Goal: Task Accomplishment & Management: Use online tool/utility

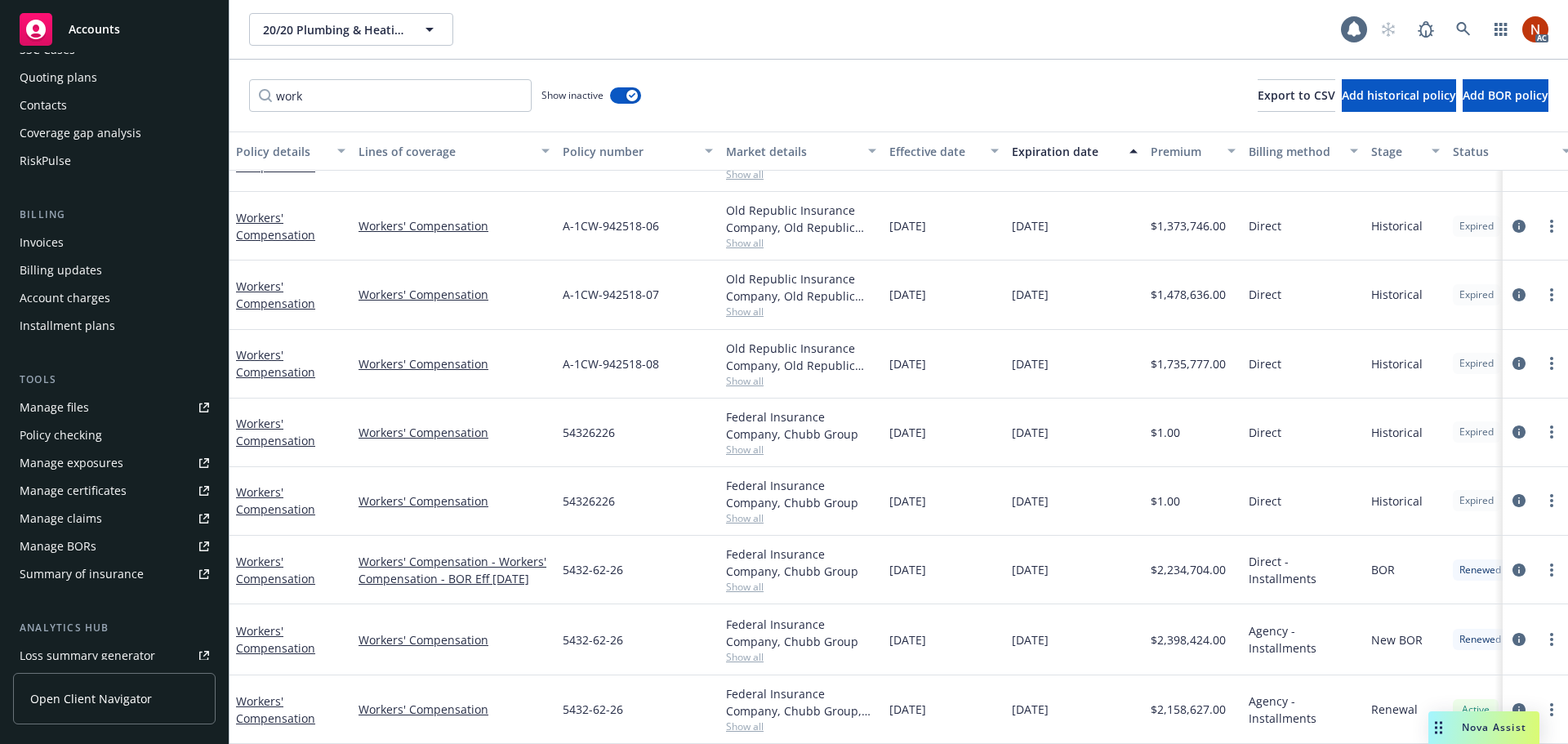
scroll to position [348, 0]
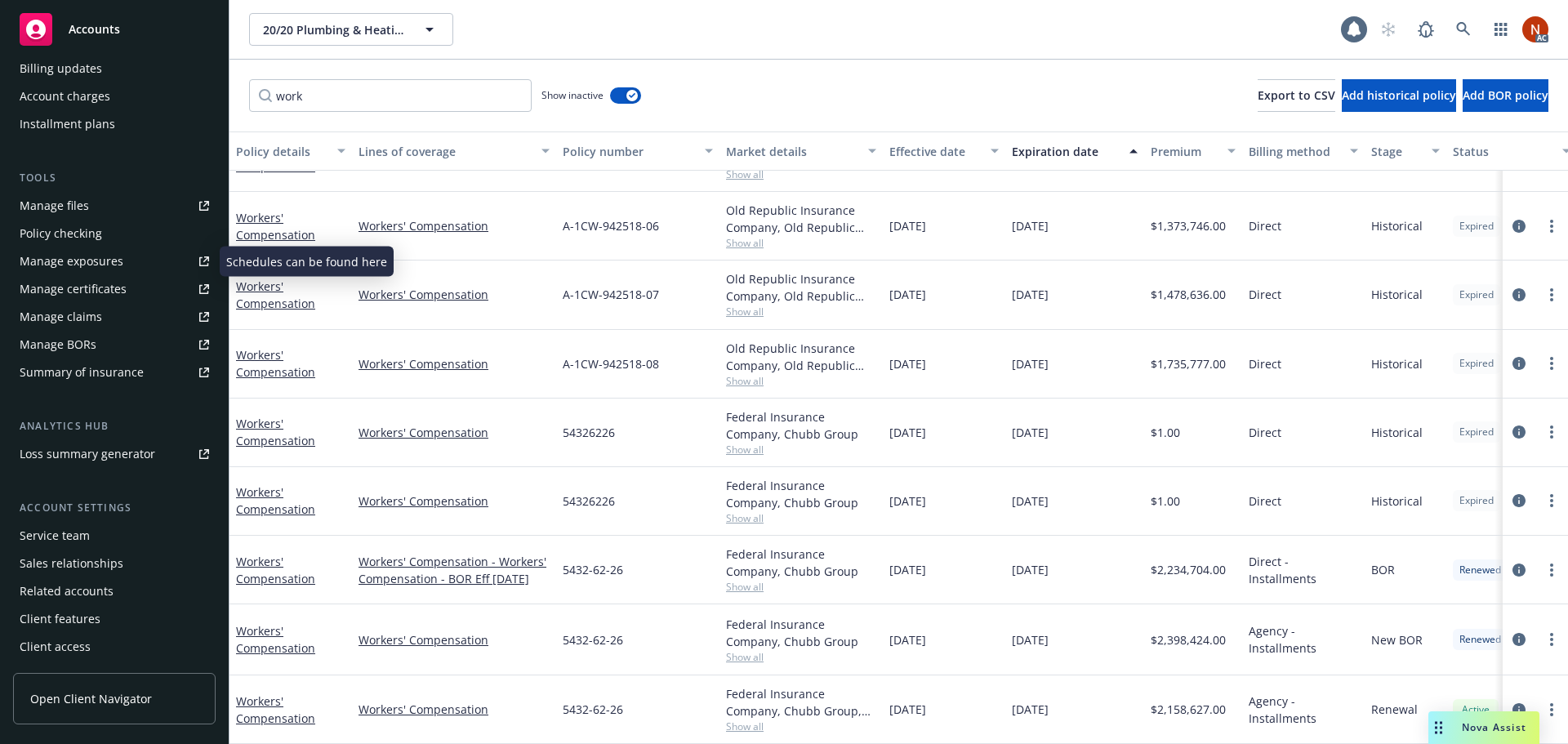
click at [81, 256] on div "Manage exposures" at bounding box center [71, 261] width 104 height 26
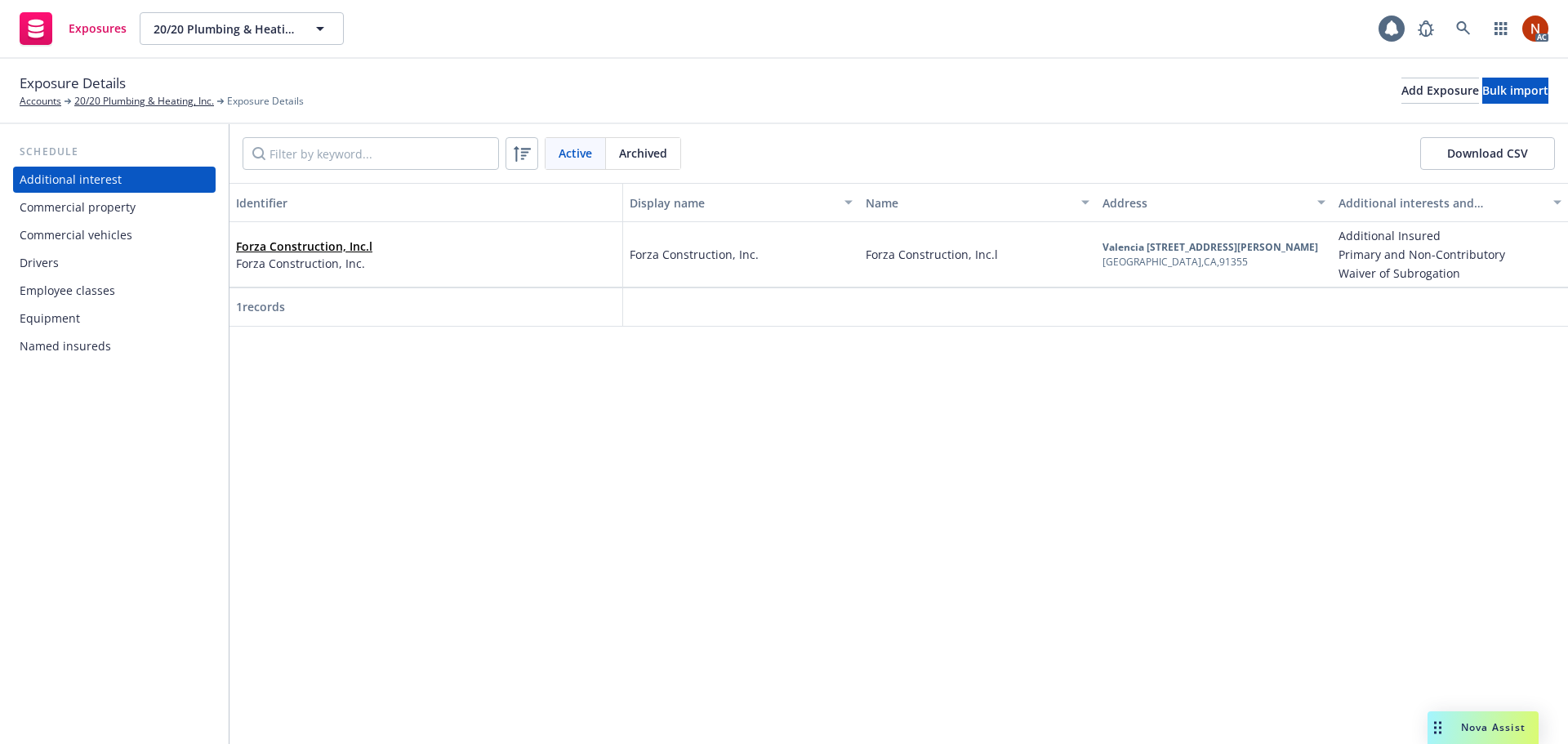
click at [94, 291] on div "Employee classes" at bounding box center [67, 290] width 95 height 26
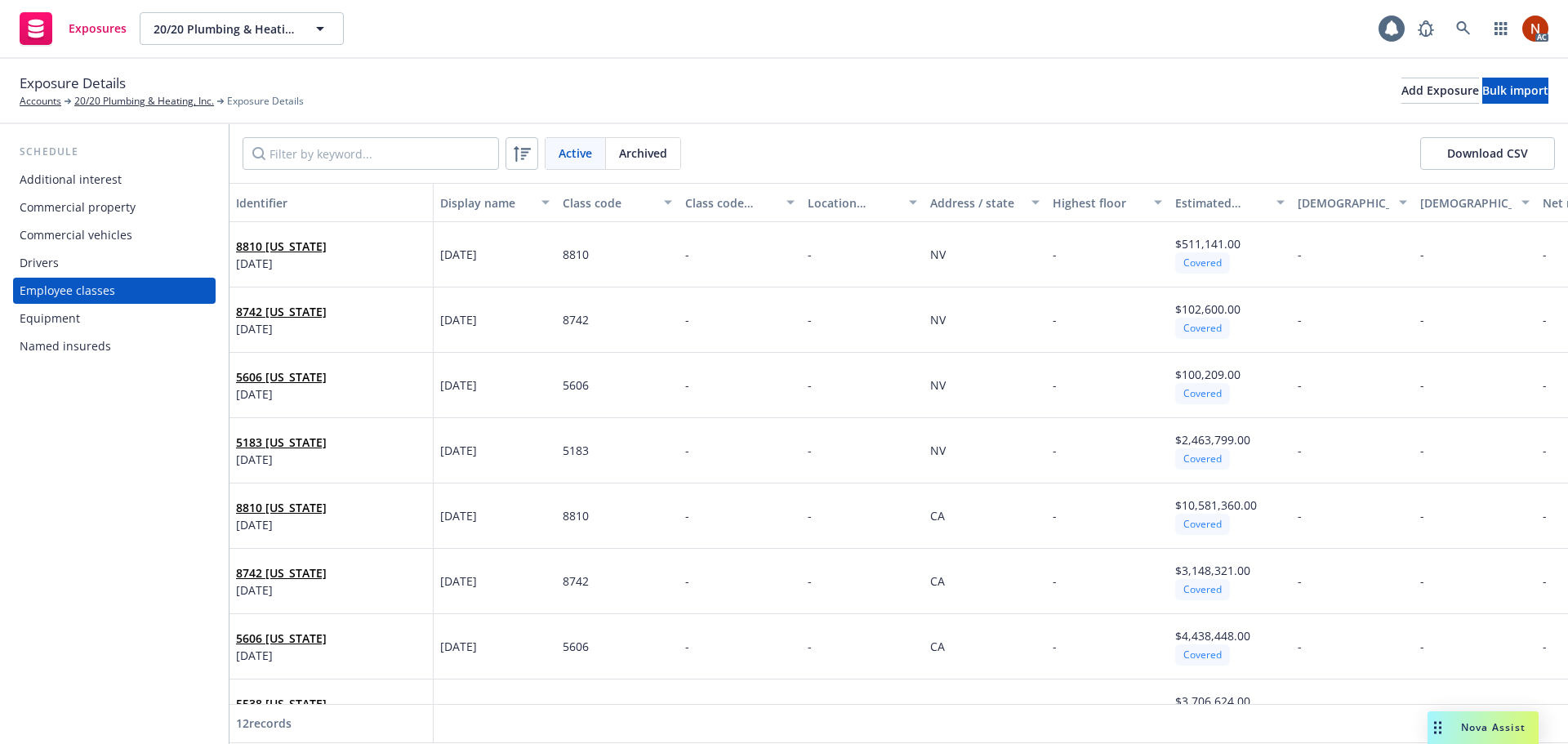
click at [642, 145] on span "Archived" at bounding box center [643, 153] width 48 height 17
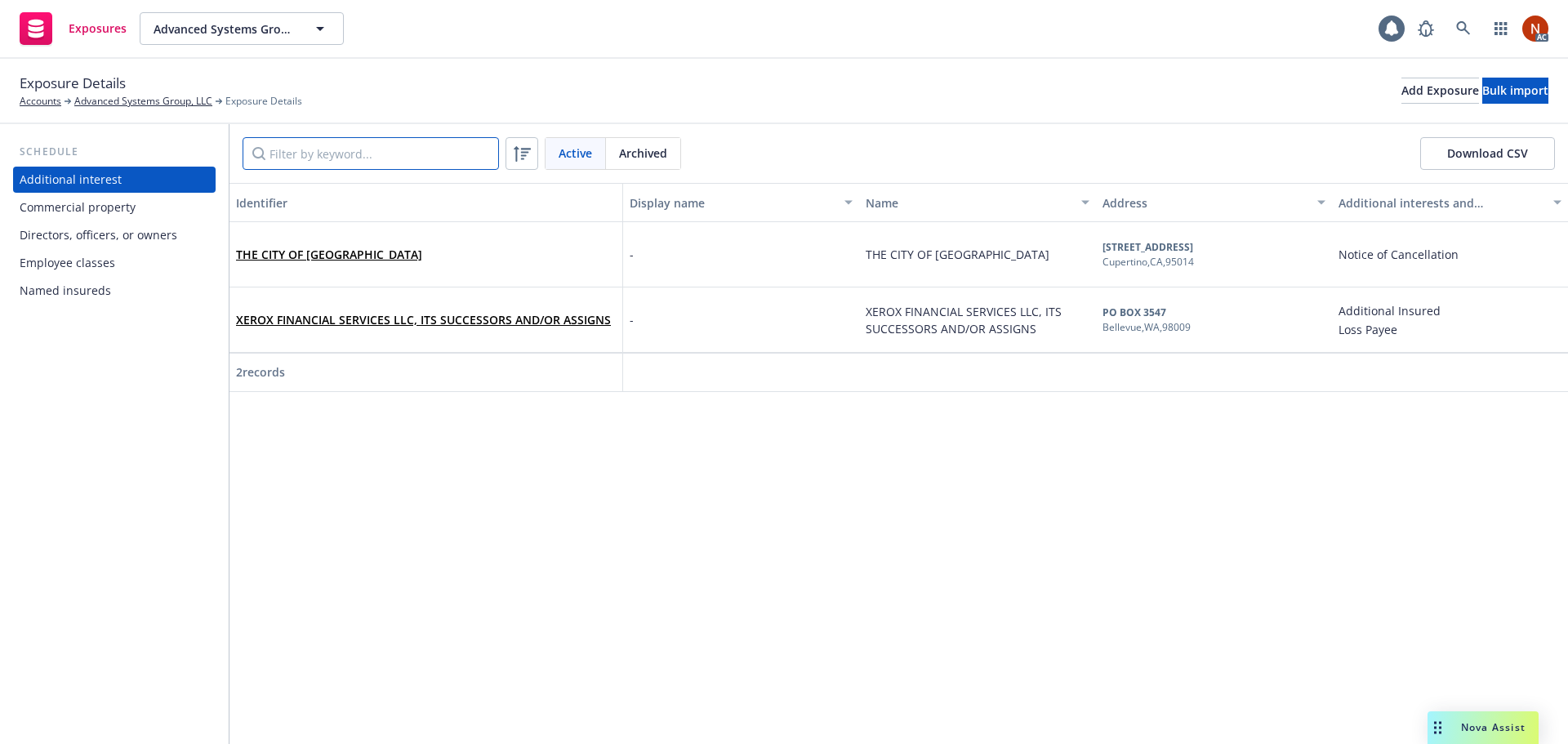
drag, startPoint x: 428, startPoint y: 149, endPoint x: 440, endPoint y: 157, distance: 14.4
click at [428, 152] on input "Filter by keyword..." at bounding box center [370, 154] width 257 height 33
click at [526, 156] on icon at bounding box center [521, 153] width 20 height 20
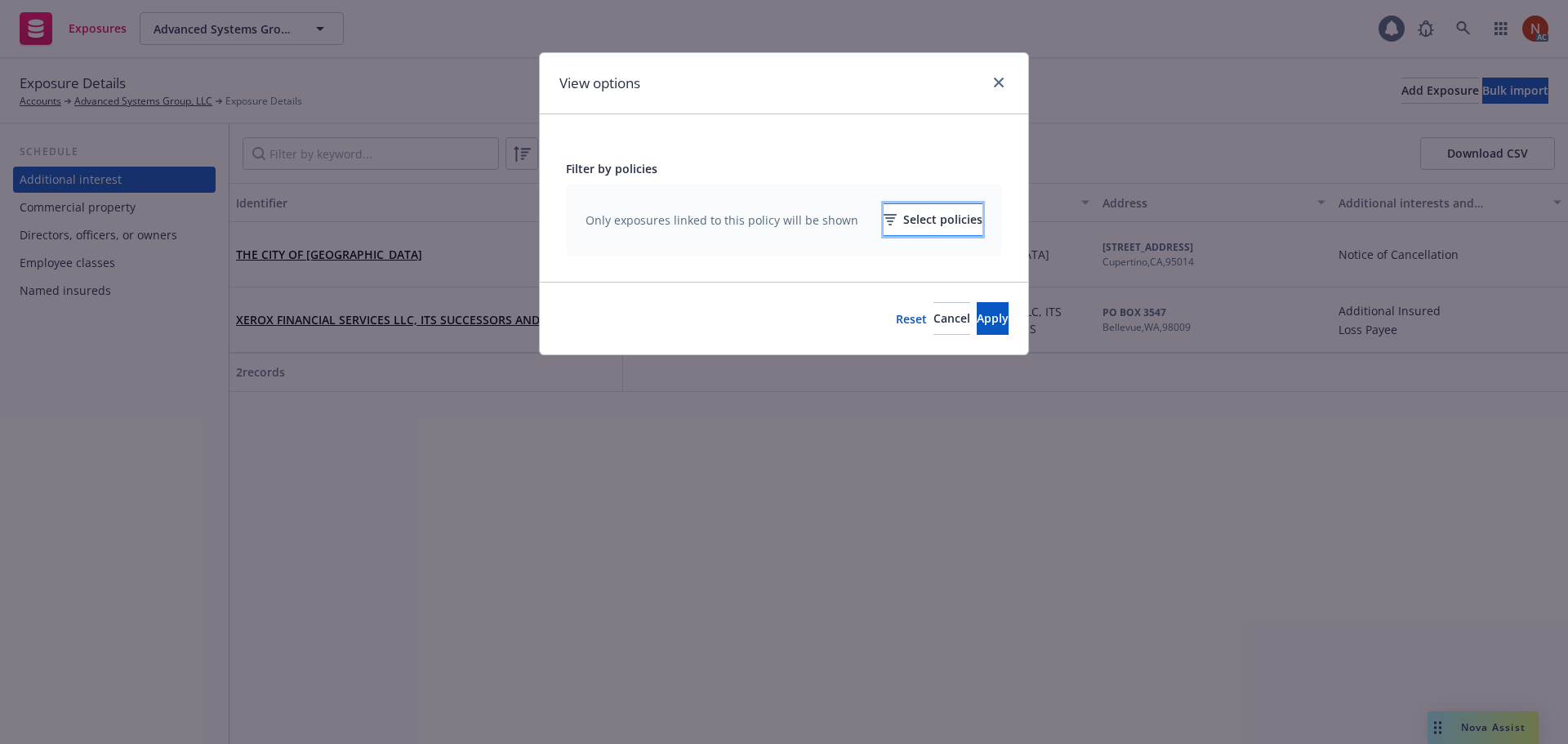
click at [901, 223] on div "Select policies" at bounding box center [933, 220] width 99 height 31
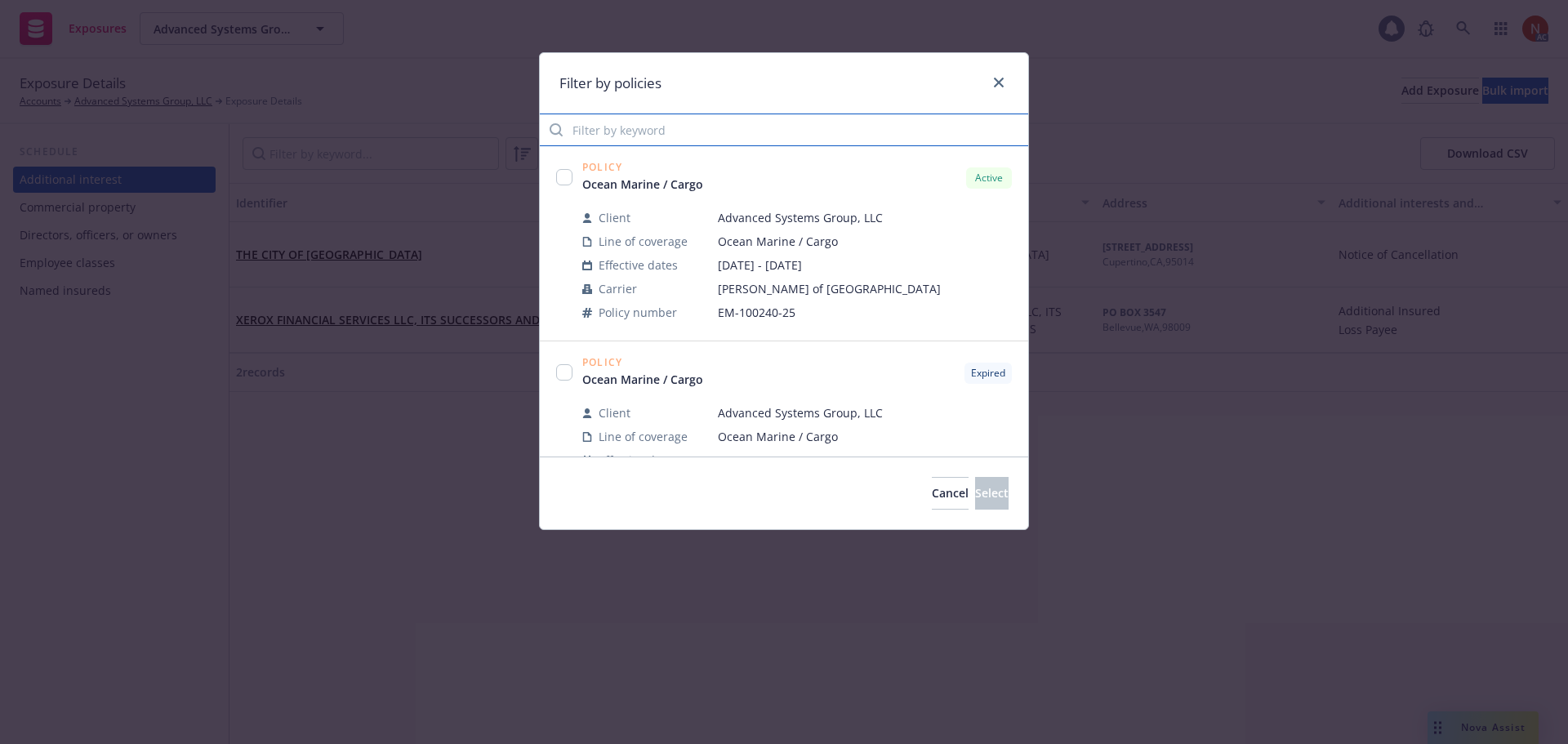
click at [742, 138] on input "Filter by keyword" at bounding box center [784, 130] width 489 height 33
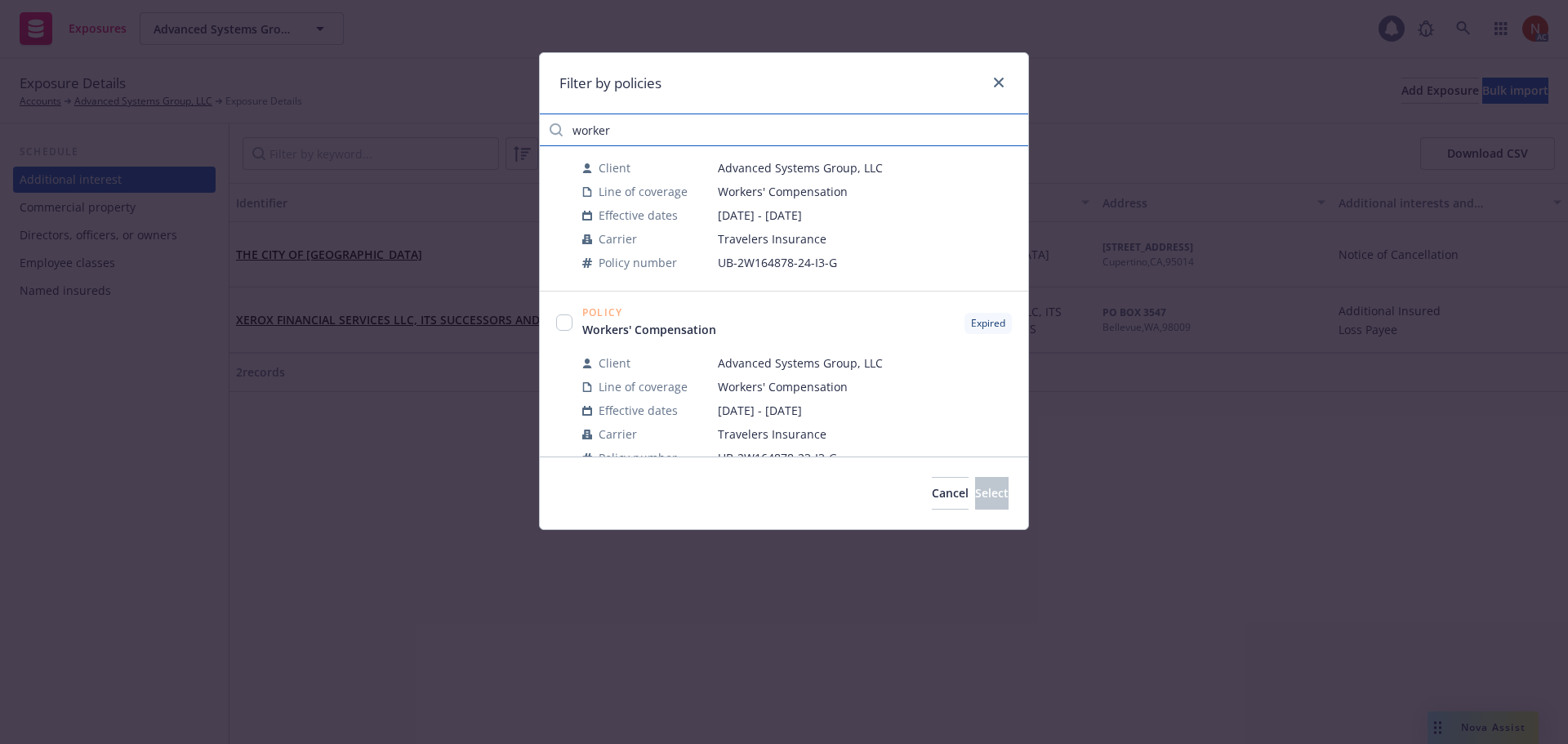
scroll to position [326, 0]
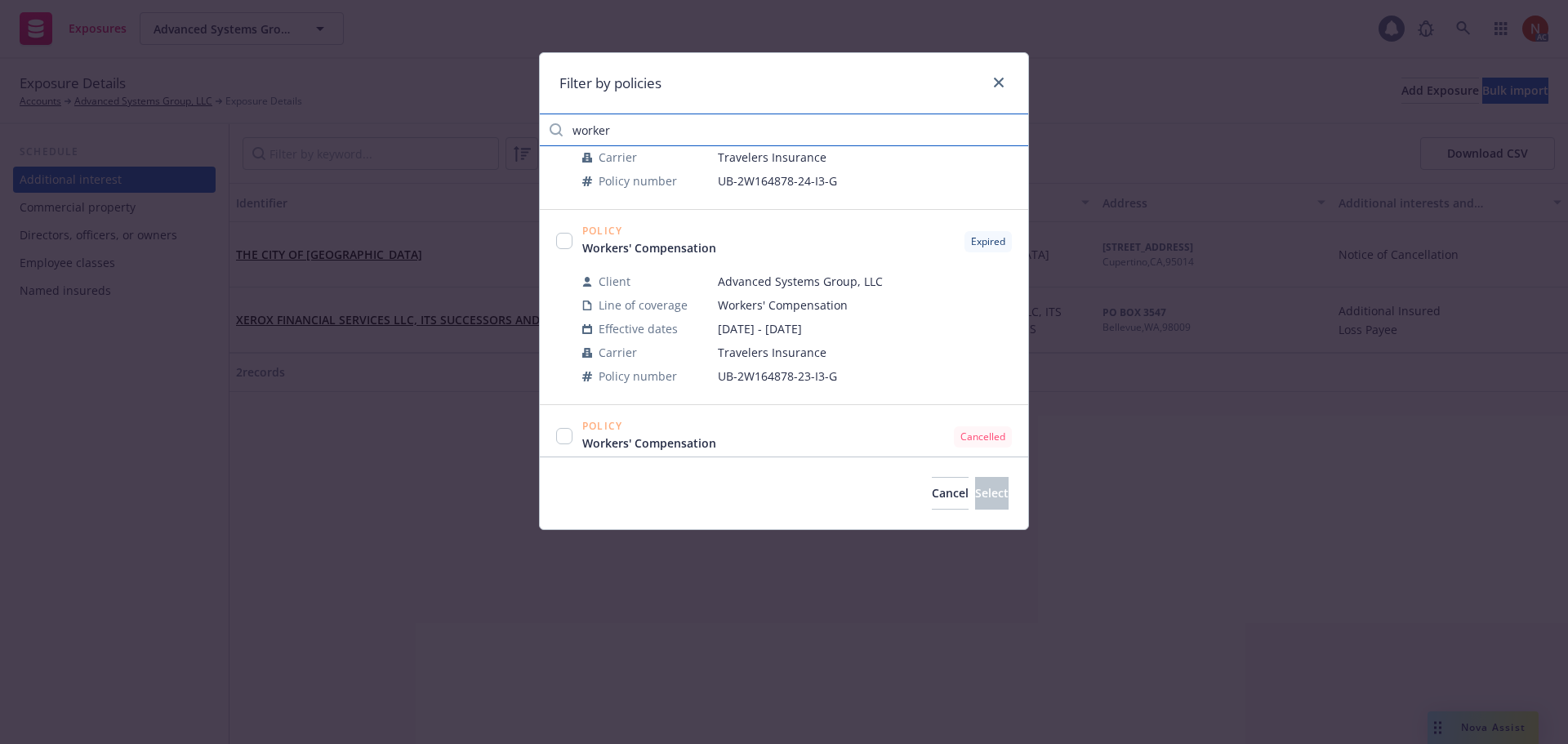
type input "worker"
click at [565, 242] on input "checkbox" at bounding box center [564, 241] width 16 height 16
checkbox input "true"
click at [975, 495] on span "Select" at bounding box center [991, 493] width 33 height 15
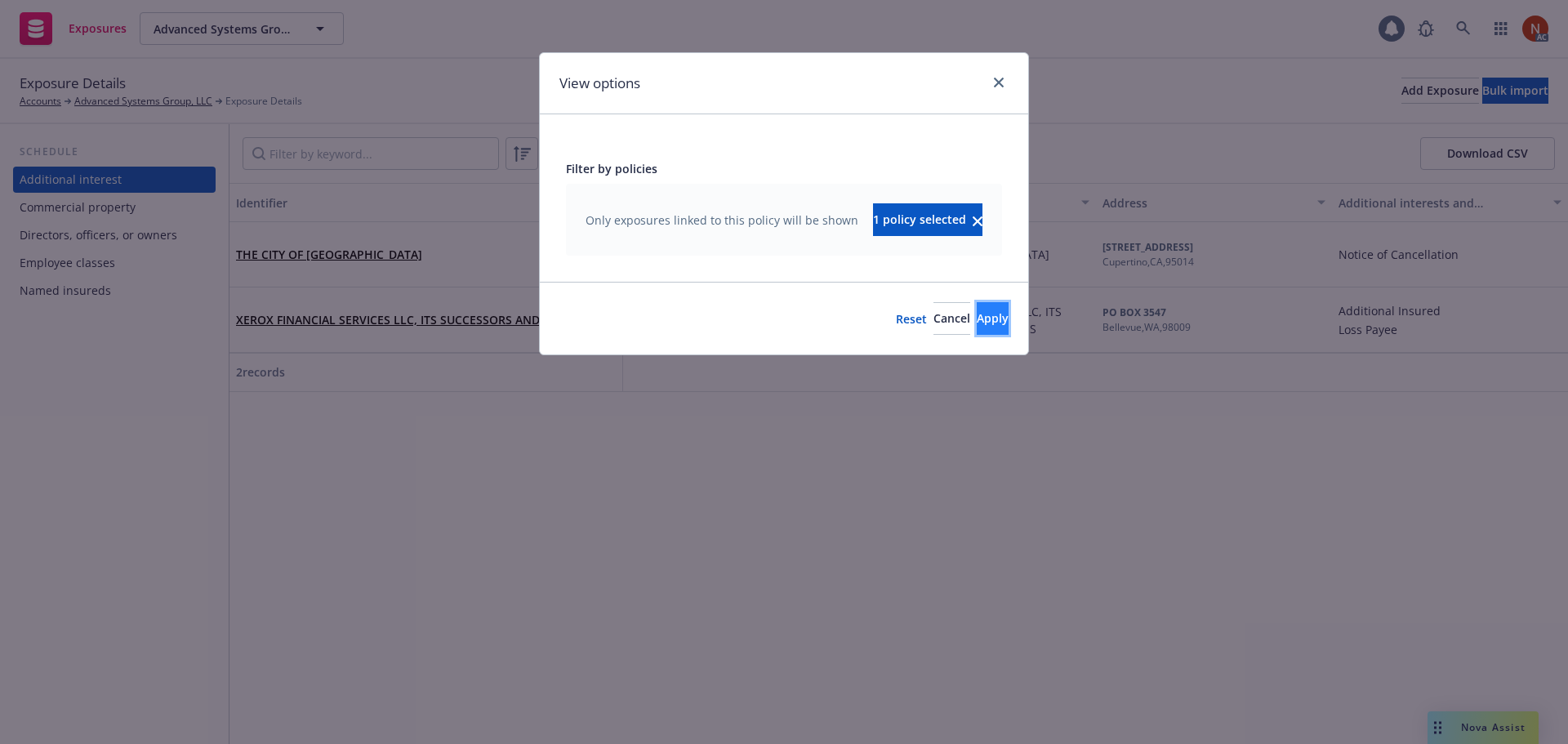
click at [976, 319] on span "Apply" at bounding box center [992, 318] width 32 height 15
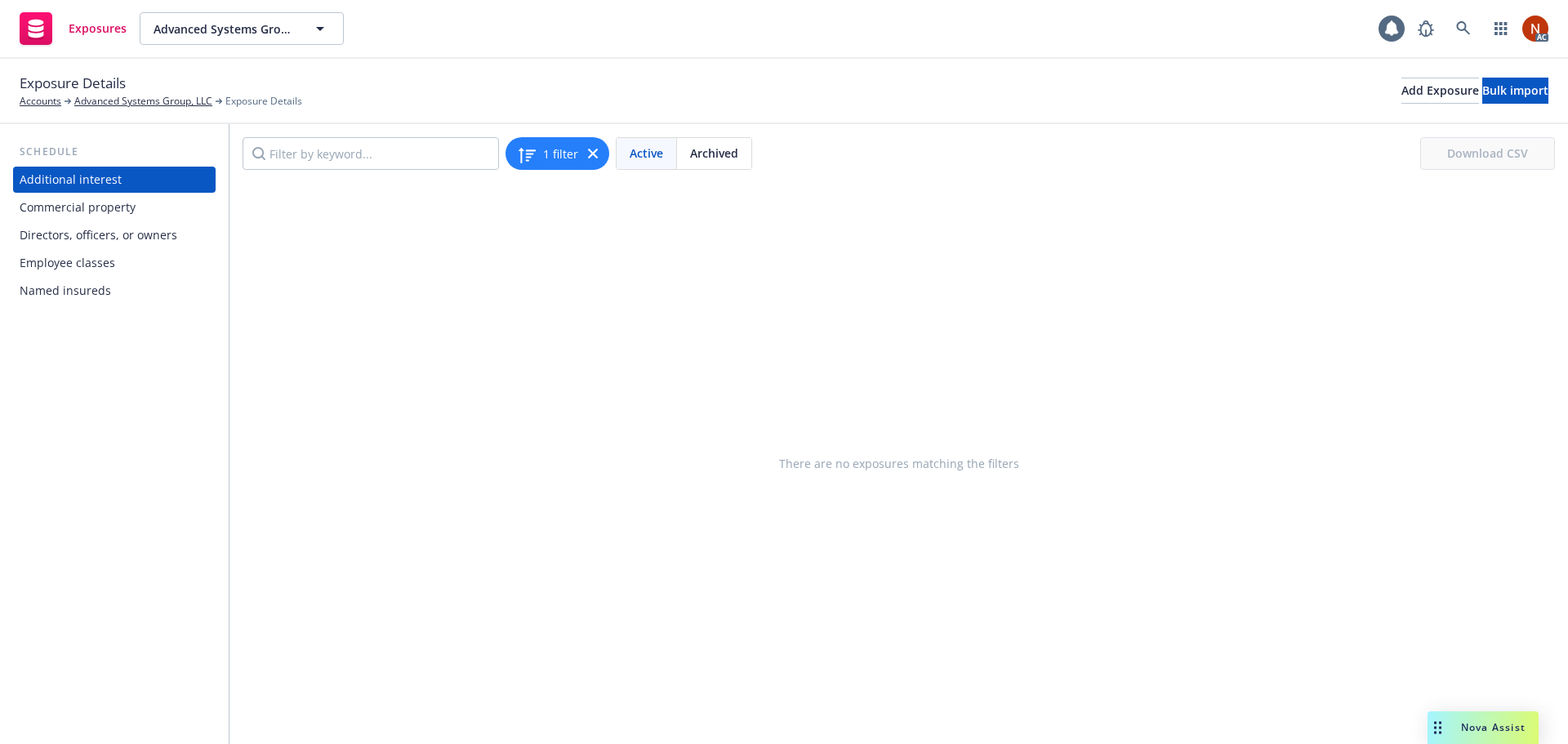
click at [91, 266] on div "Employee classes" at bounding box center [67, 263] width 95 height 26
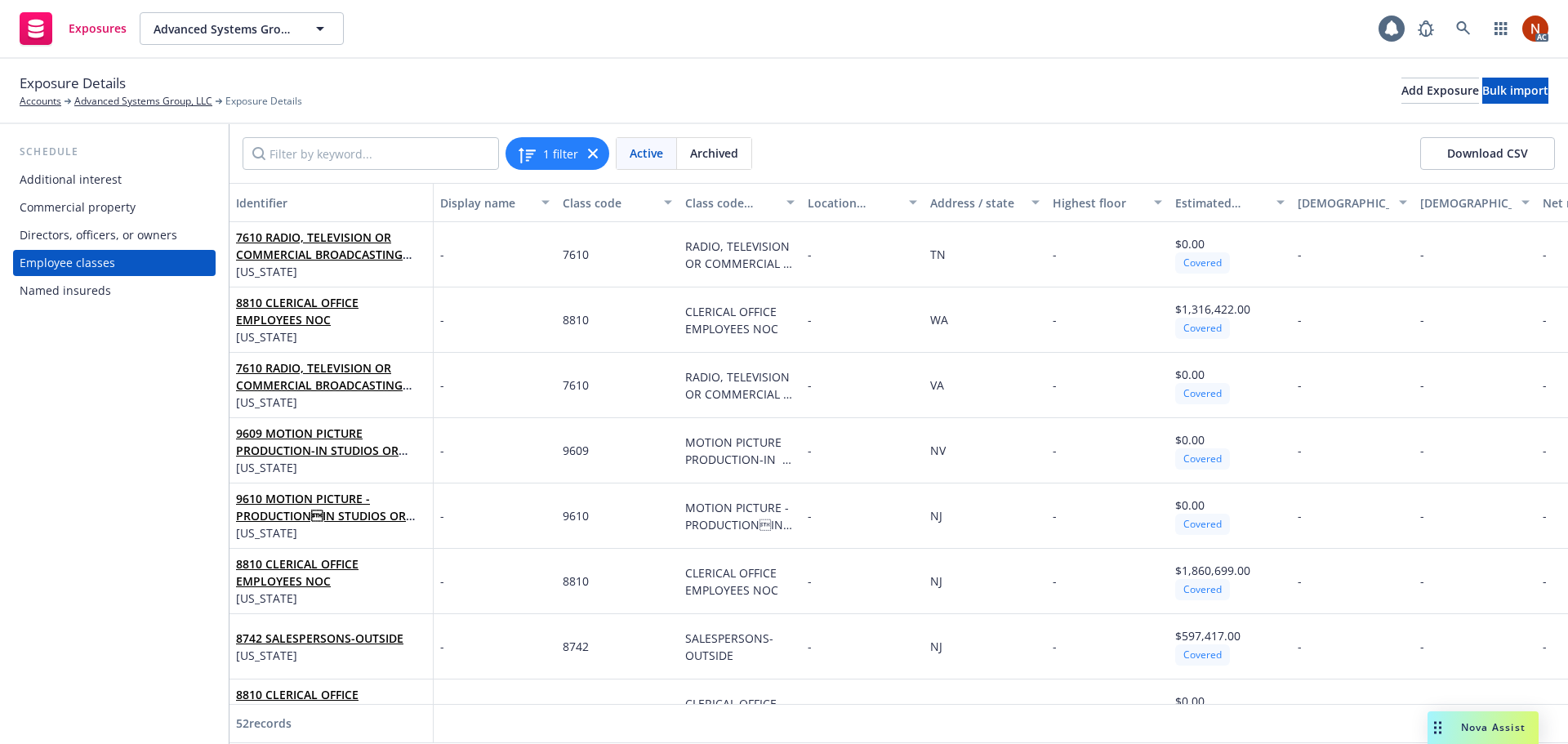
click at [720, 149] on span "Archived" at bounding box center [714, 153] width 48 height 17
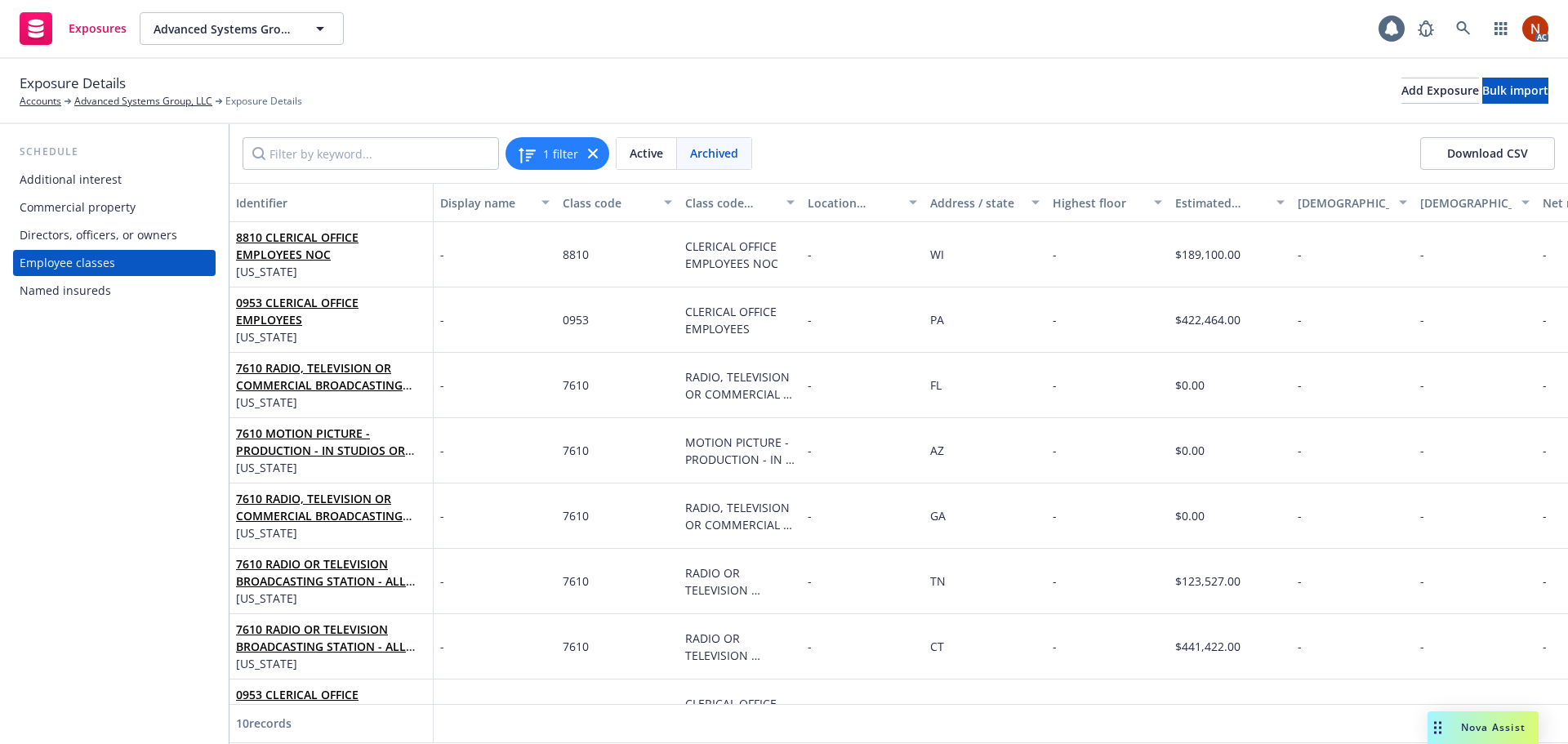
click at [656, 156] on span "Active" at bounding box center [646, 153] width 33 height 17
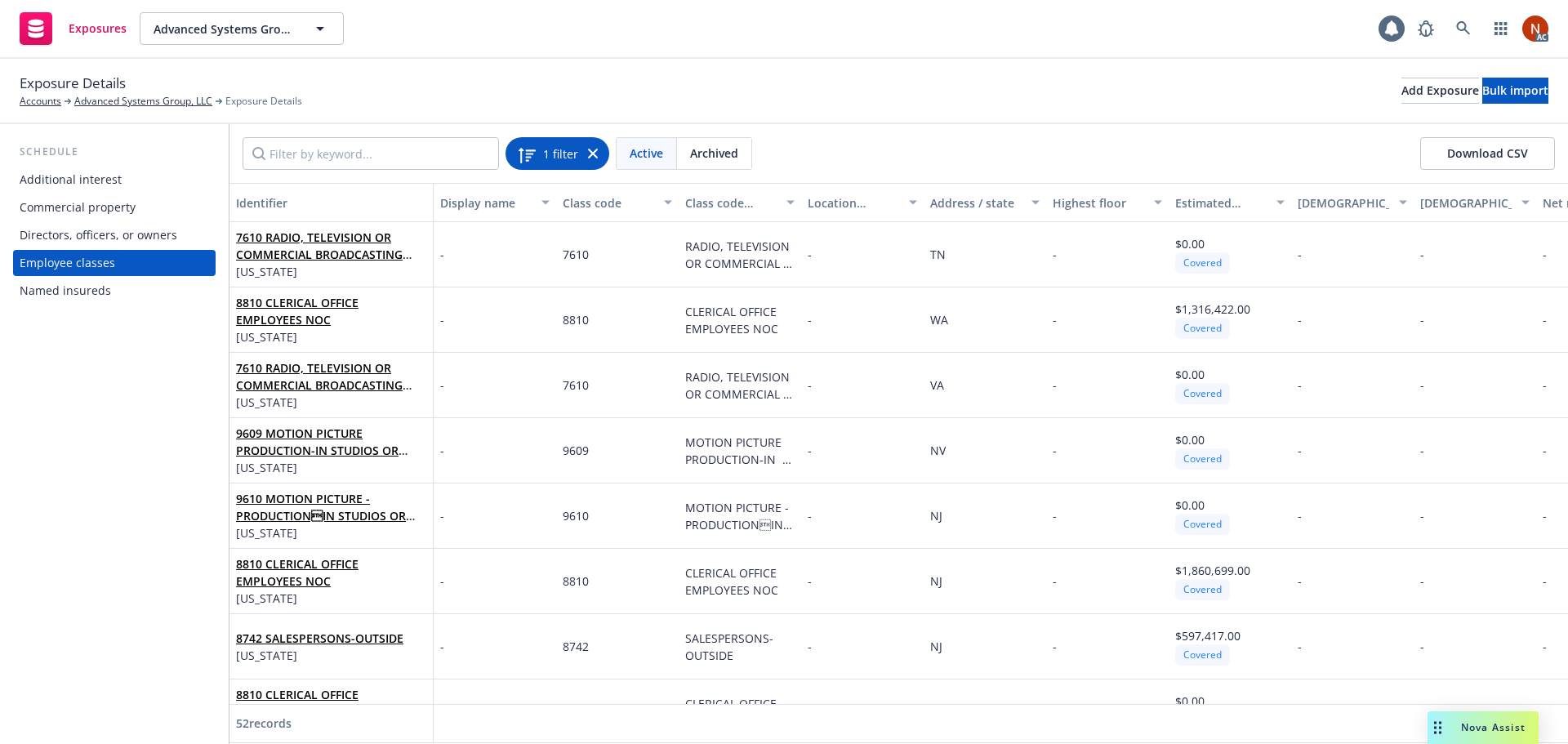
click at [552, 159] on span "1 filter" at bounding box center [560, 153] width 35 height 17
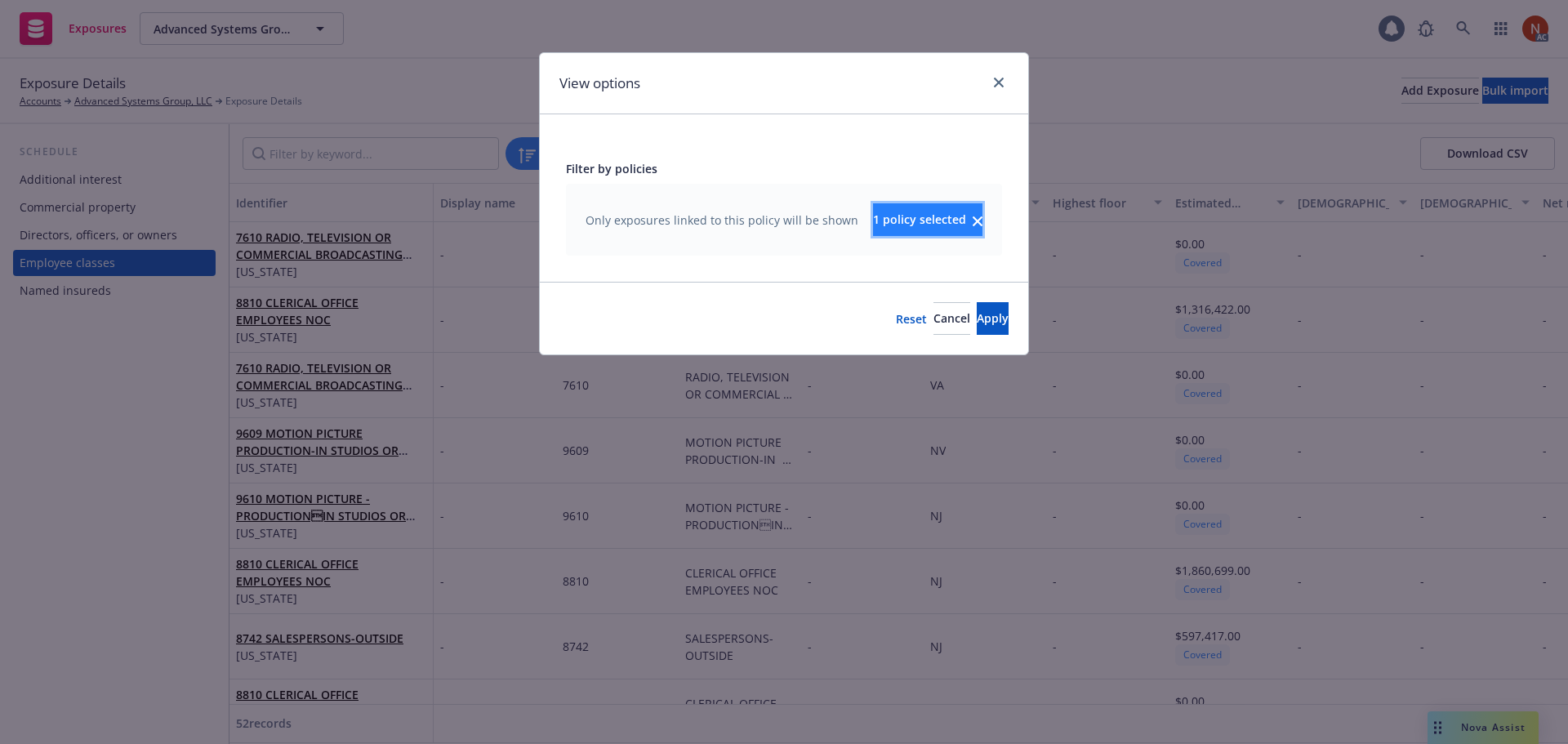
click at [872, 208] on button "1 policy selected" at bounding box center [927, 220] width 109 height 33
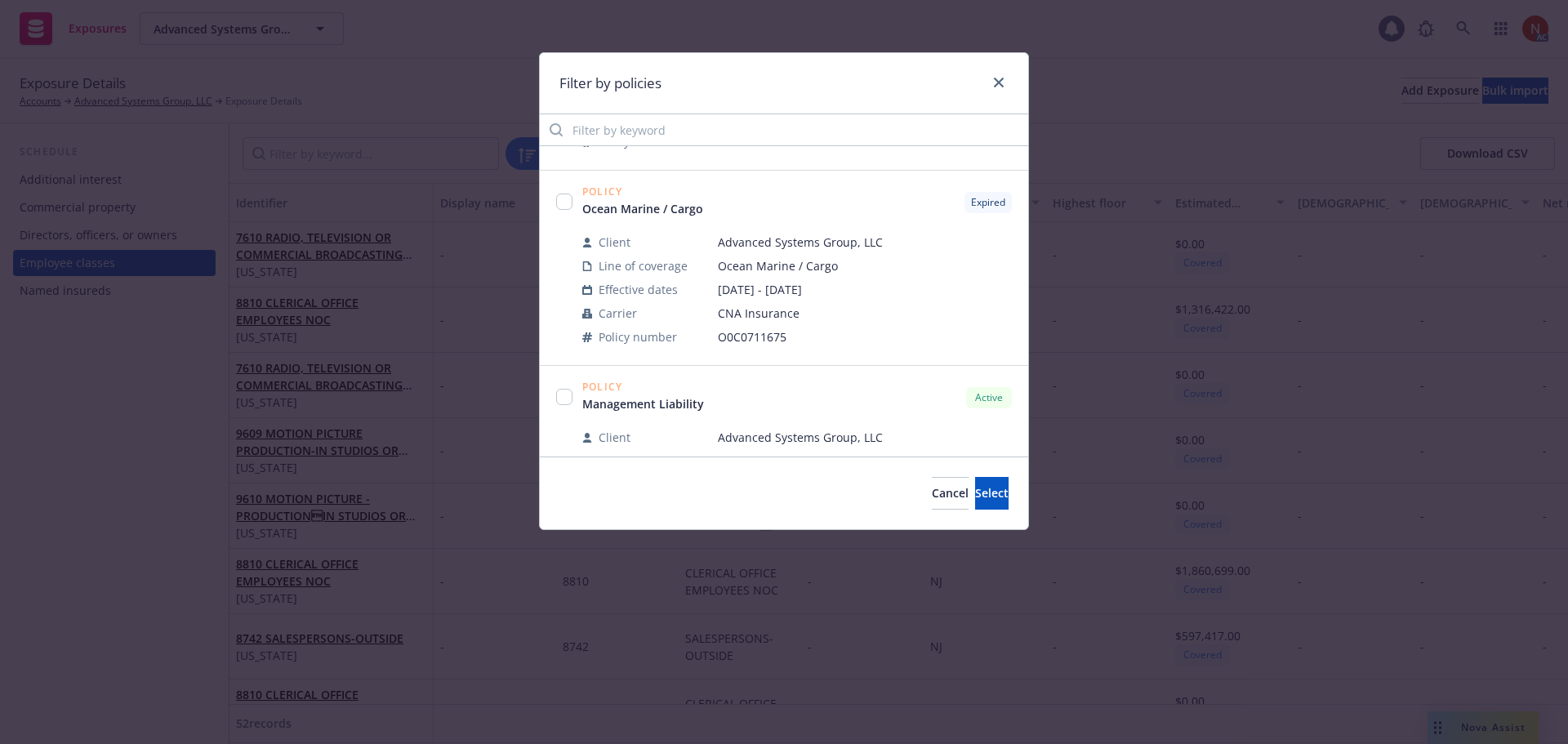
scroll to position [163, 0]
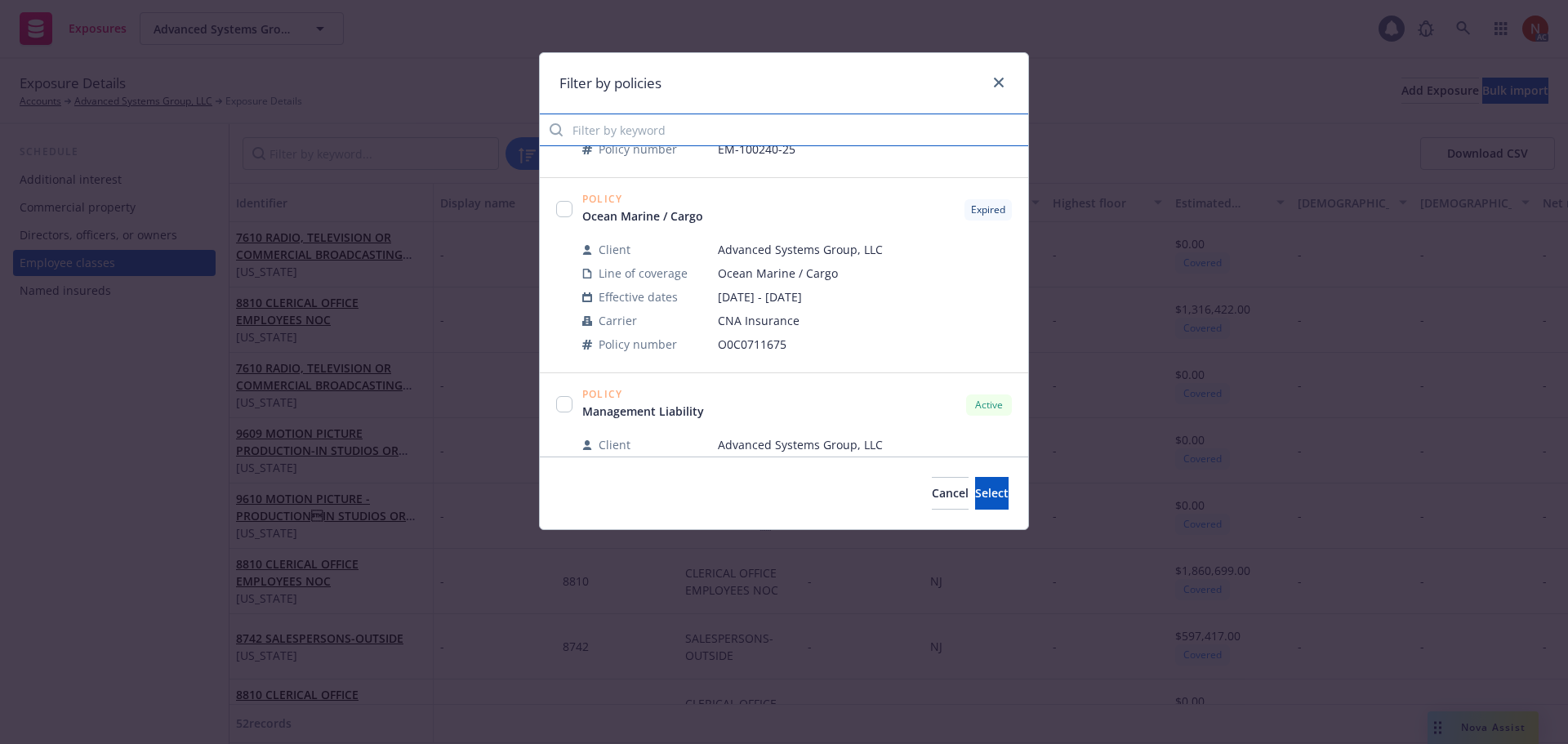
click at [657, 137] on input "Filter by keyword" at bounding box center [784, 130] width 489 height 33
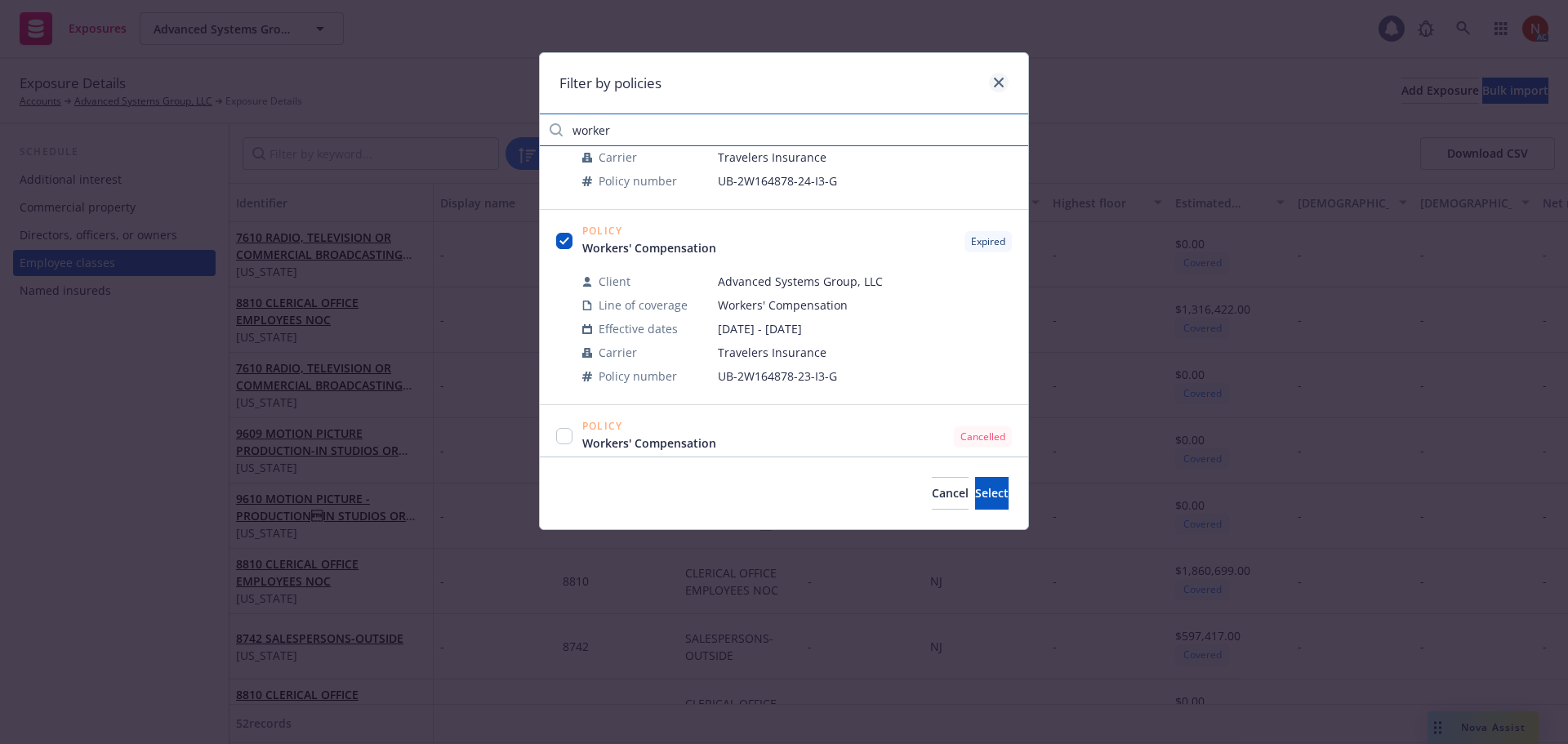
type input "worker"
click at [1003, 76] on link "close" at bounding box center [998, 82] width 20 height 20
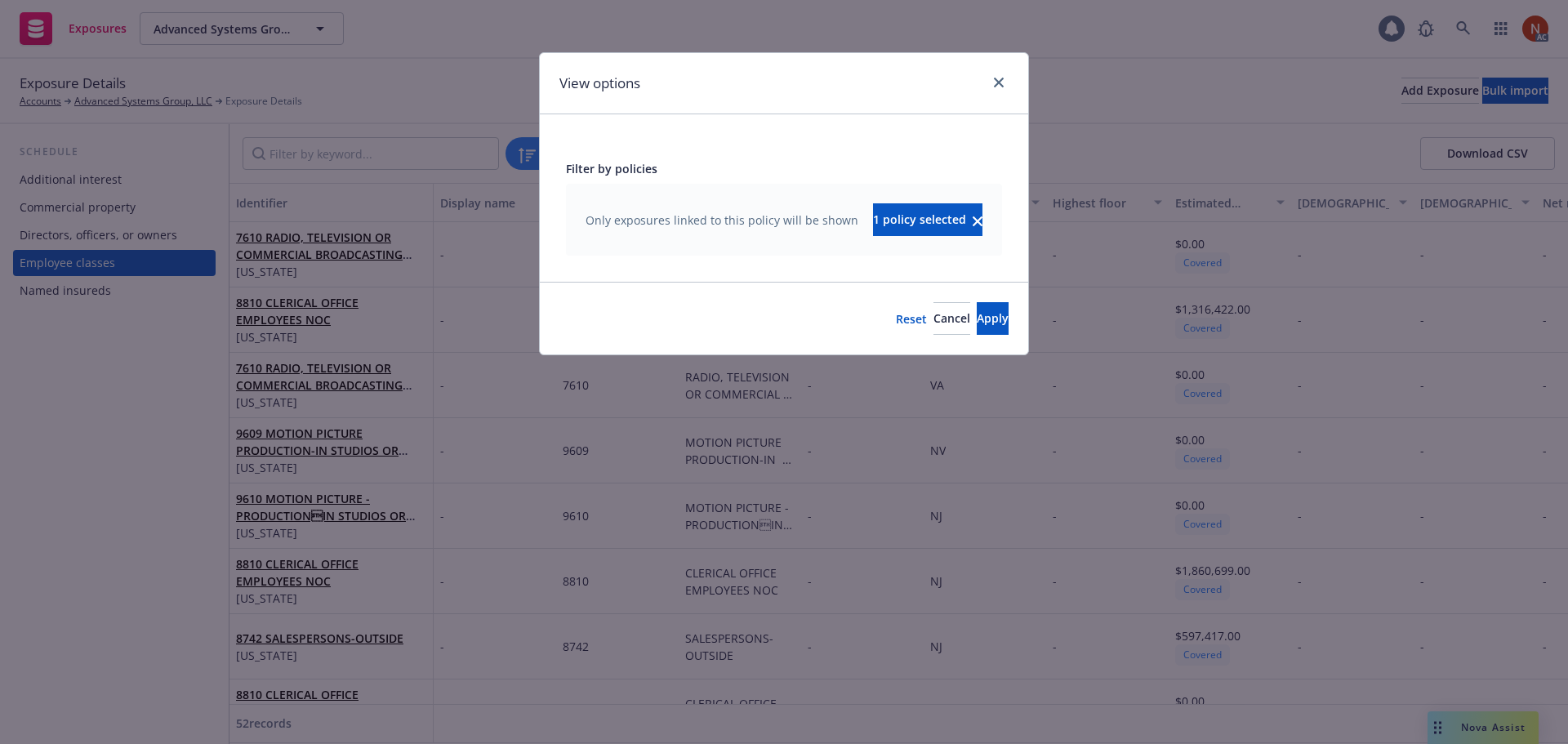
click at [1106, 67] on div "View options Filter by policies Only exposures linked to this policy will be sh…" at bounding box center [784, 372] width 1568 height 744
click at [988, 85] on div at bounding box center [995, 83] width 26 height 21
click at [995, 82] on link "close" at bounding box center [998, 82] width 20 height 20
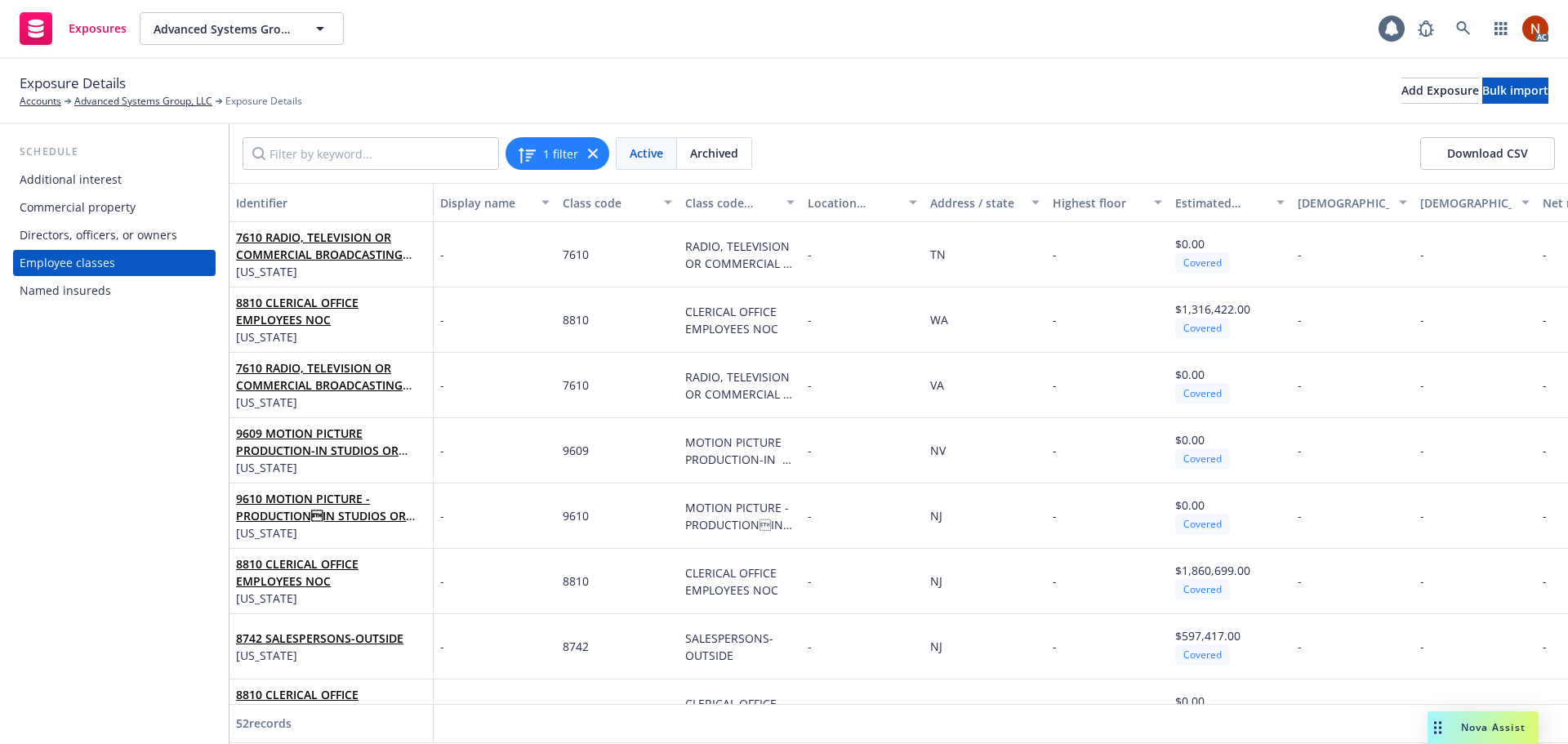
click at [1069, 94] on div "Exposure Details Accounts Advanced Systems Group, LLC Exposure Details Add Expo…" at bounding box center [784, 91] width 1528 height 36
click at [320, 148] on input "Filter by keyword..." at bounding box center [370, 154] width 257 height 33
click at [320, 152] on input "Filter by keyword..." at bounding box center [370, 154] width 257 height 33
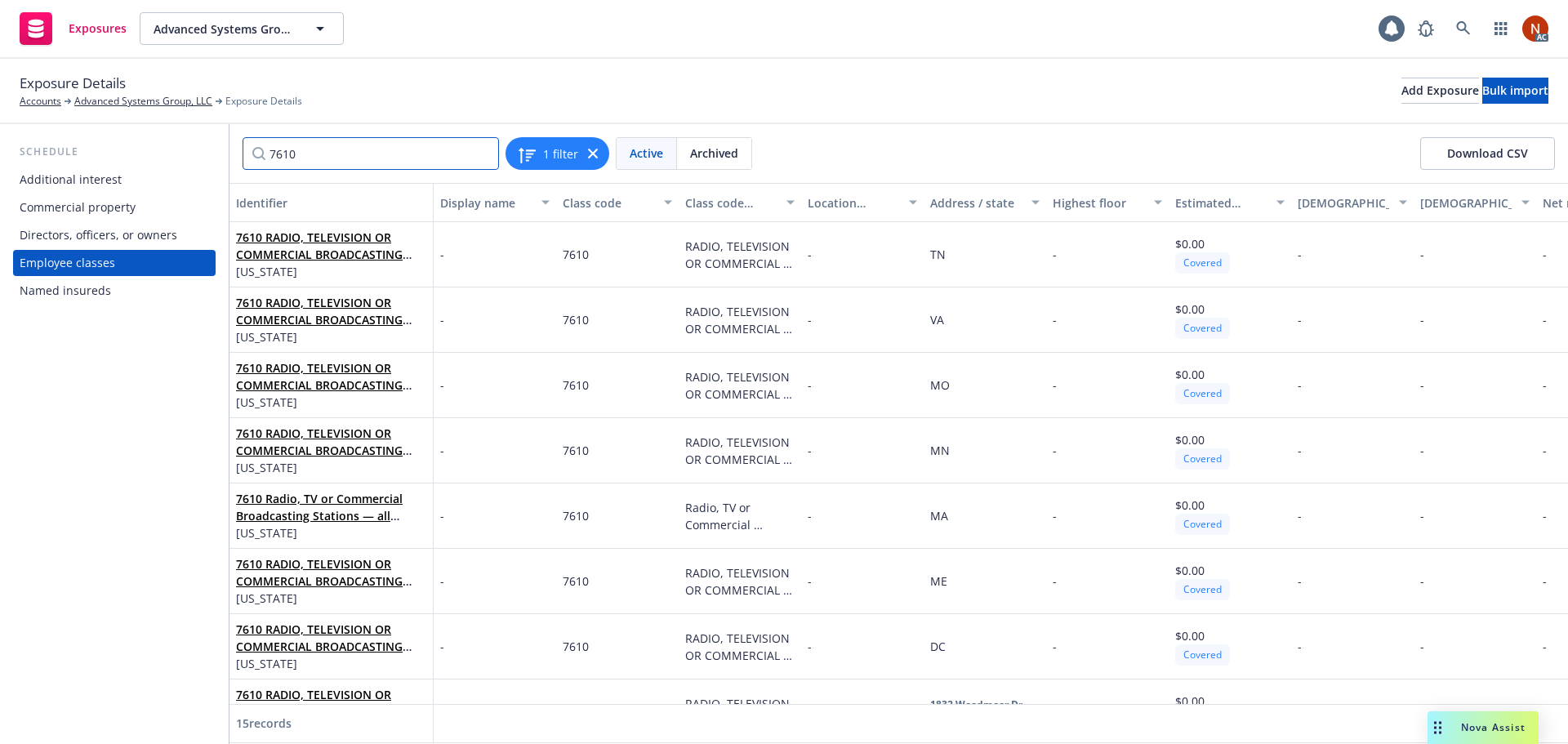
type input "7610"
click at [963, 202] on div "Address / state" at bounding box center [975, 203] width 91 height 17
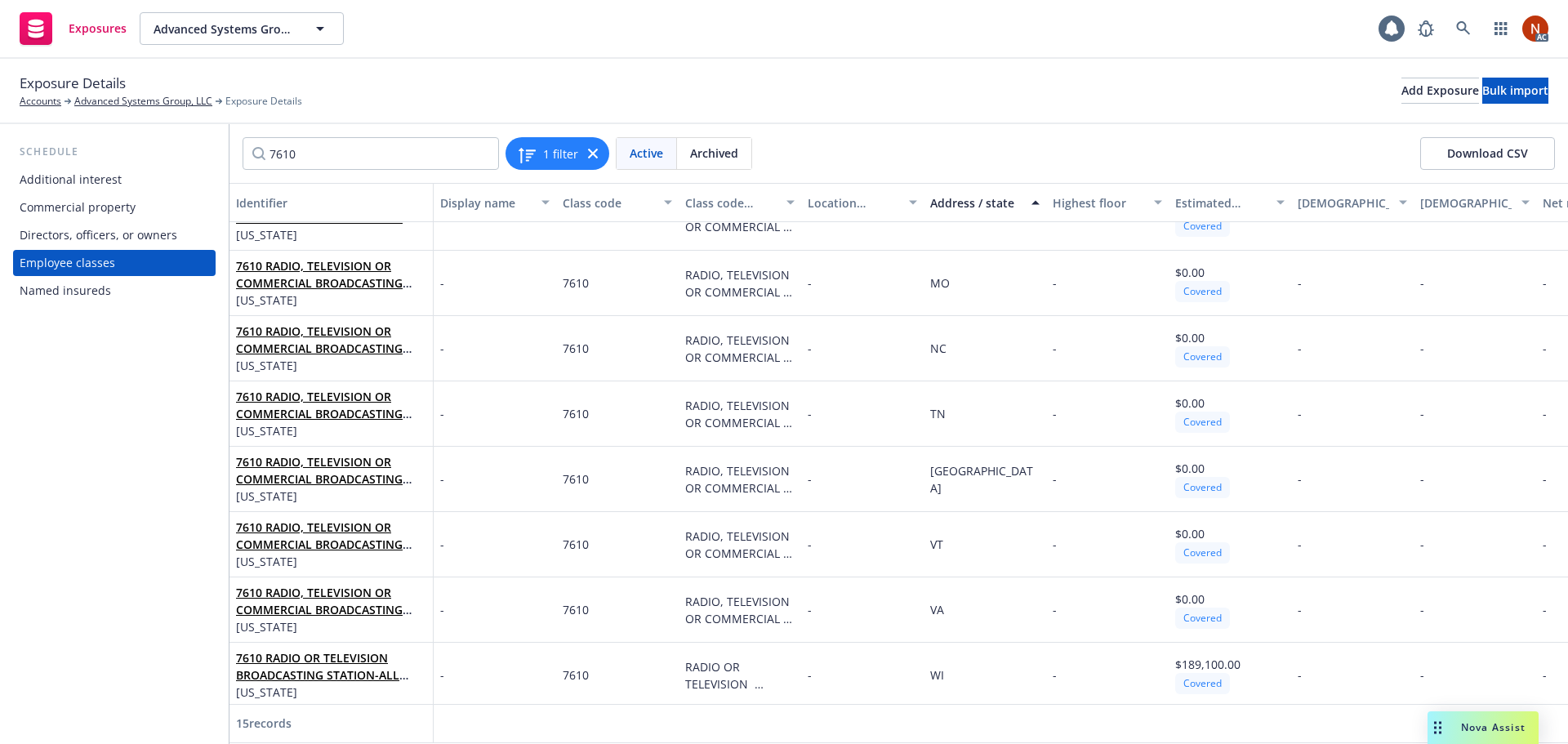
scroll to position [510, 0]
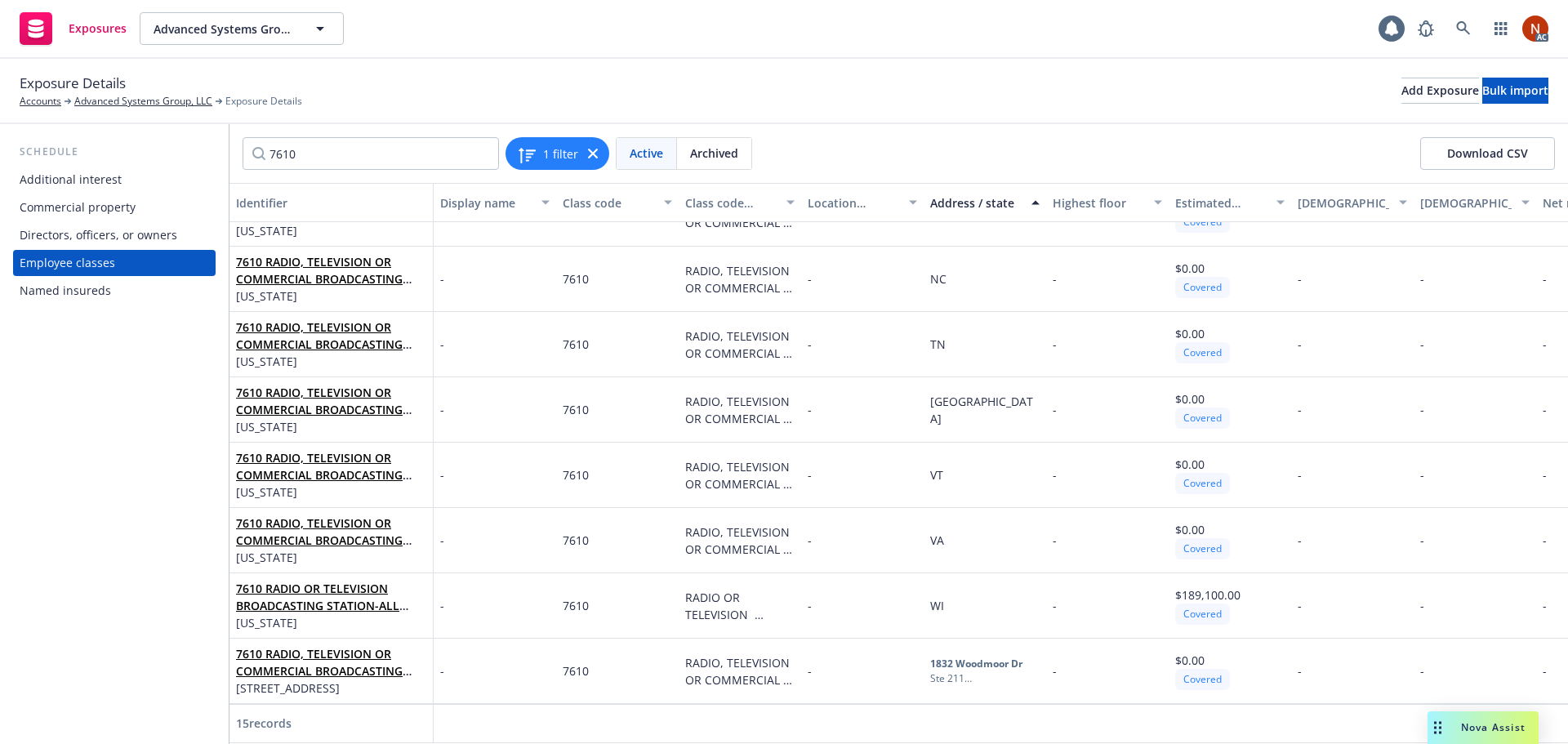
click at [721, 149] on span "Archived" at bounding box center [714, 153] width 48 height 17
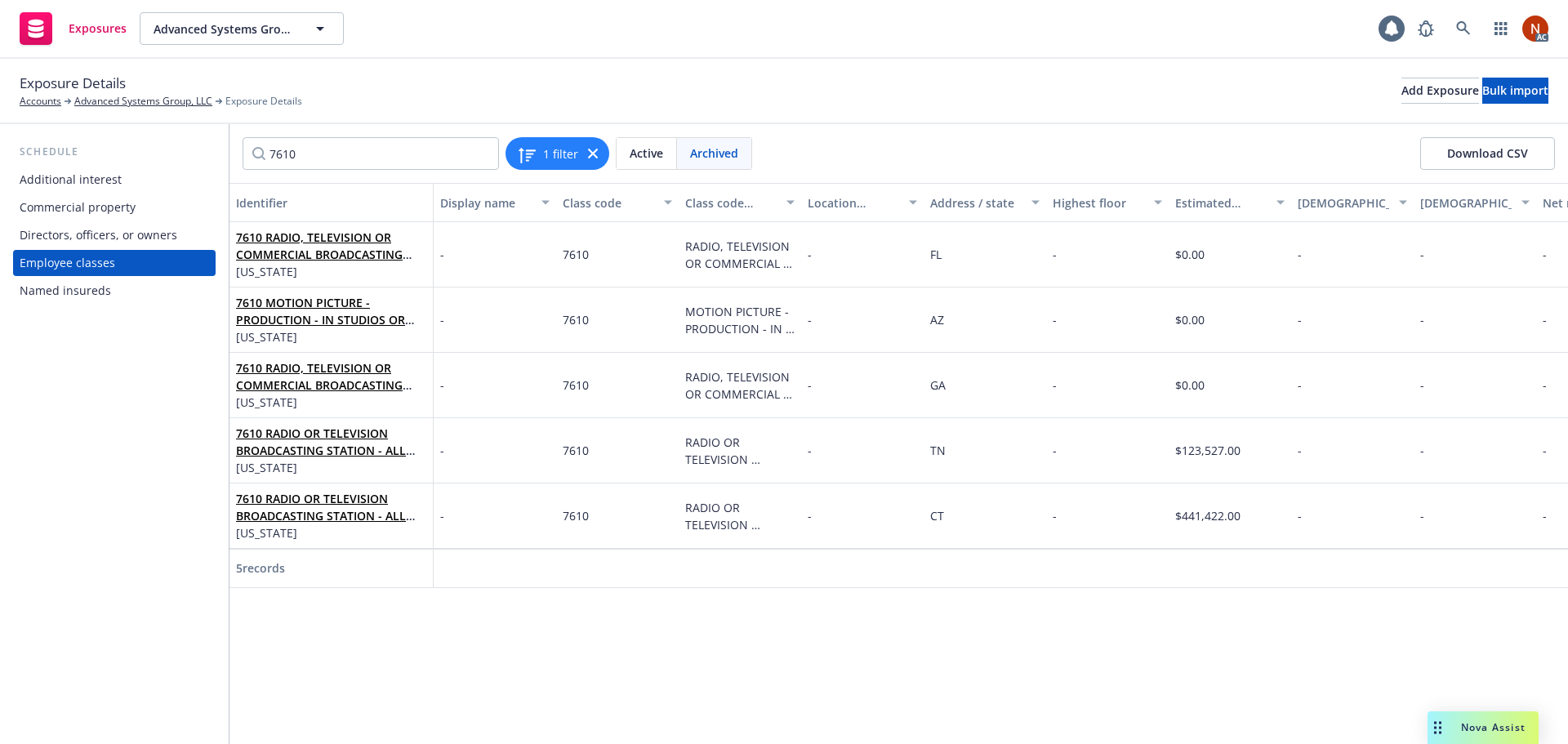
click at [642, 158] on span "Active" at bounding box center [646, 153] width 33 height 17
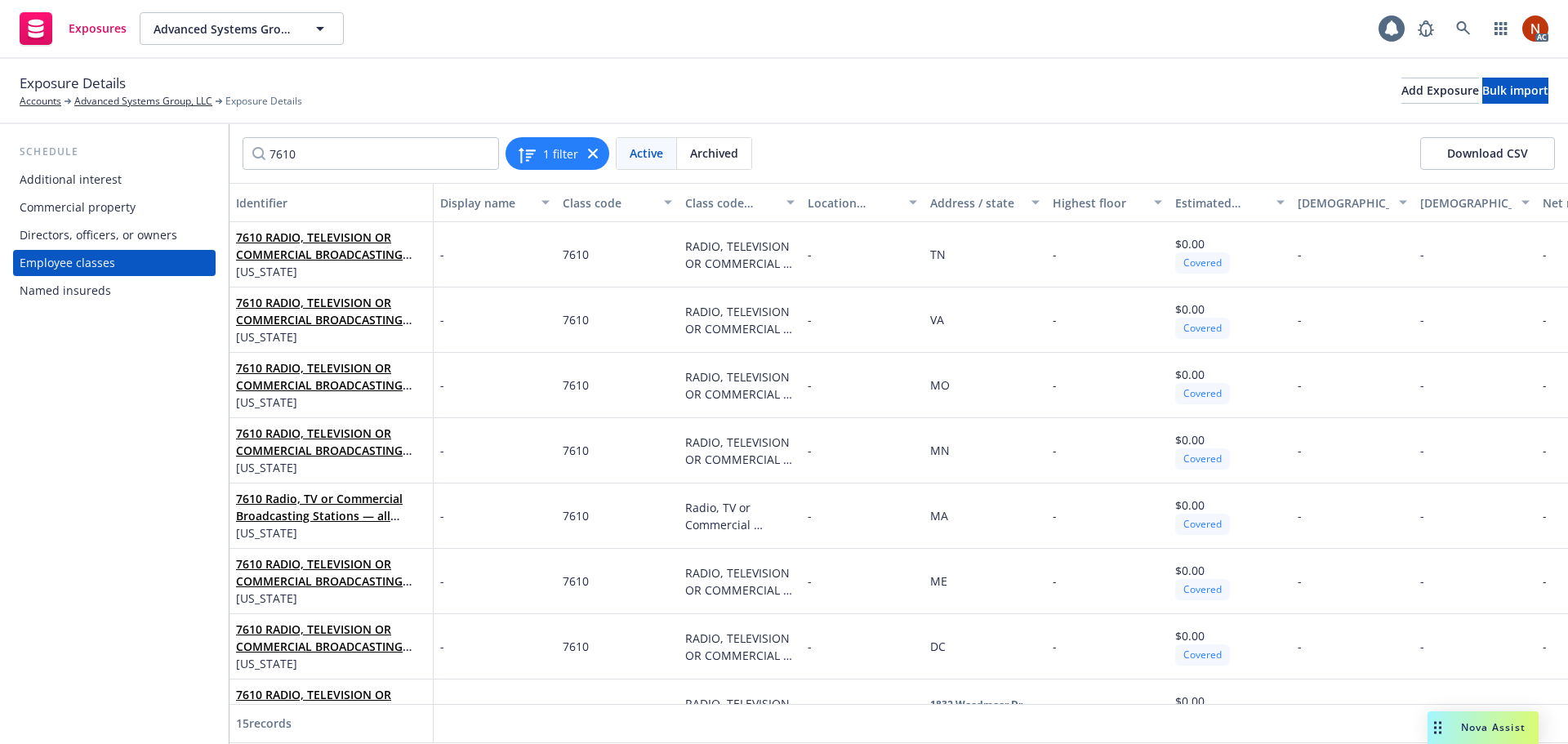
click at [973, 204] on div "Address / state" at bounding box center [975, 203] width 91 height 17
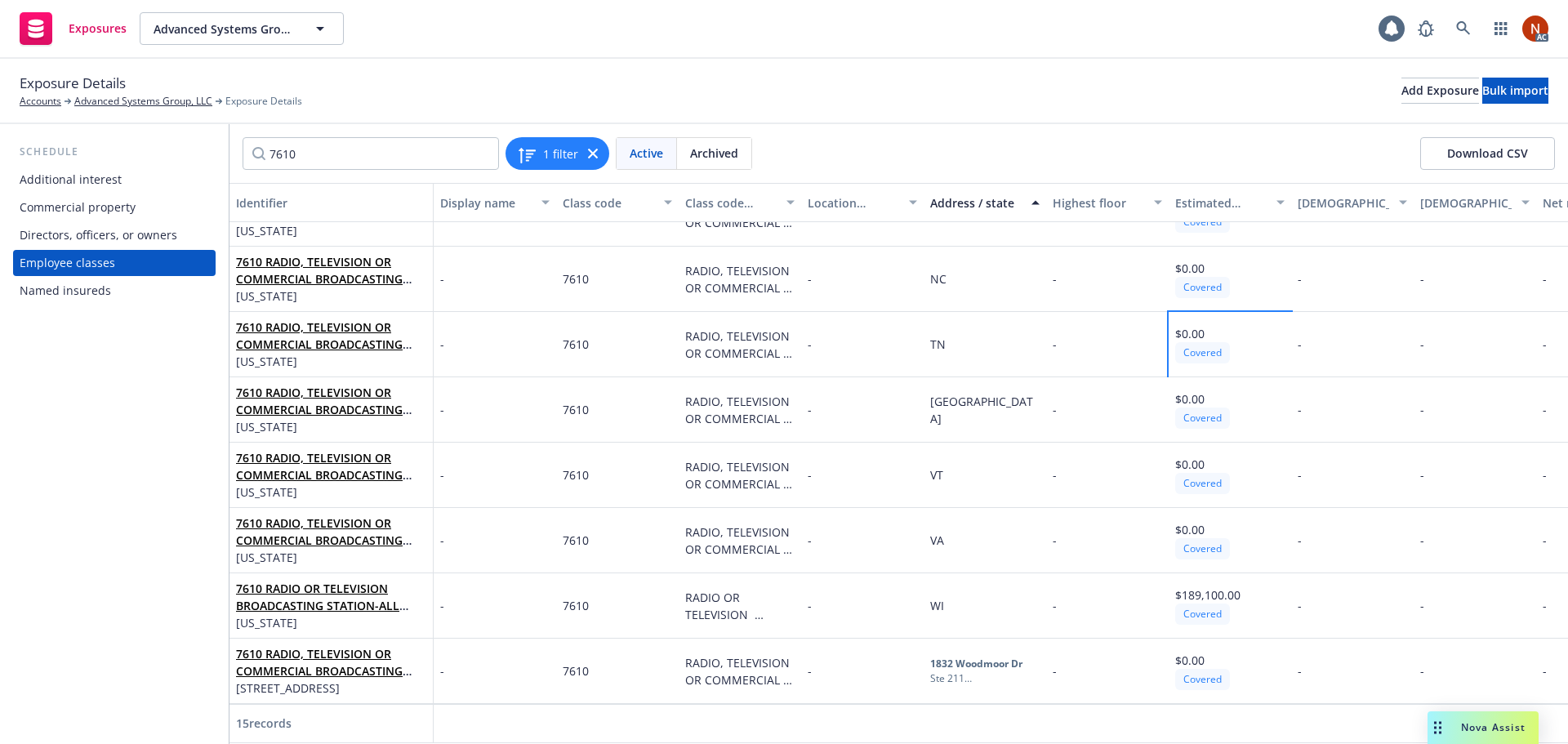
click at [1216, 326] on div "$0.00" at bounding box center [1202, 333] width 55 height 17
click at [1008, 323] on div "TN" at bounding box center [984, 345] width 123 height 65
click at [1185, 328] on span "$0.00" at bounding box center [1189, 333] width 29 height 15
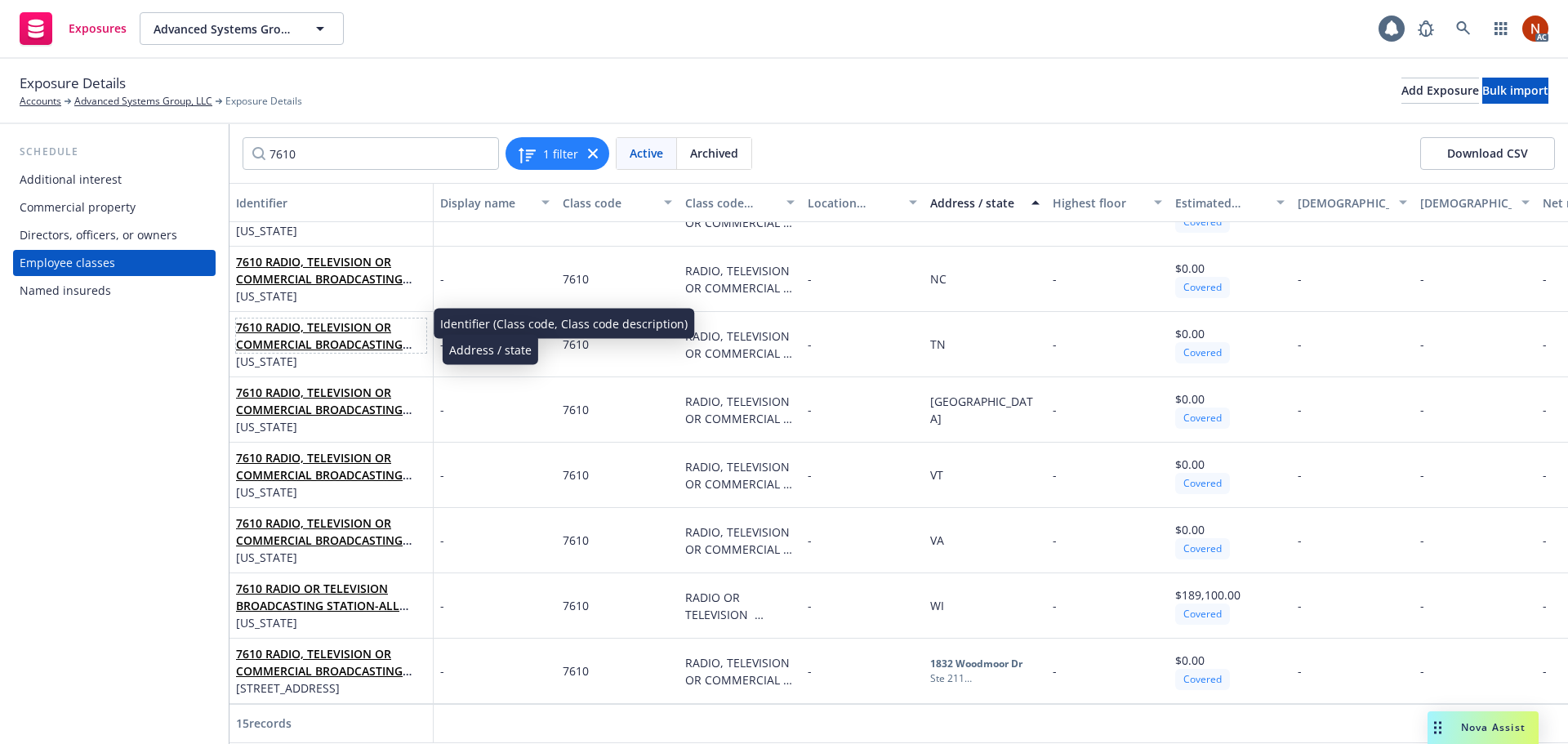
click at [360, 335] on link "7610 RADIO, TELEVISION OR COMMERCIAL BROADCASTING STATIONS — all employees — in…" at bounding box center [330, 473] width 188 height 308
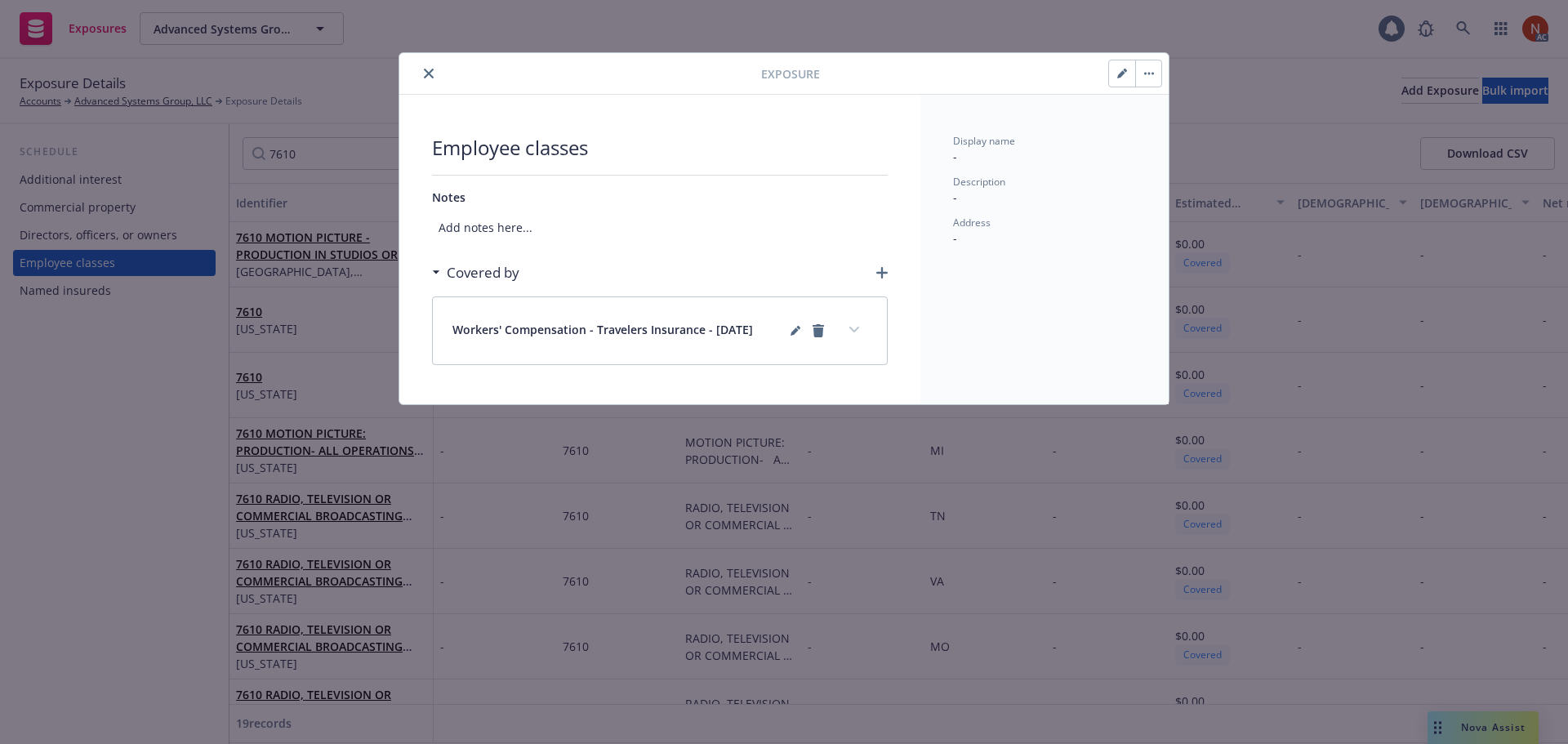
click at [434, 272] on icon at bounding box center [436, 272] width 9 height 4
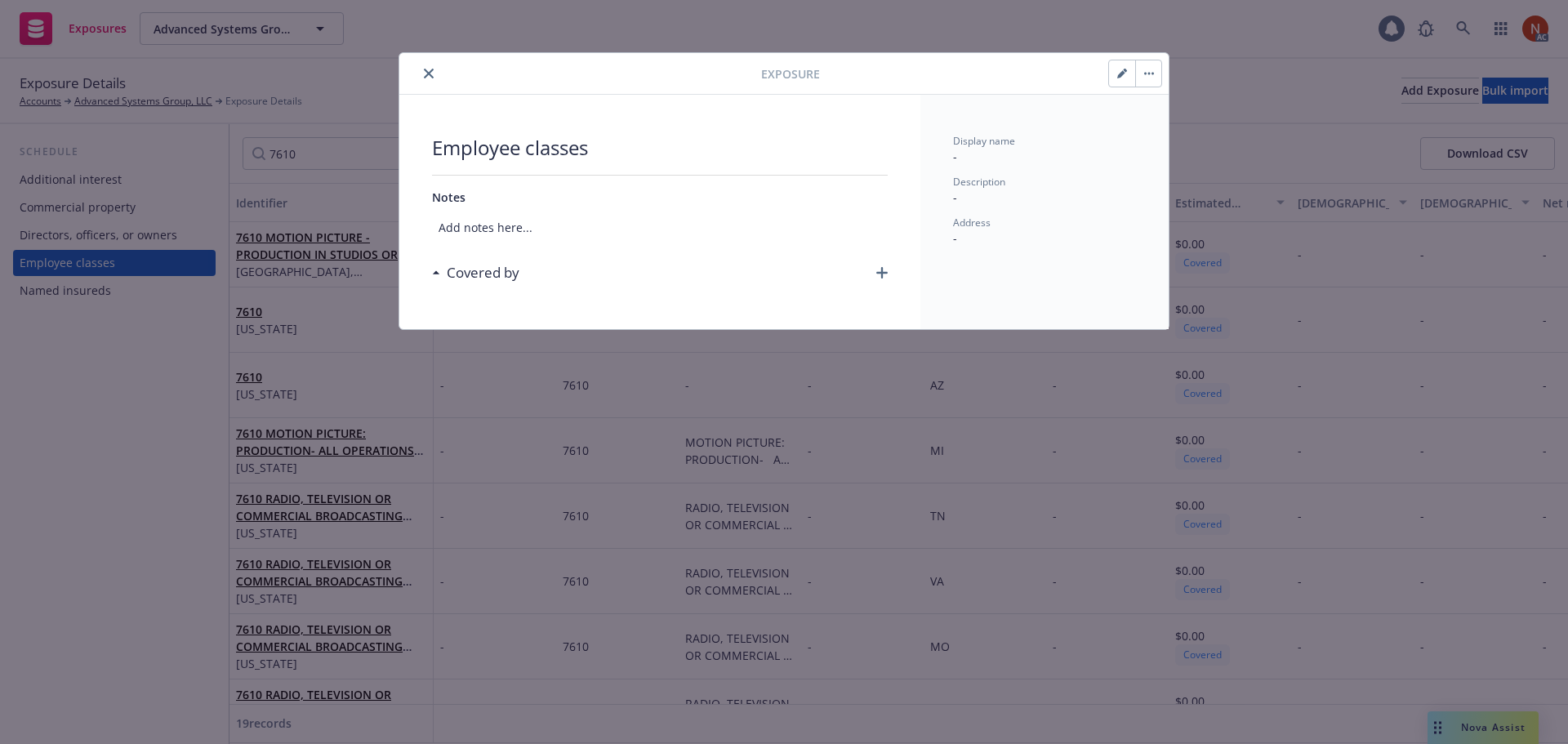
click at [434, 272] on icon at bounding box center [436, 272] width 9 height 4
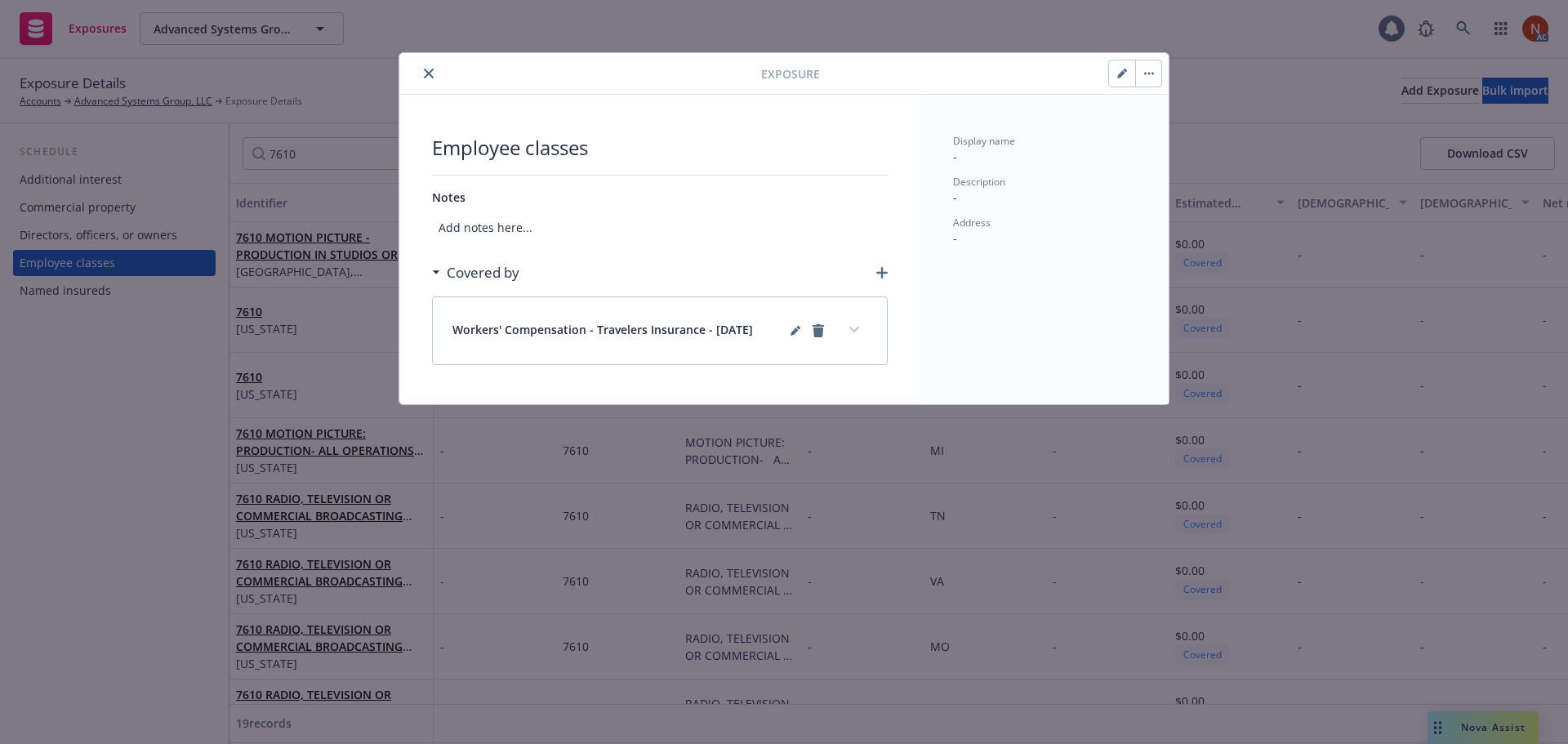
click at [427, 74] on icon "close" at bounding box center [428, 73] width 9 height 9
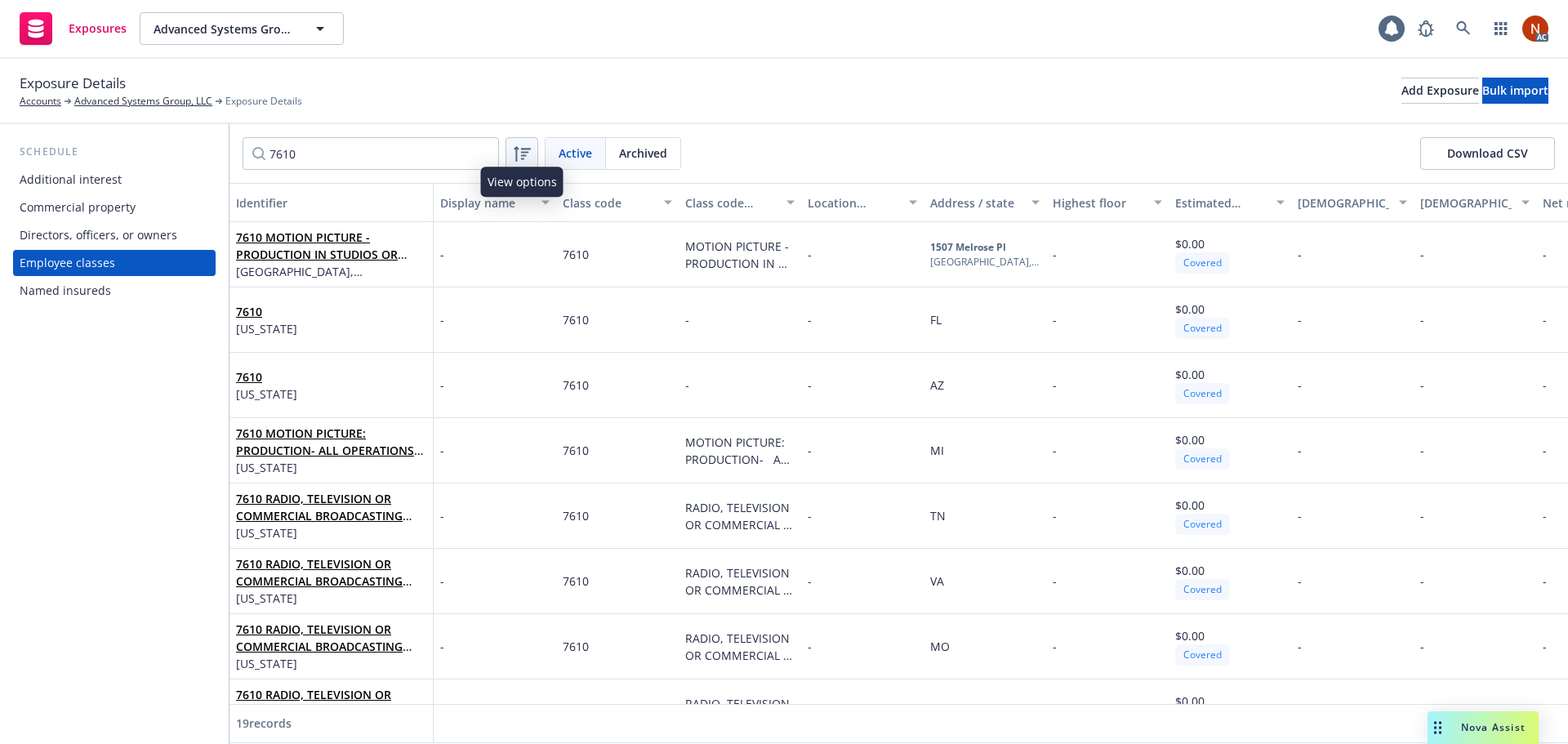
click at [529, 156] on icon at bounding box center [521, 153] width 20 height 20
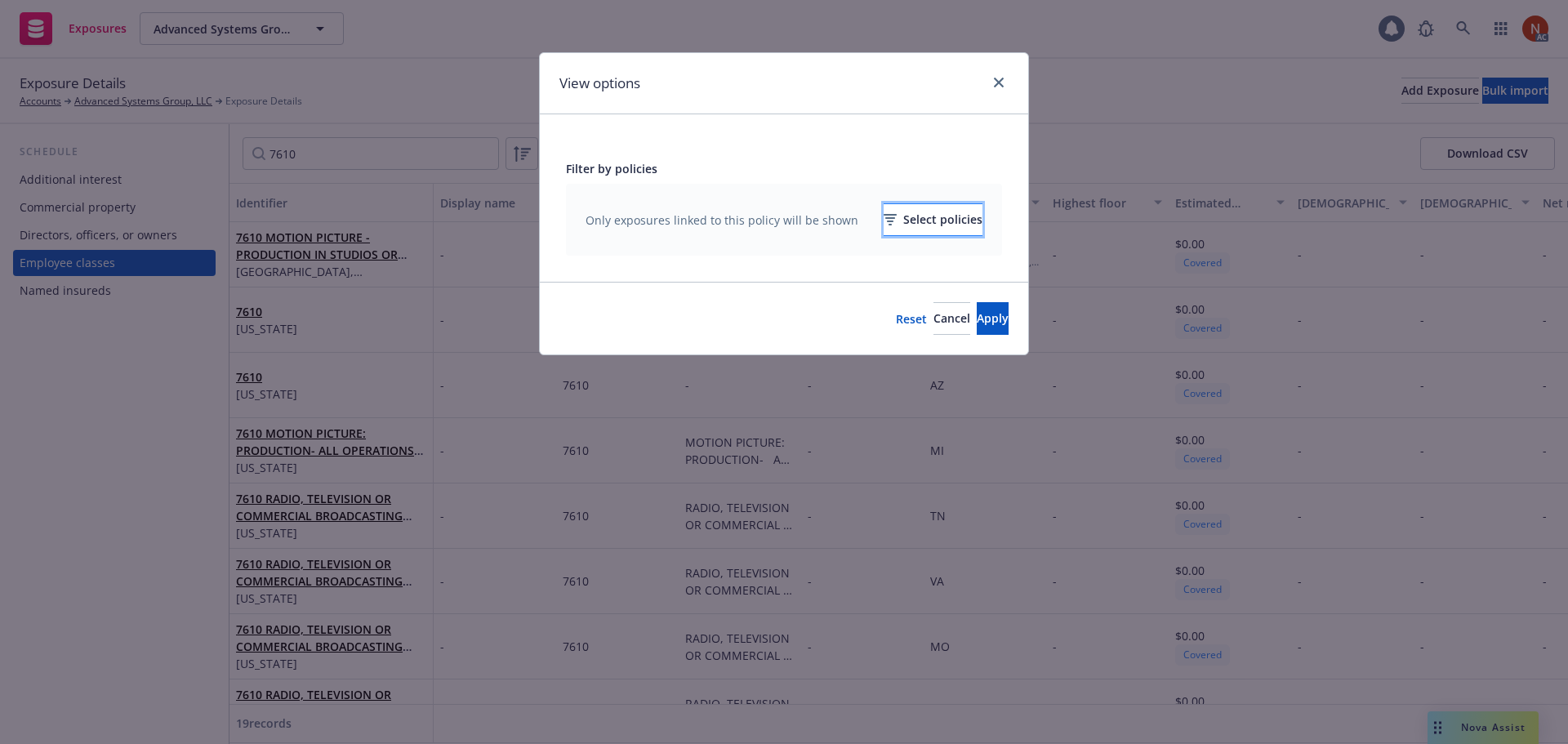
click at [889, 217] on div "Select policies" at bounding box center [933, 220] width 99 height 31
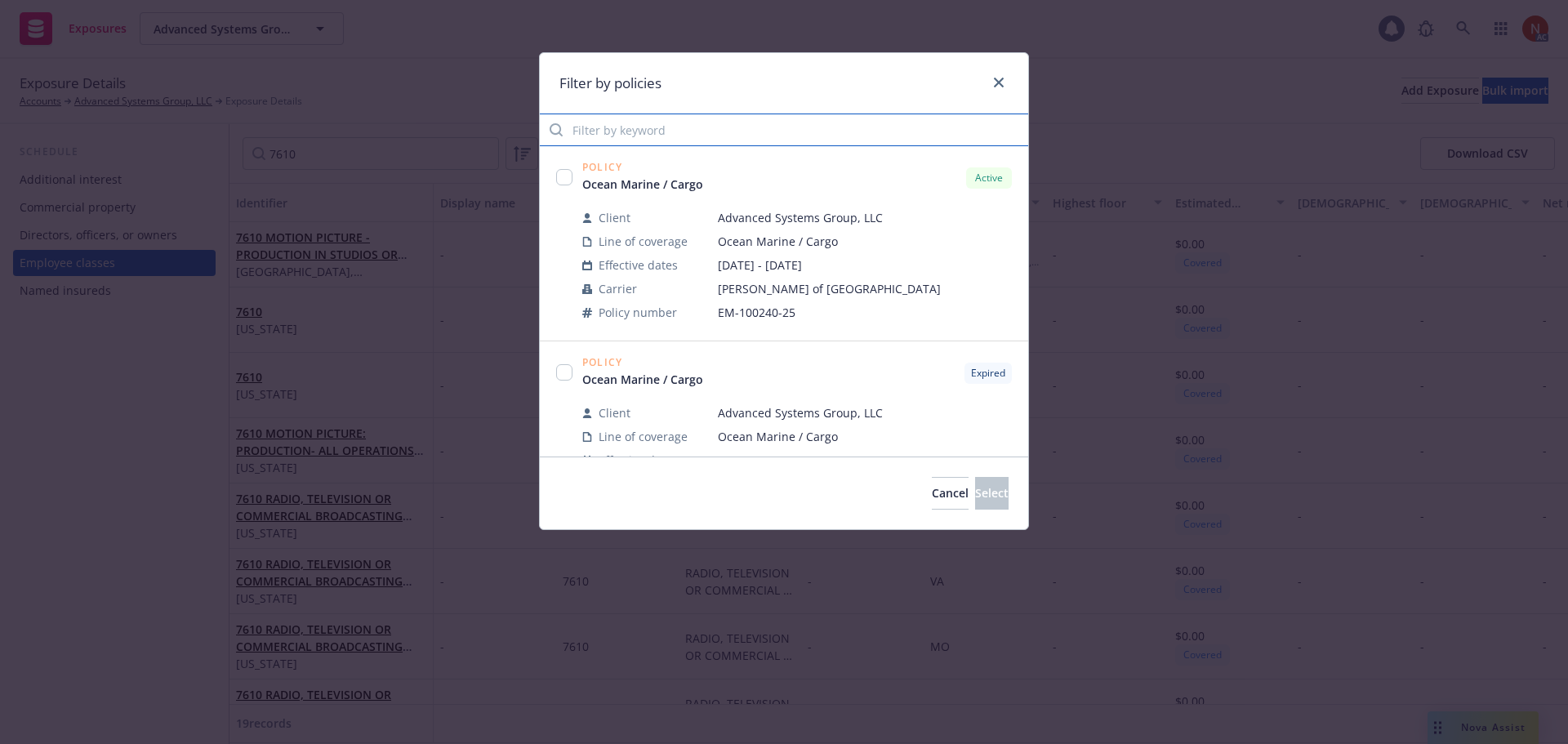
click at [656, 137] on input "Filter by keyword" at bounding box center [784, 130] width 489 height 33
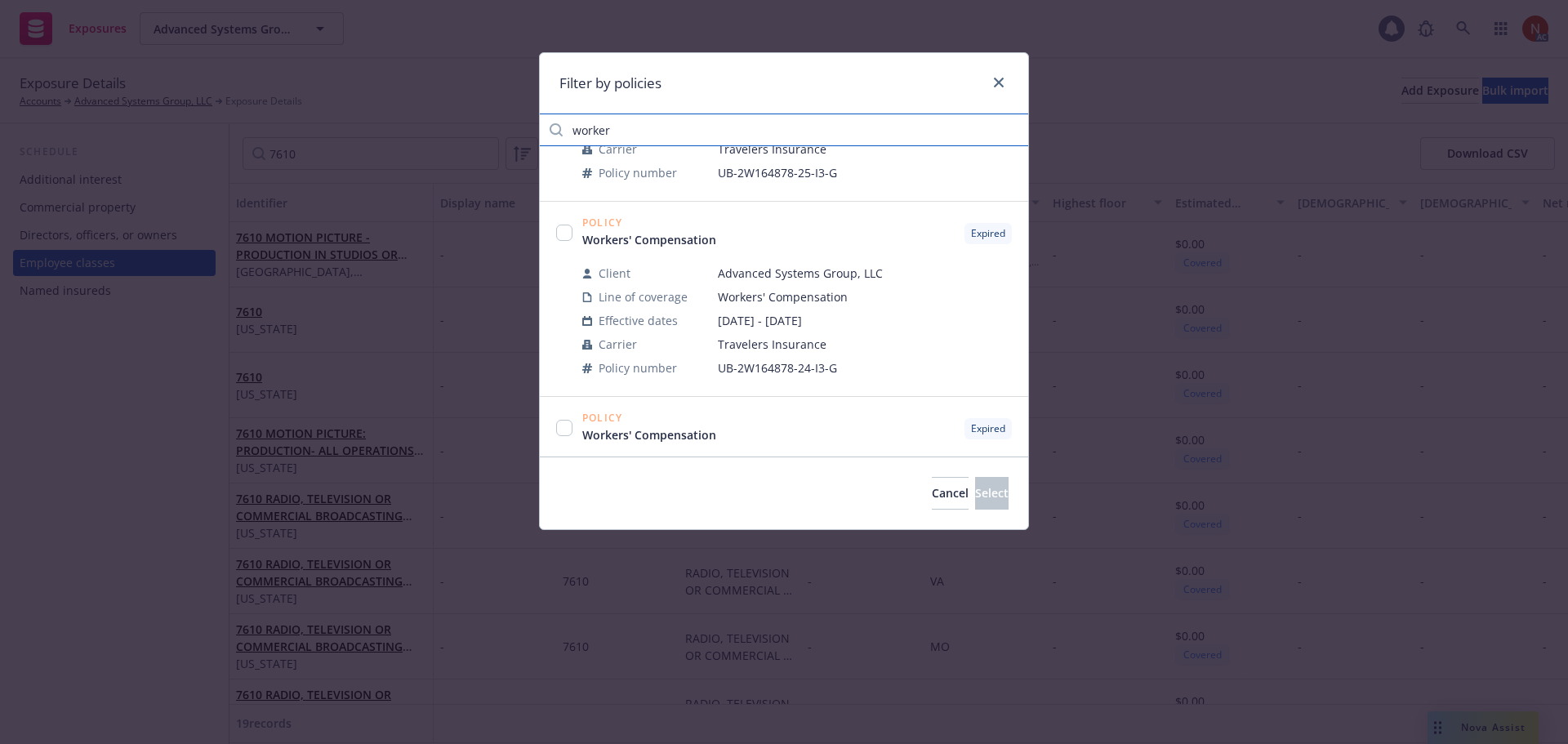
scroll to position [326, 0]
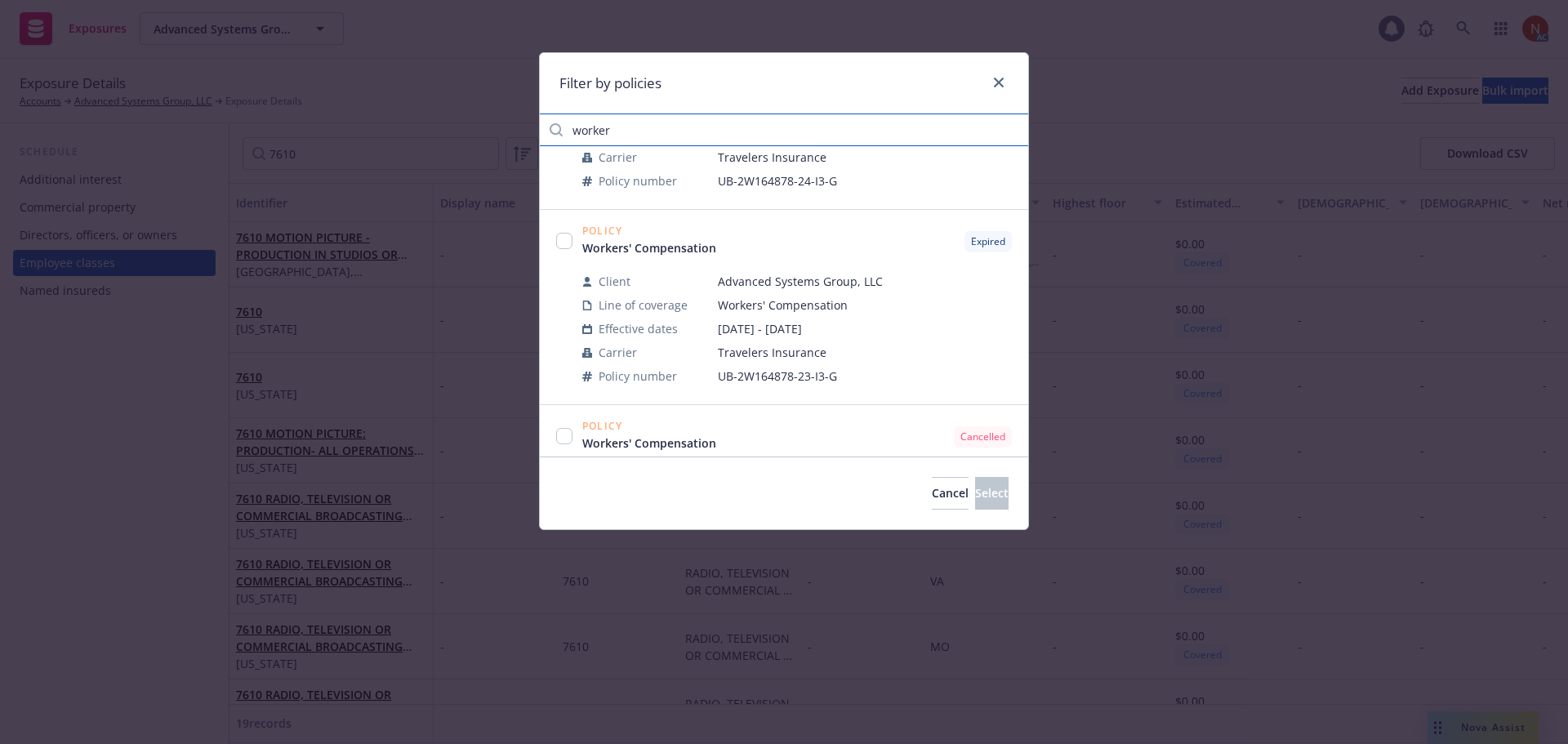
type input "worker"
click at [571, 241] on input "checkbox" at bounding box center [564, 241] width 16 height 16
checkbox input "true"
click at [975, 494] on span "Select" at bounding box center [991, 493] width 33 height 15
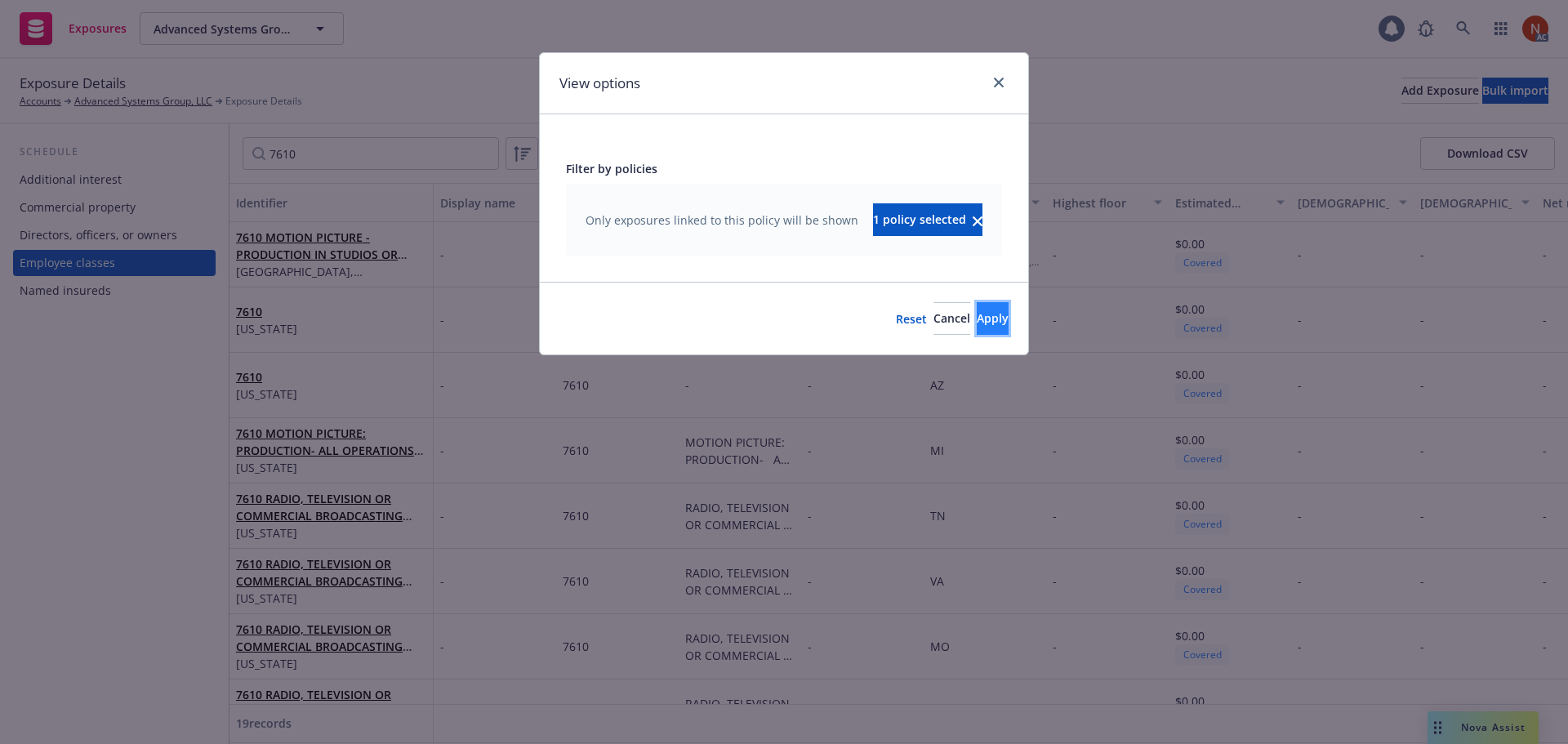
click at [976, 326] on span "Apply" at bounding box center [992, 318] width 32 height 15
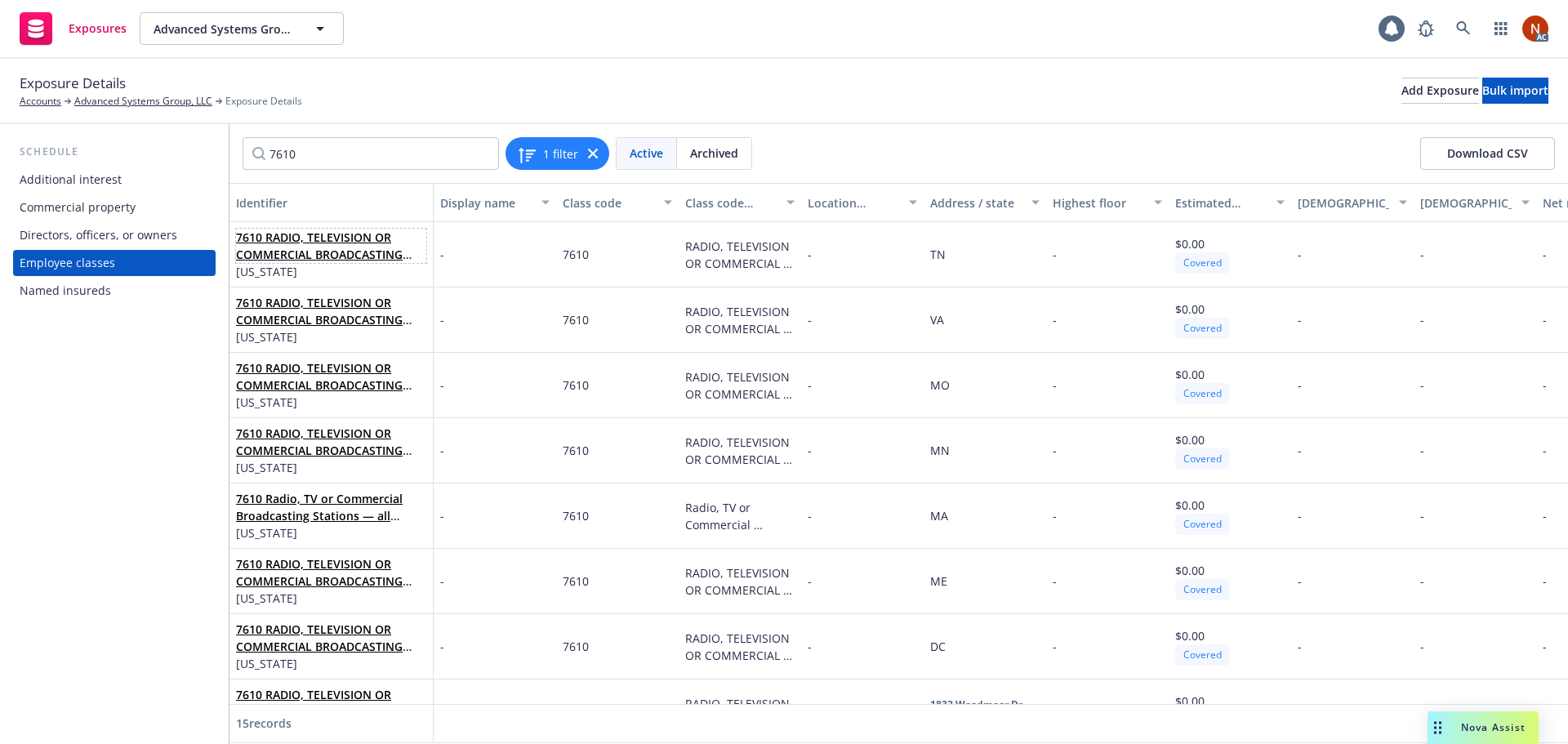
click at [383, 245] on span "7610 RADIO, TELEVISION OR COMMERCIAL BROADCASTING STATIONS — all employees — in…" at bounding box center [331, 246] width 191 height 34
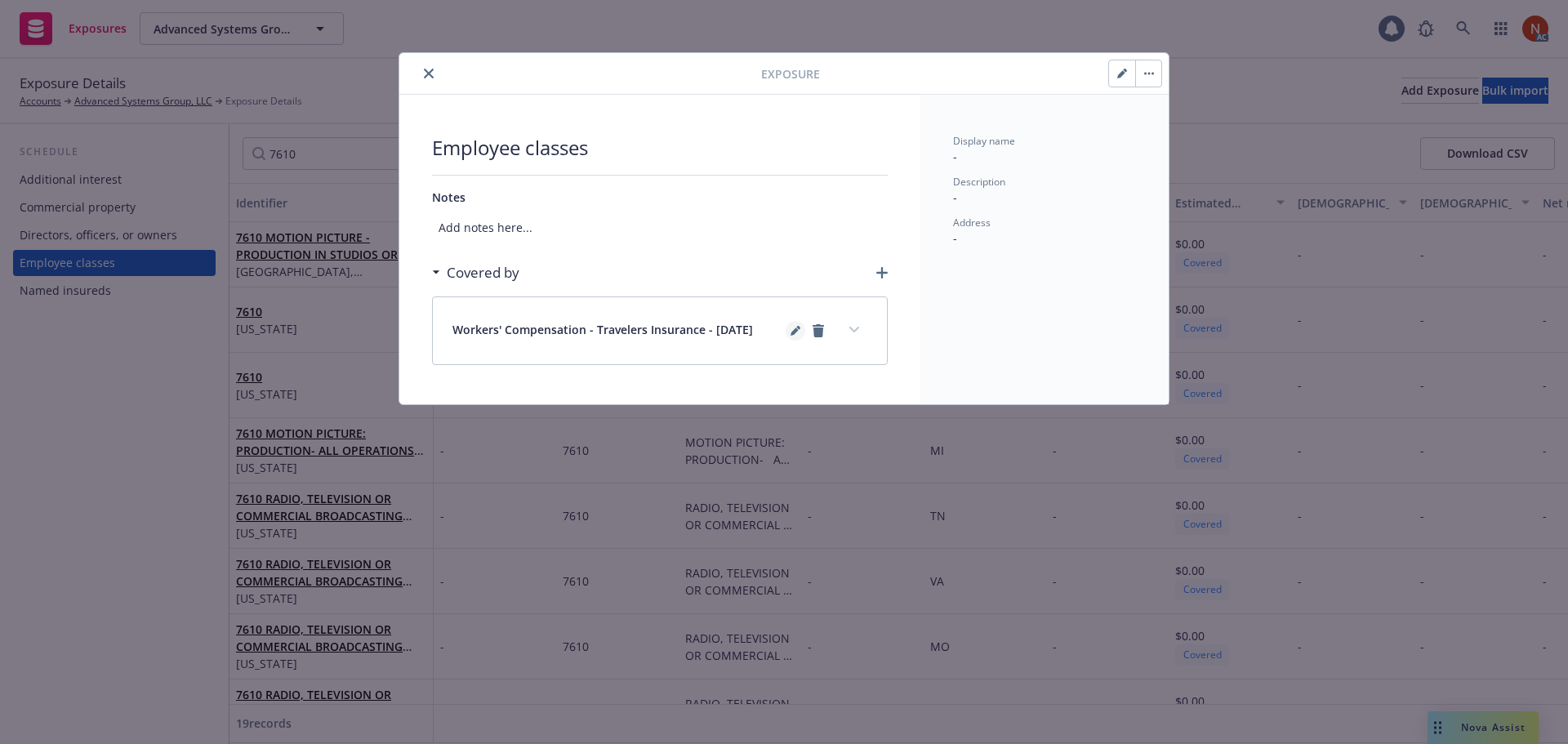
click at [796, 333] on icon "editPencil" at bounding box center [794, 330] width 9 height 9
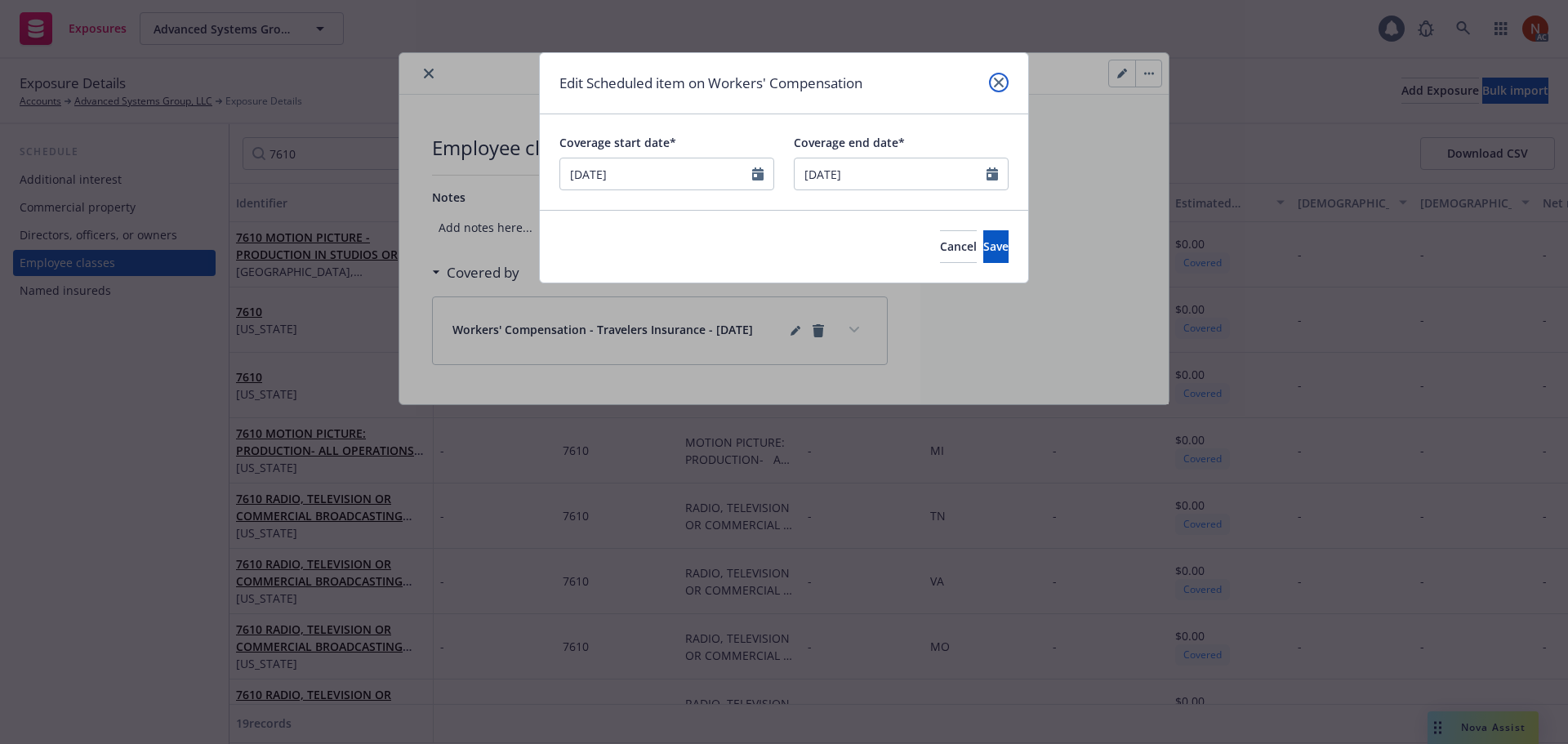
drag, startPoint x: 997, startPoint y: 81, endPoint x: 965, endPoint y: 83, distance: 32.1
click at [997, 82] on icon "close" at bounding box center [998, 82] width 9 height 9
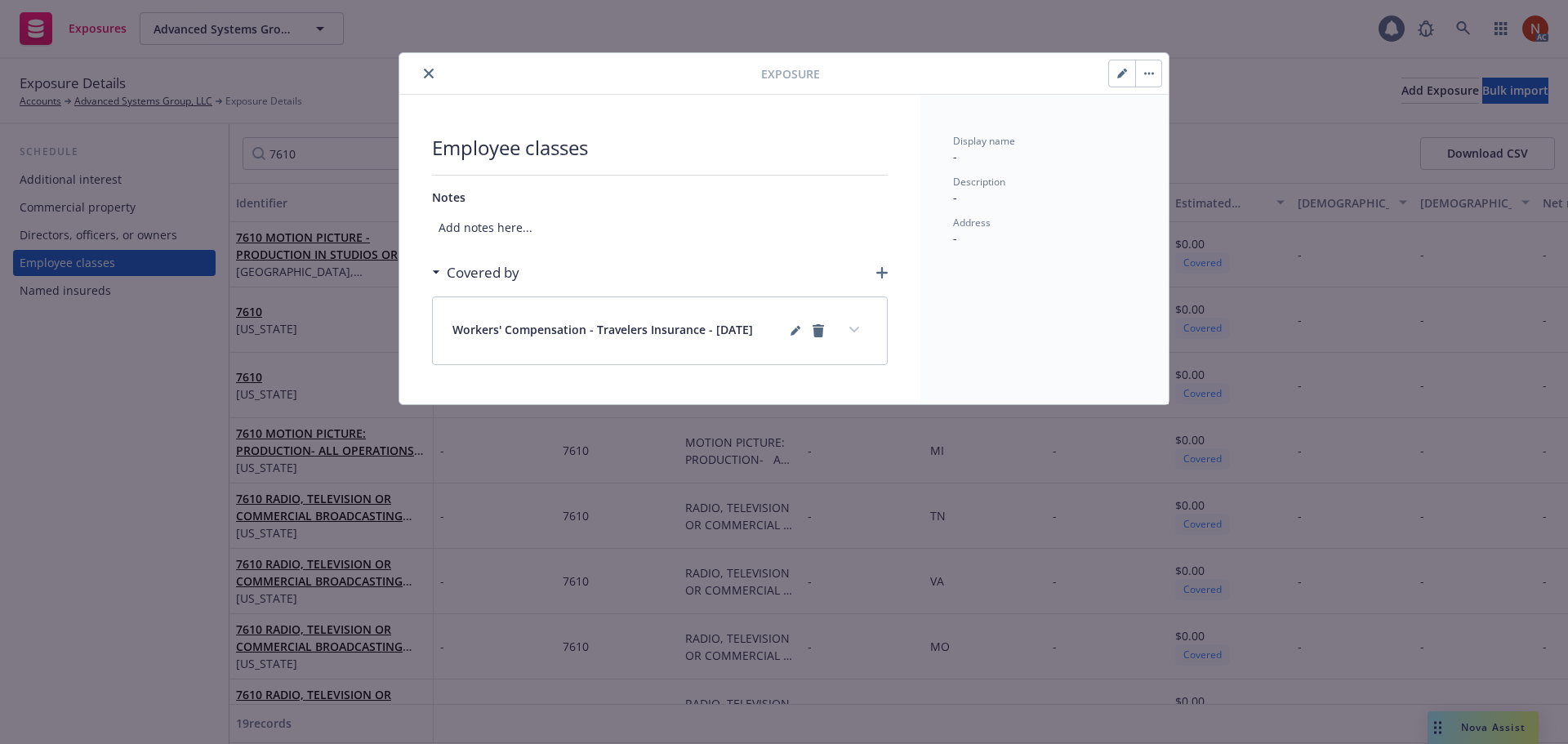
click at [428, 70] on icon "close" at bounding box center [428, 73] width 9 height 9
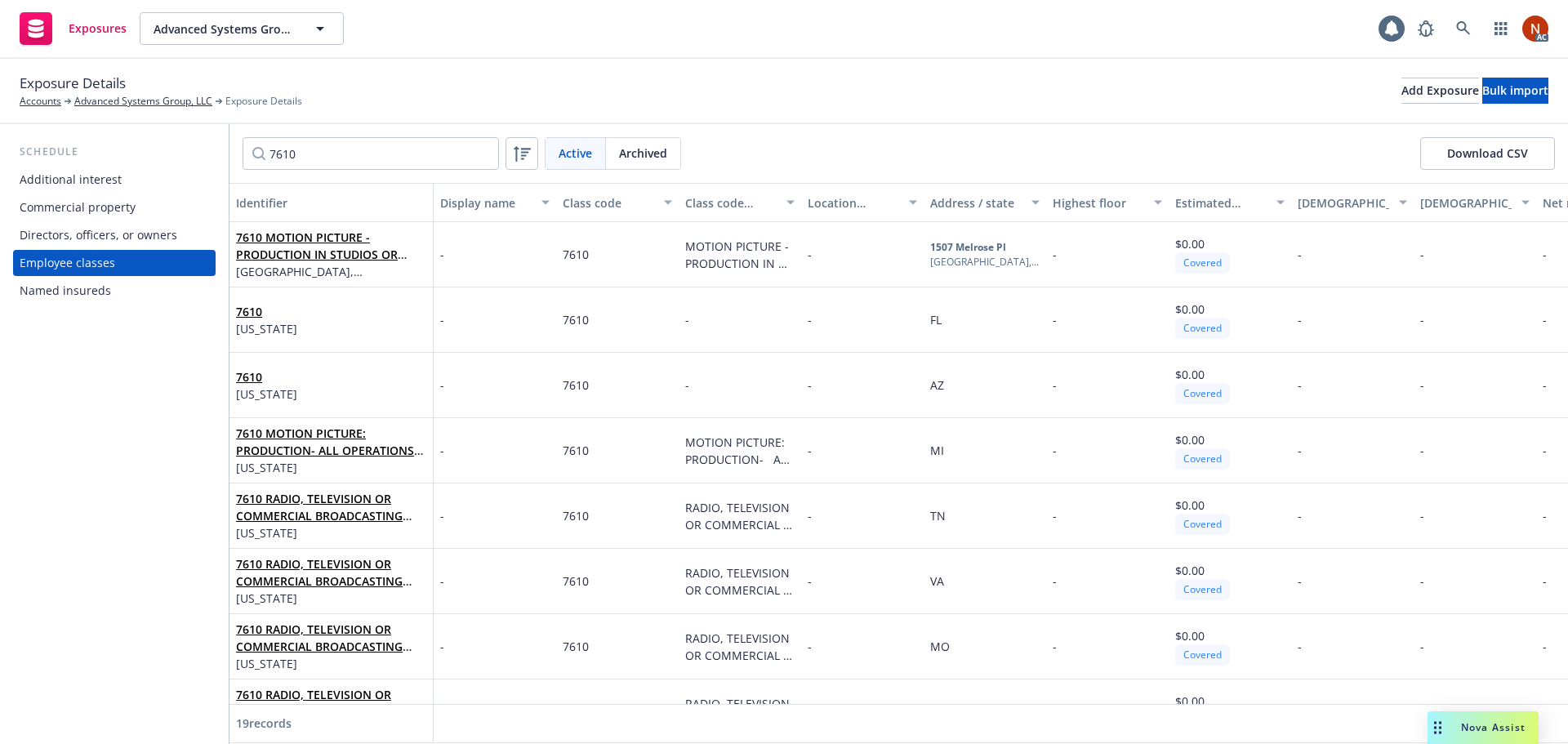
click at [648, 145] on span "Archived" at bounding box center [643, 153] width 48 height 17
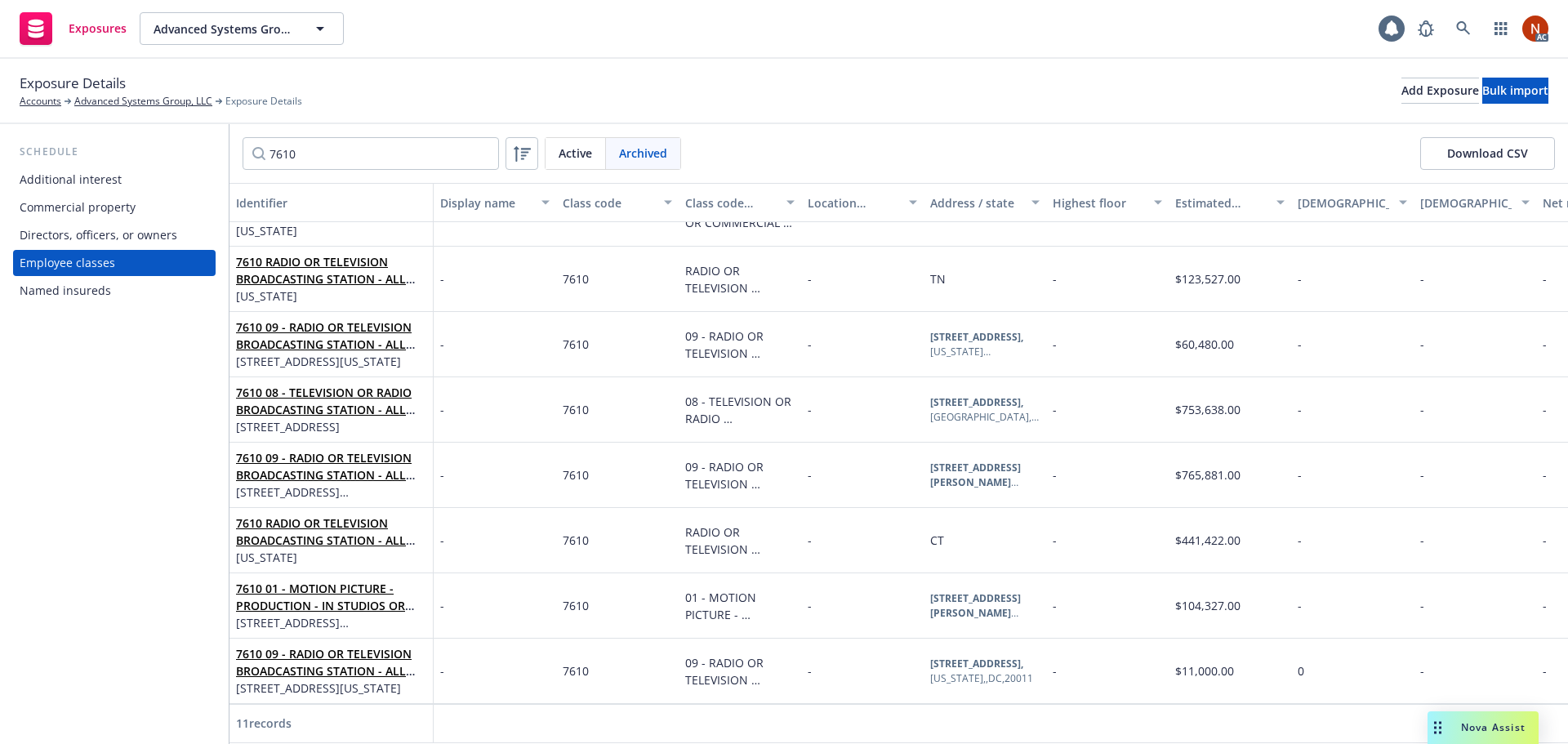
scroll to position [249, 0]
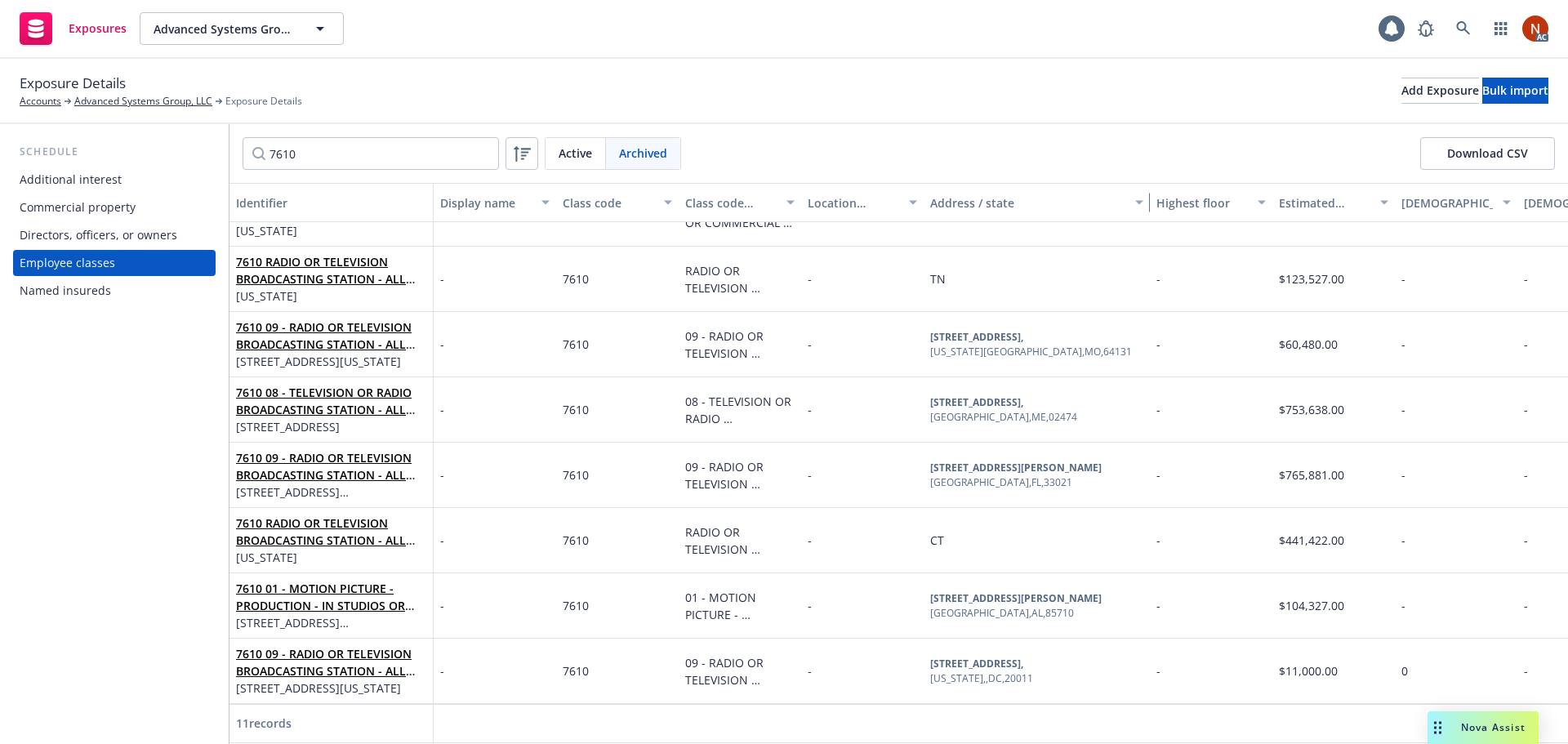
drag, startPoint x: 1043, startPoint y: 202, endPoint x: 1147, endPoint y: 202, distance: 104.0
click at [1146, 202] on div "button" at bounding box center [1142, 203] width 9 height 38
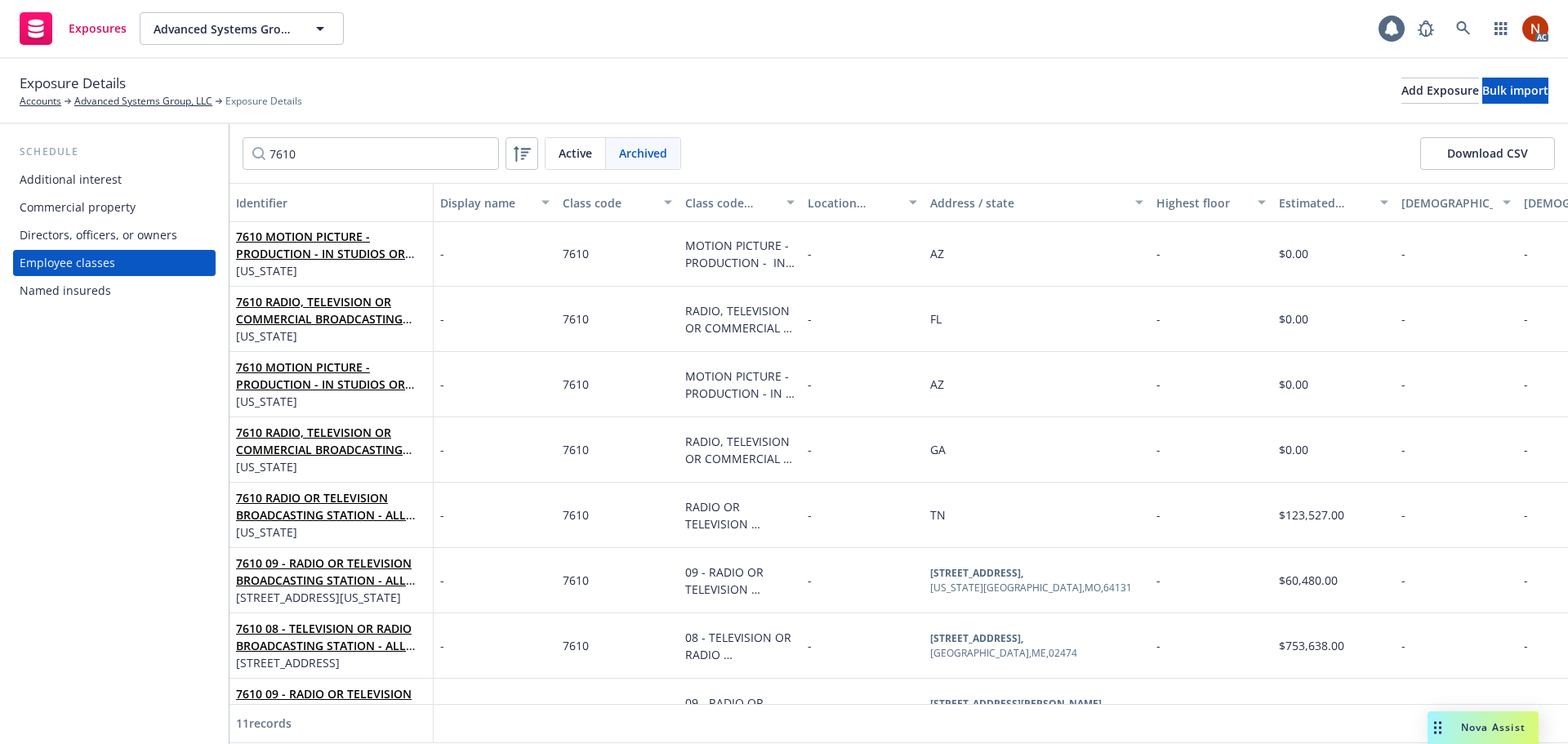
scroll to position [0, 0]
click at [362, 506] on link "7610 RADIO OR TELEVISION BROADCASTING STATION - ALL EMPLOYEES & CLERICAL & DRIV…" at bounding box center [321, 524] width 170 height 67
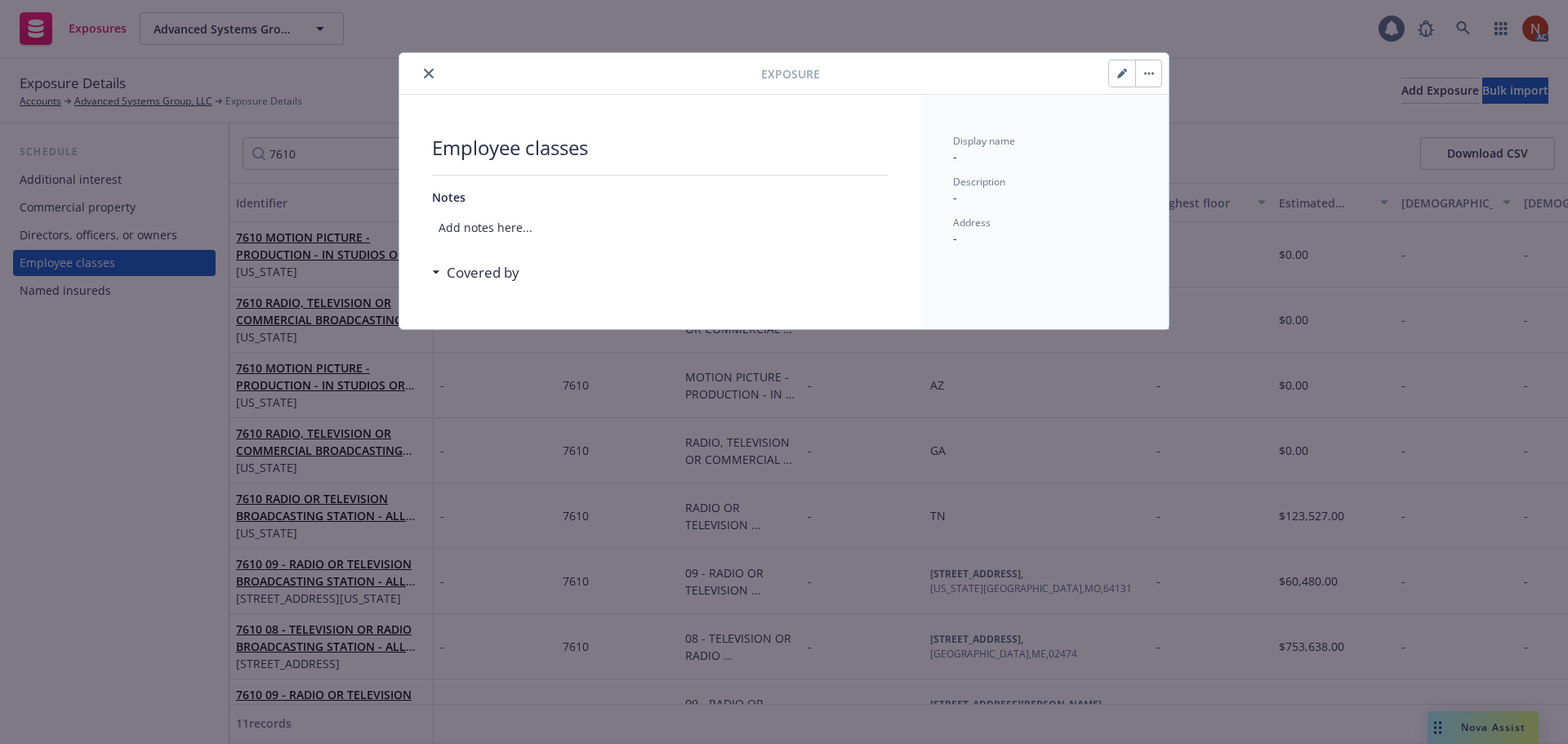
click at [426, 67] on button "close" at bounding box center [428, 73] width 20 height 20
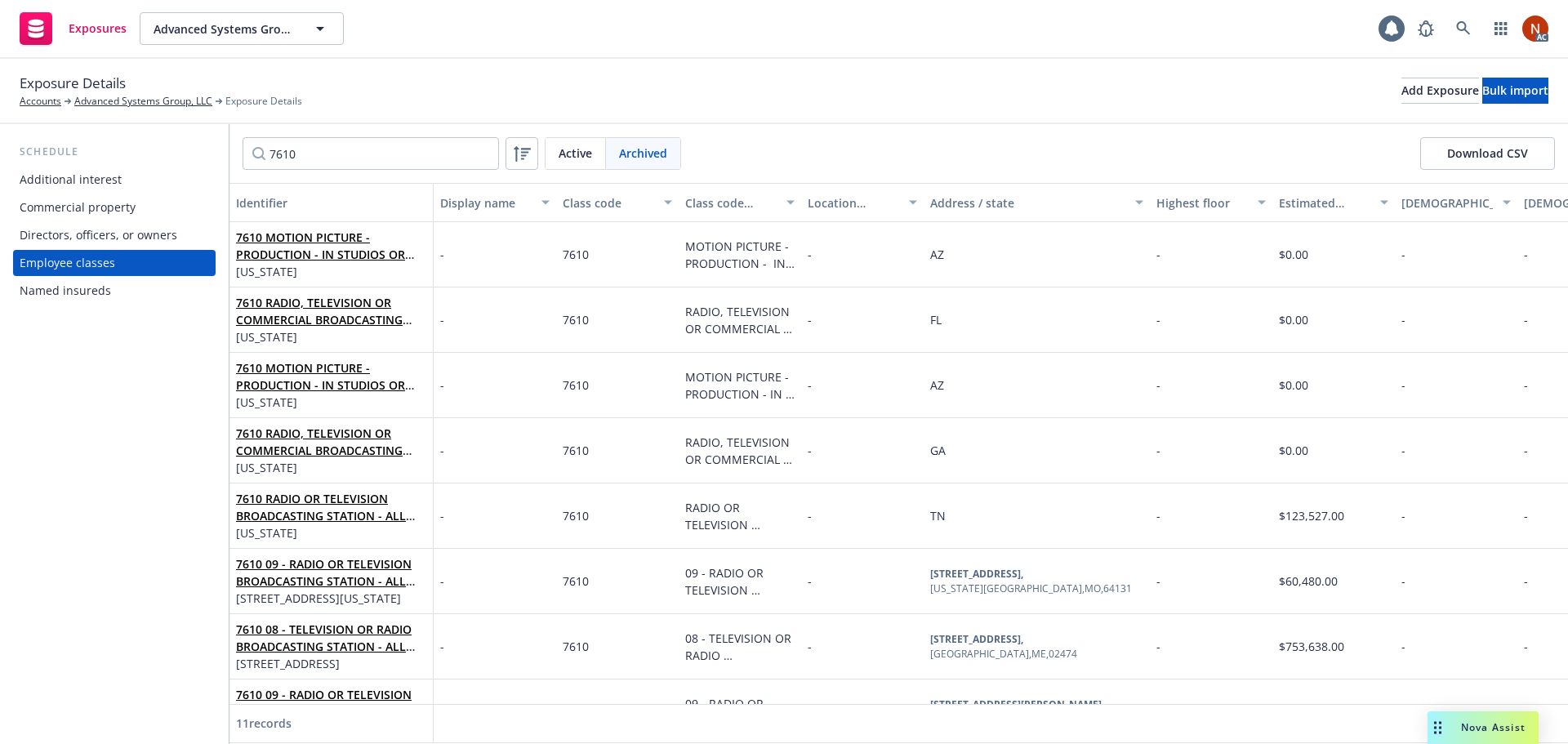
click at [569, 168] on div "Active" at bounding box center [575, 154] width 60 height 31
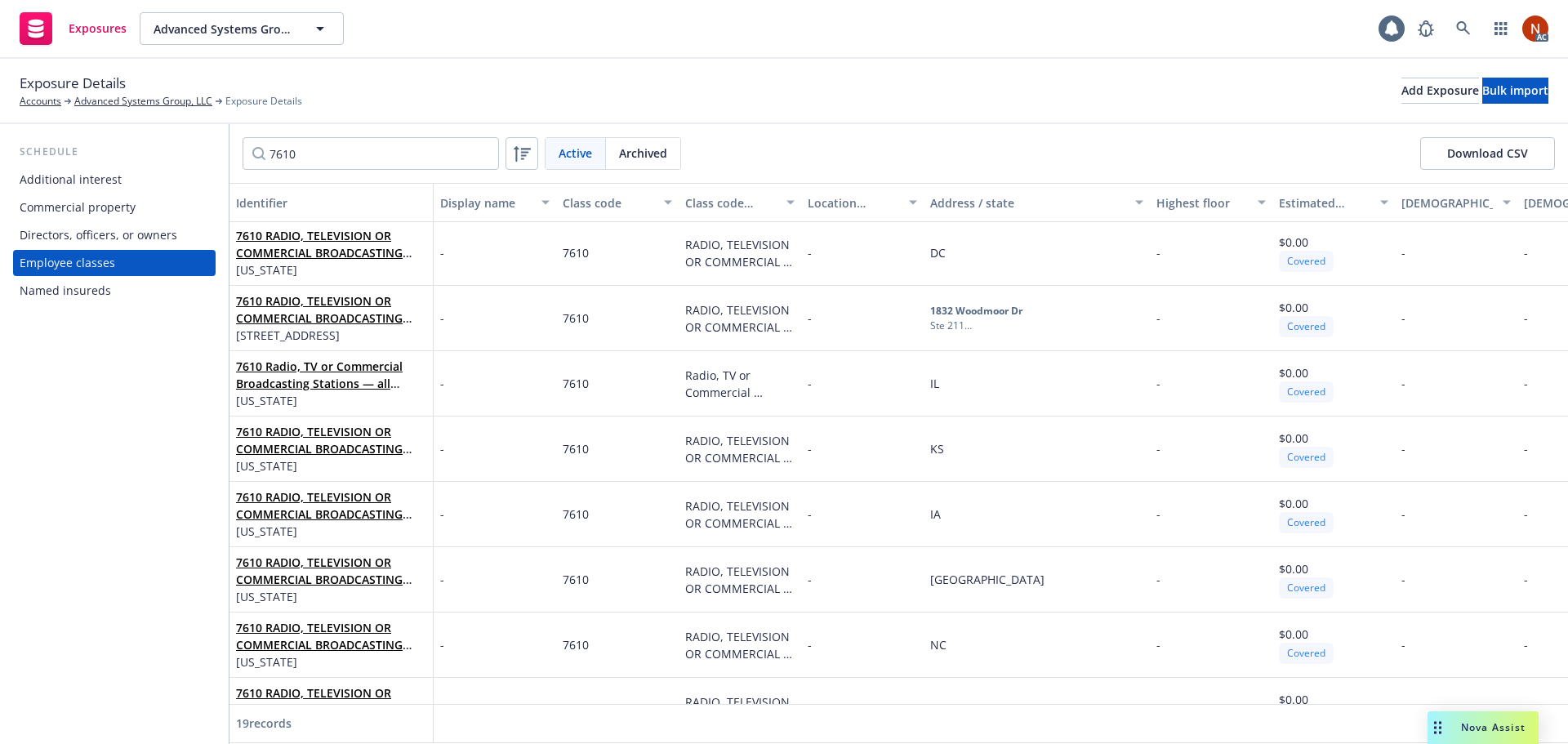
scroll to position [772, 0]
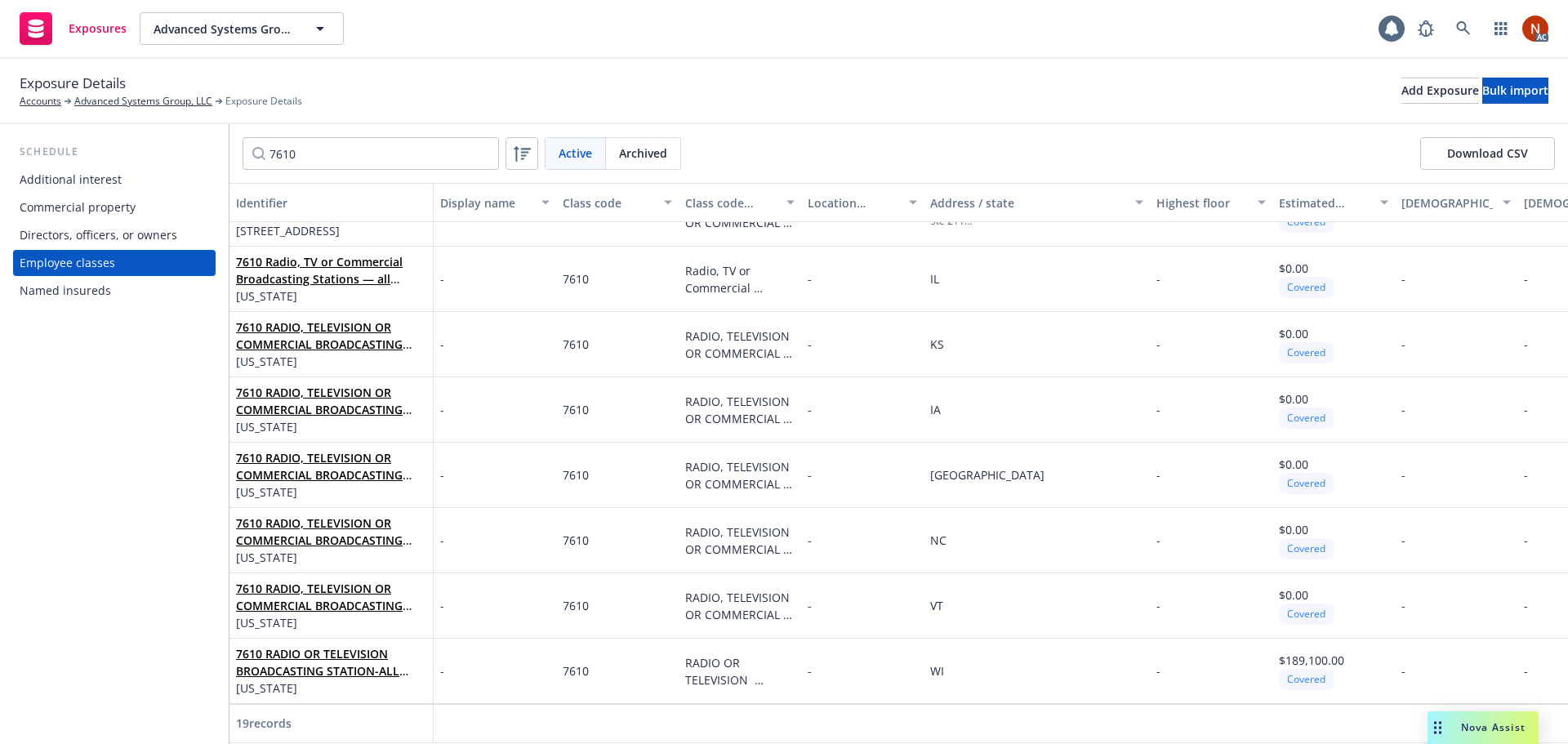
click at [975, 204] on div "Address / state" at bounding box center [1027, 203] width 195 height 17
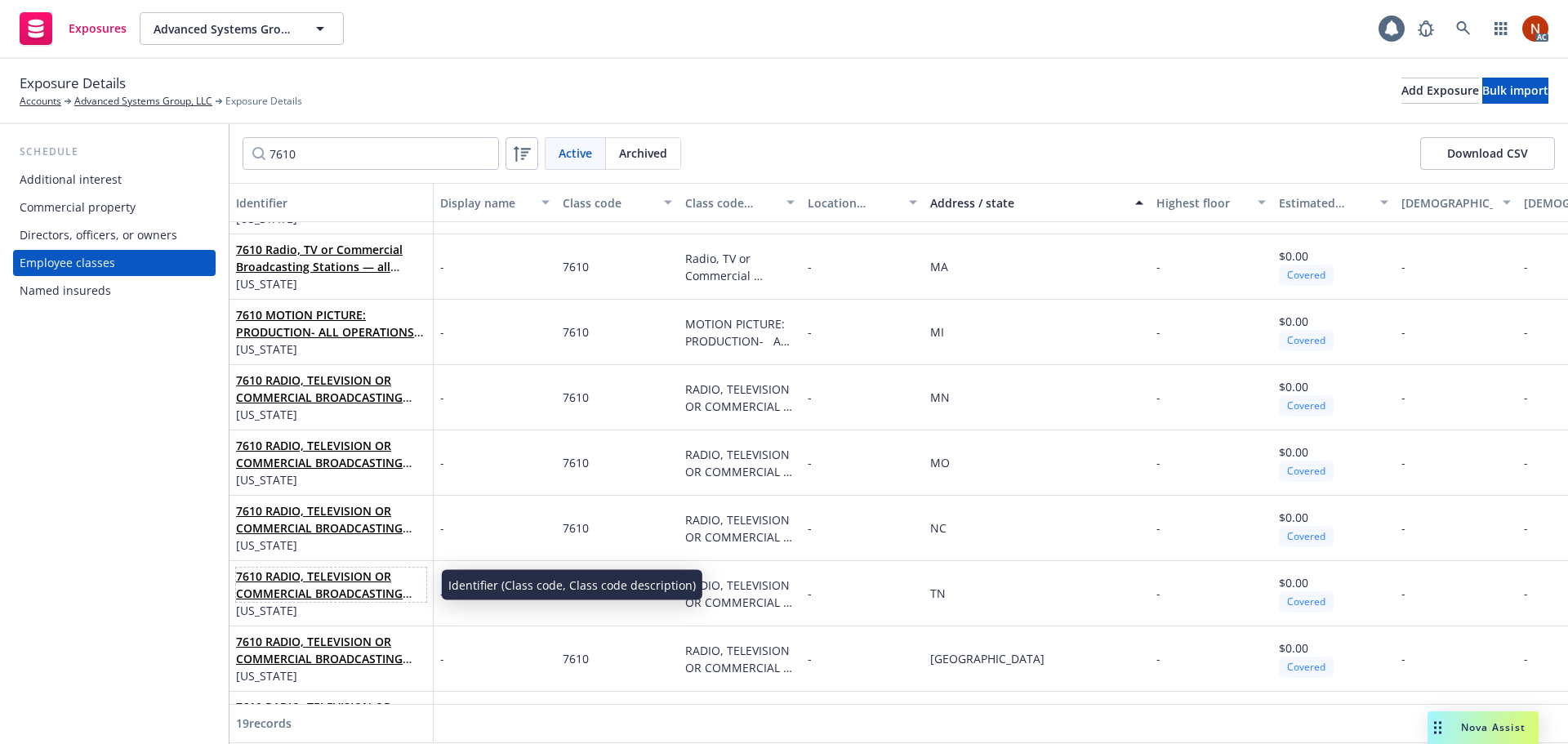
click at [365, 587] on link "7610 RADIO, TELEVISION OR COMMERCIAL BROADCASTING STATIONS — all employees — in…" at bounding box center [330, 723] width 188 height 308
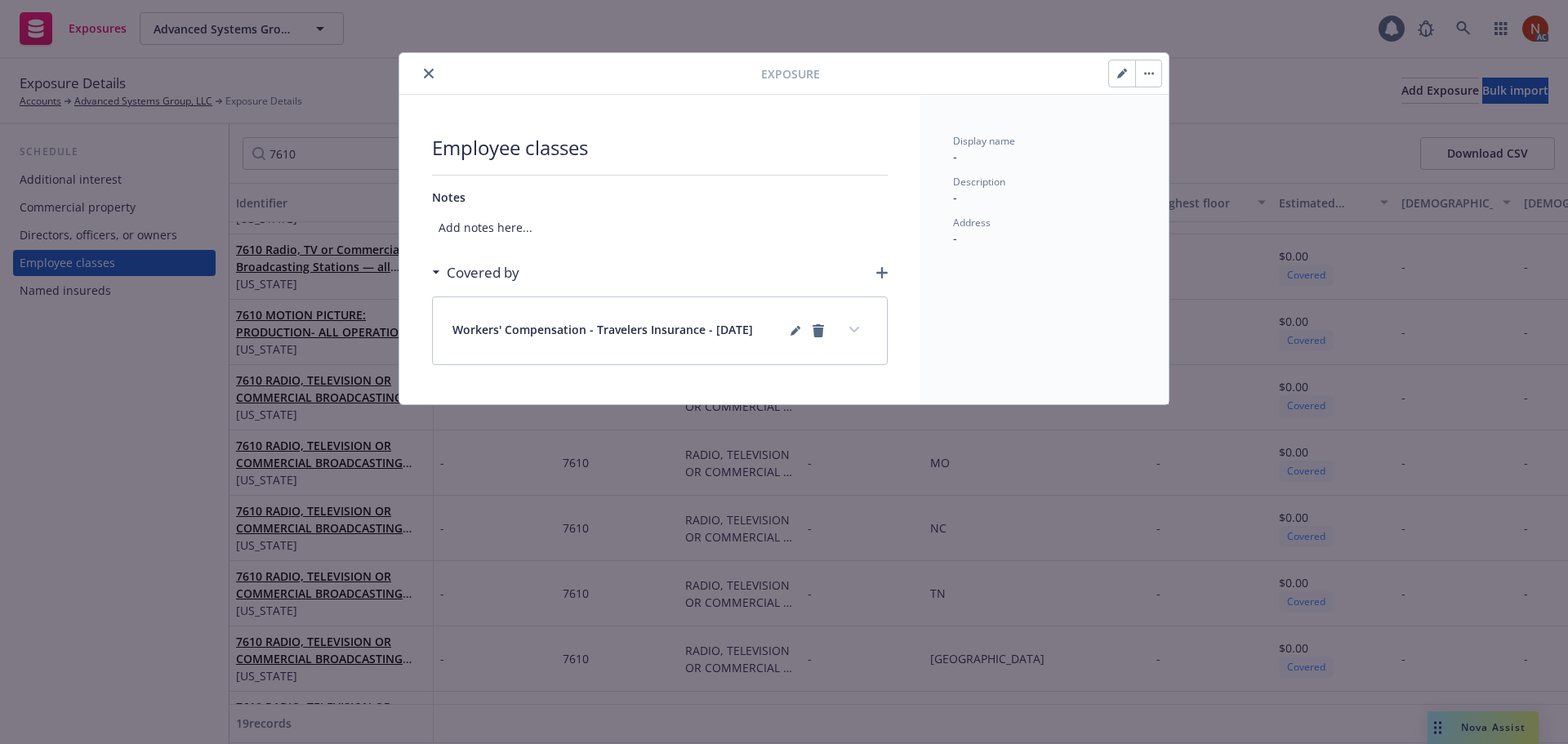
click at [857, 332] on icon "expand content" at bounding box center [854, 330] width 9 height 7
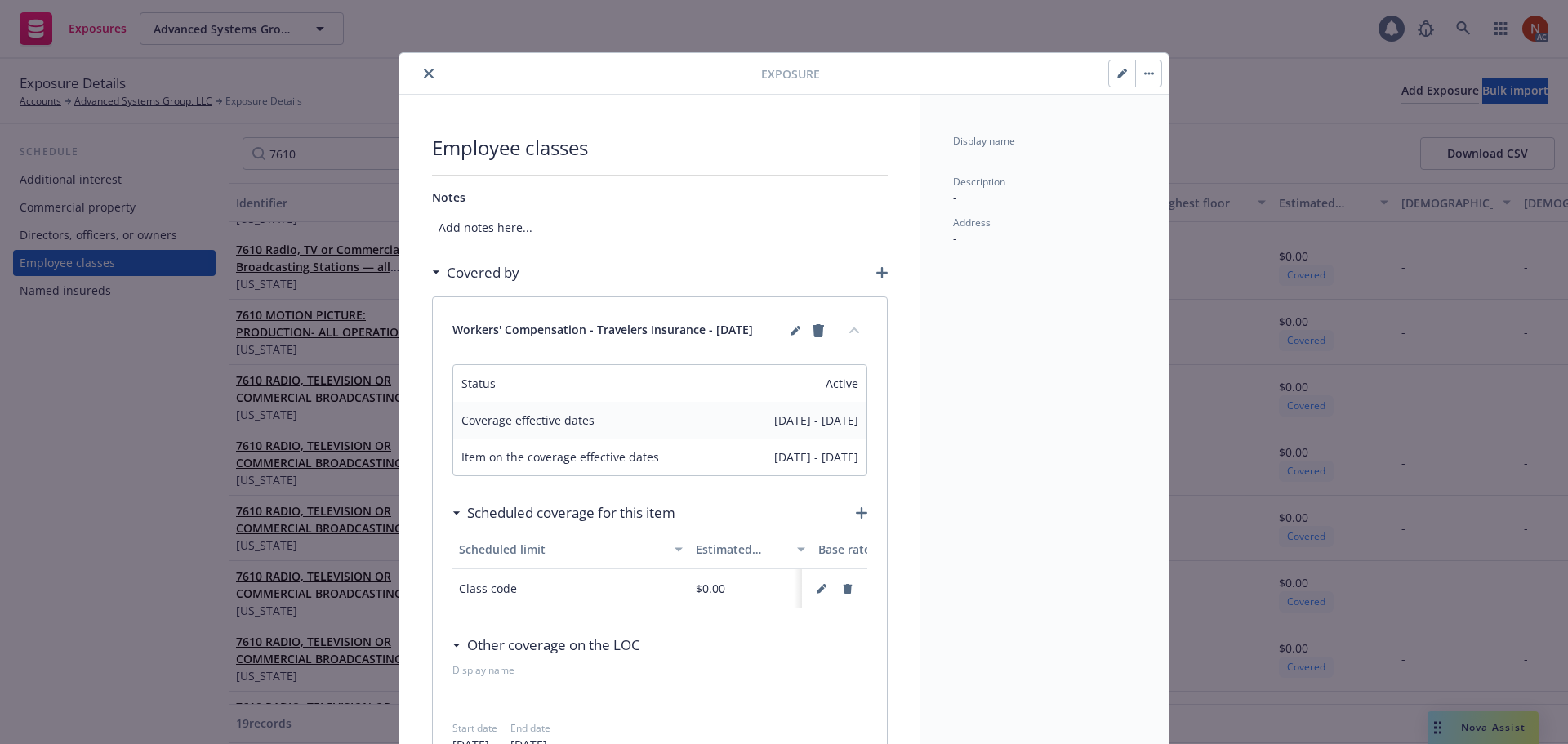
drag, startPoint x: 428, startPoint y: 72, endPoint x: 684, endPoint y: 116, distance: 259.8
click at [419, 70] on button "close" at bounding box center [428, 73] width 20 height 20
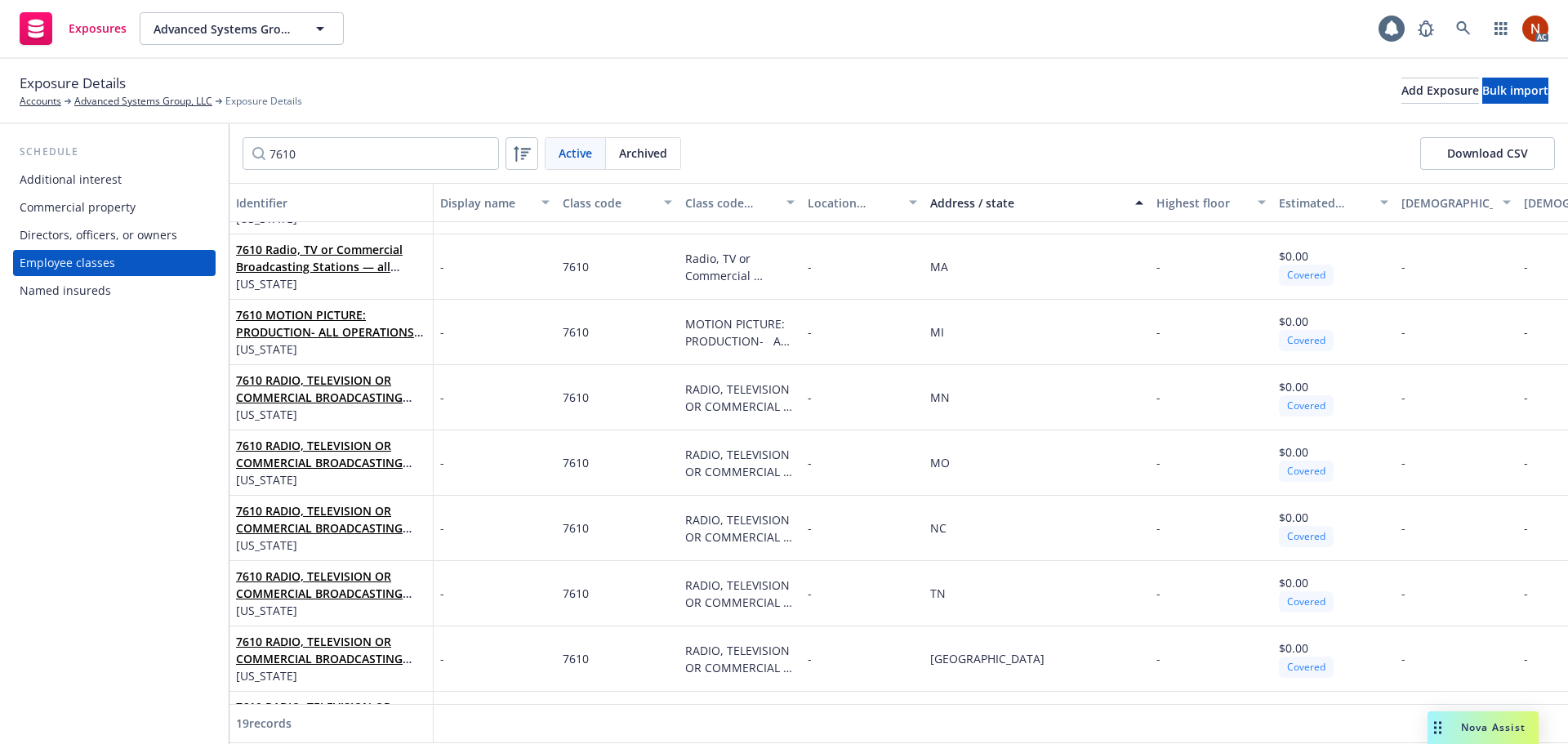
click at [800, 144] on div "7610 Active Archived Download CSV" at bounding box center [898, 154] width 1312 height 33
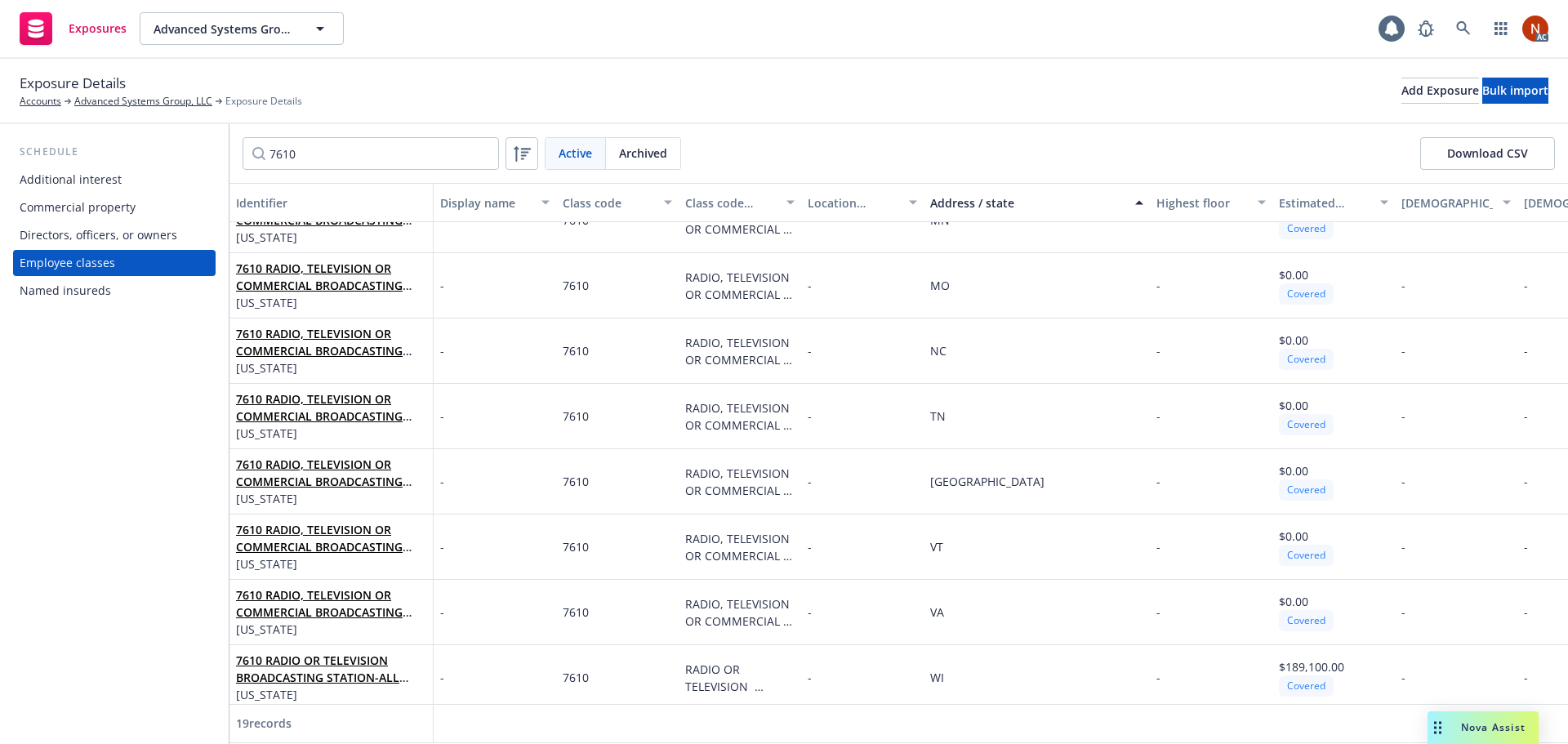
scroll to position [772, 0]
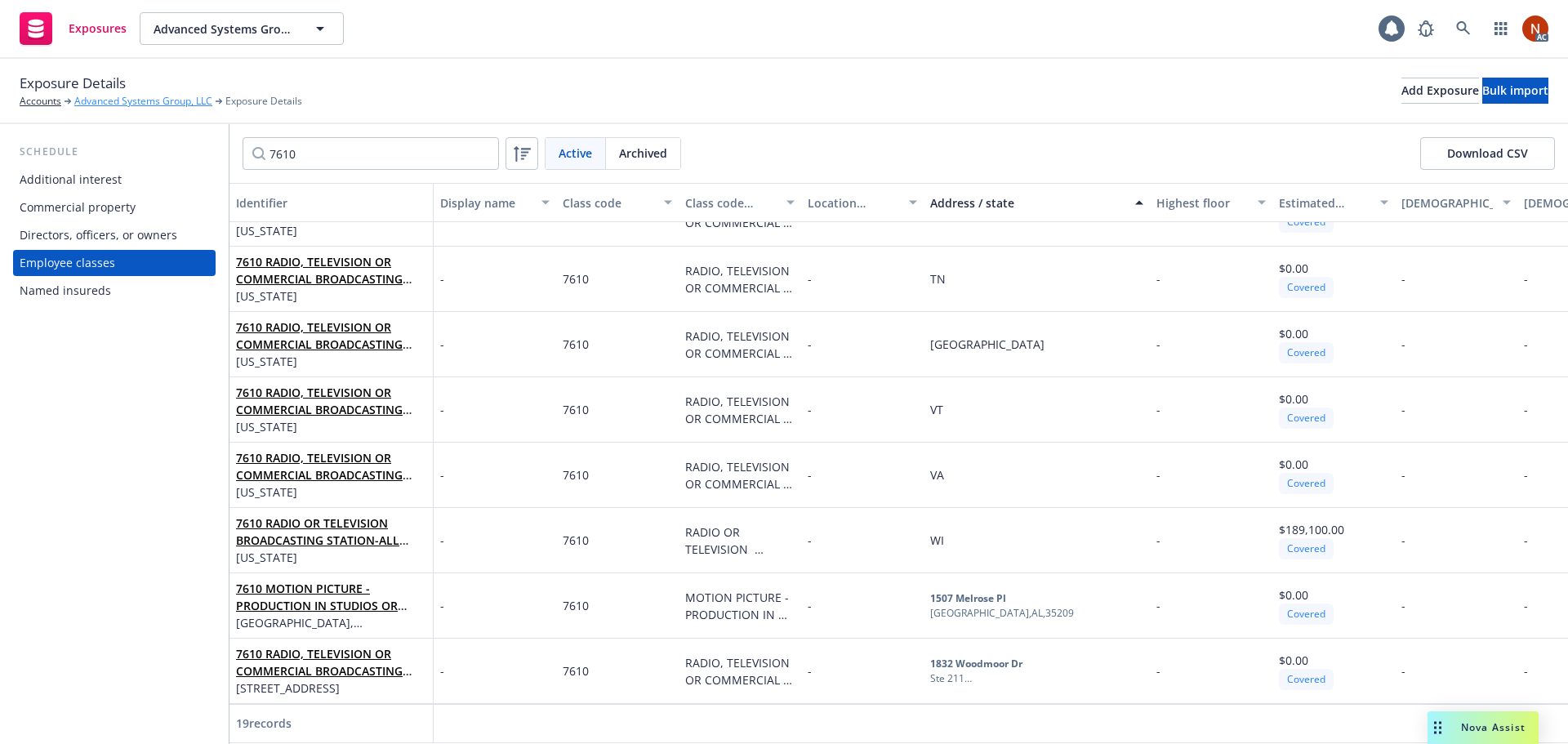
click at [165, 95] on link "Advanced Systems Group, LLC" at bounding box center [143, 101] width 138 height 15
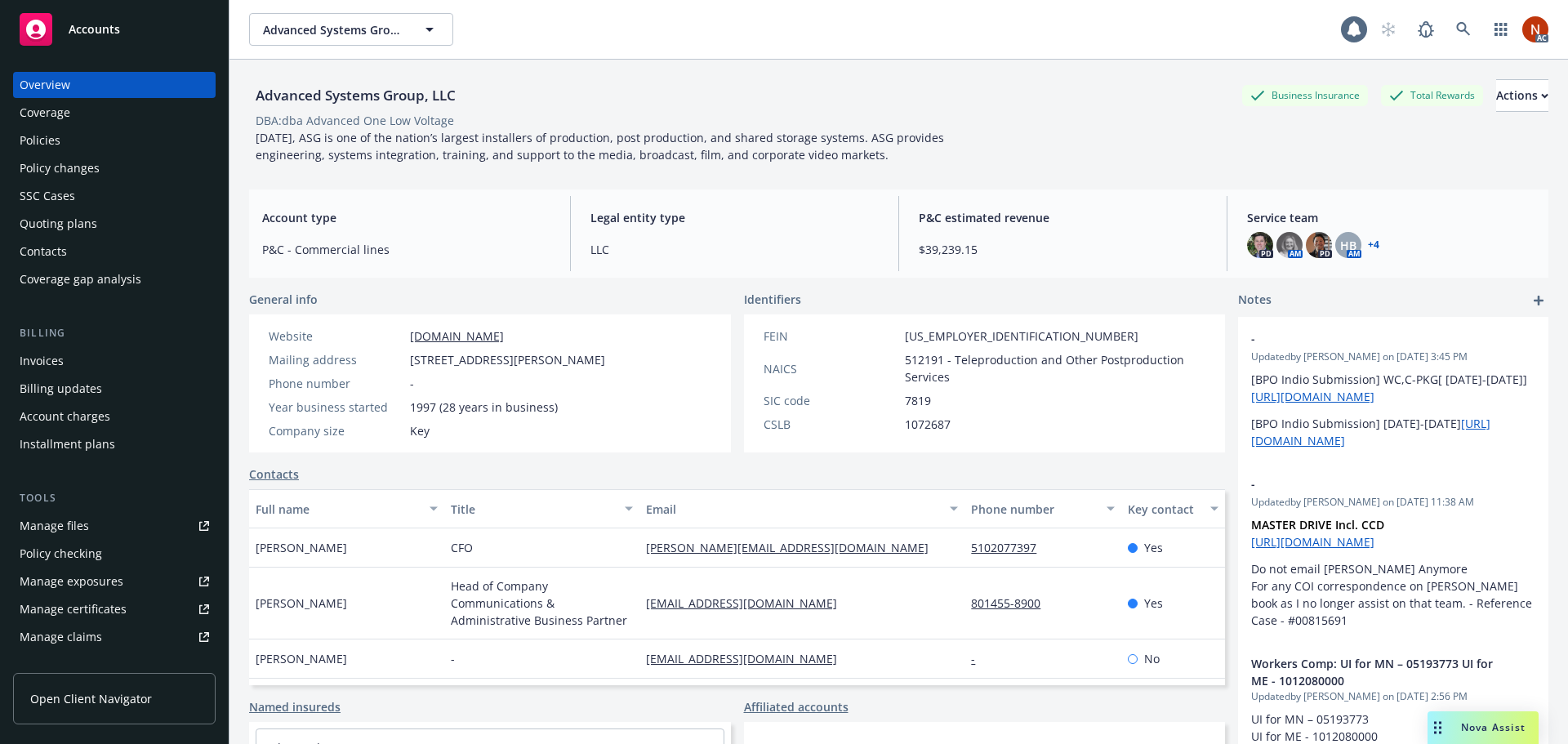
click at [71, 143] on div "Policies" at bounding box center [114, 140] width 190 height 26
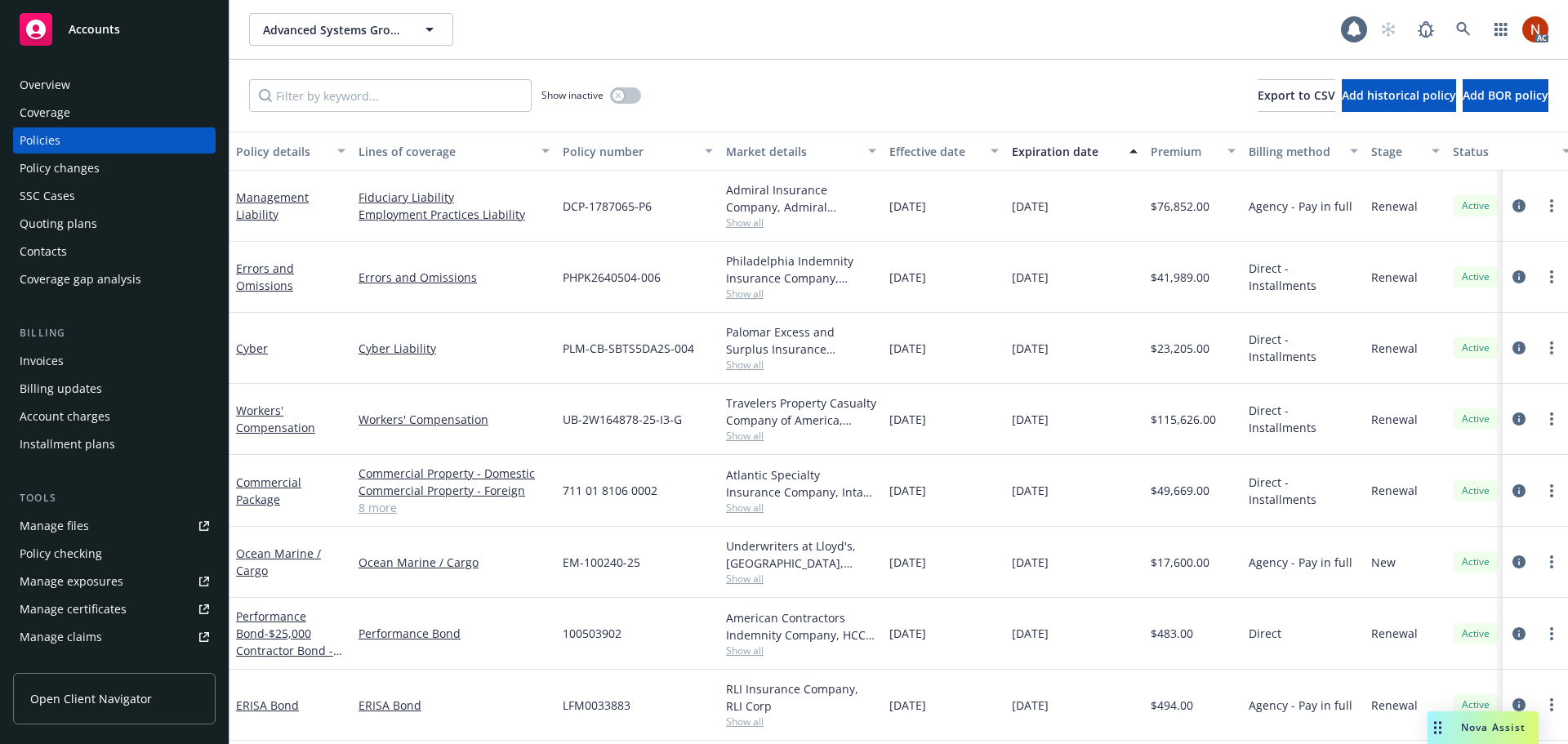
scroll to position [9, 0]
click at [357, 107] on input "Filter by keyword..." at bounding box center [390, 95] width 283 height 33
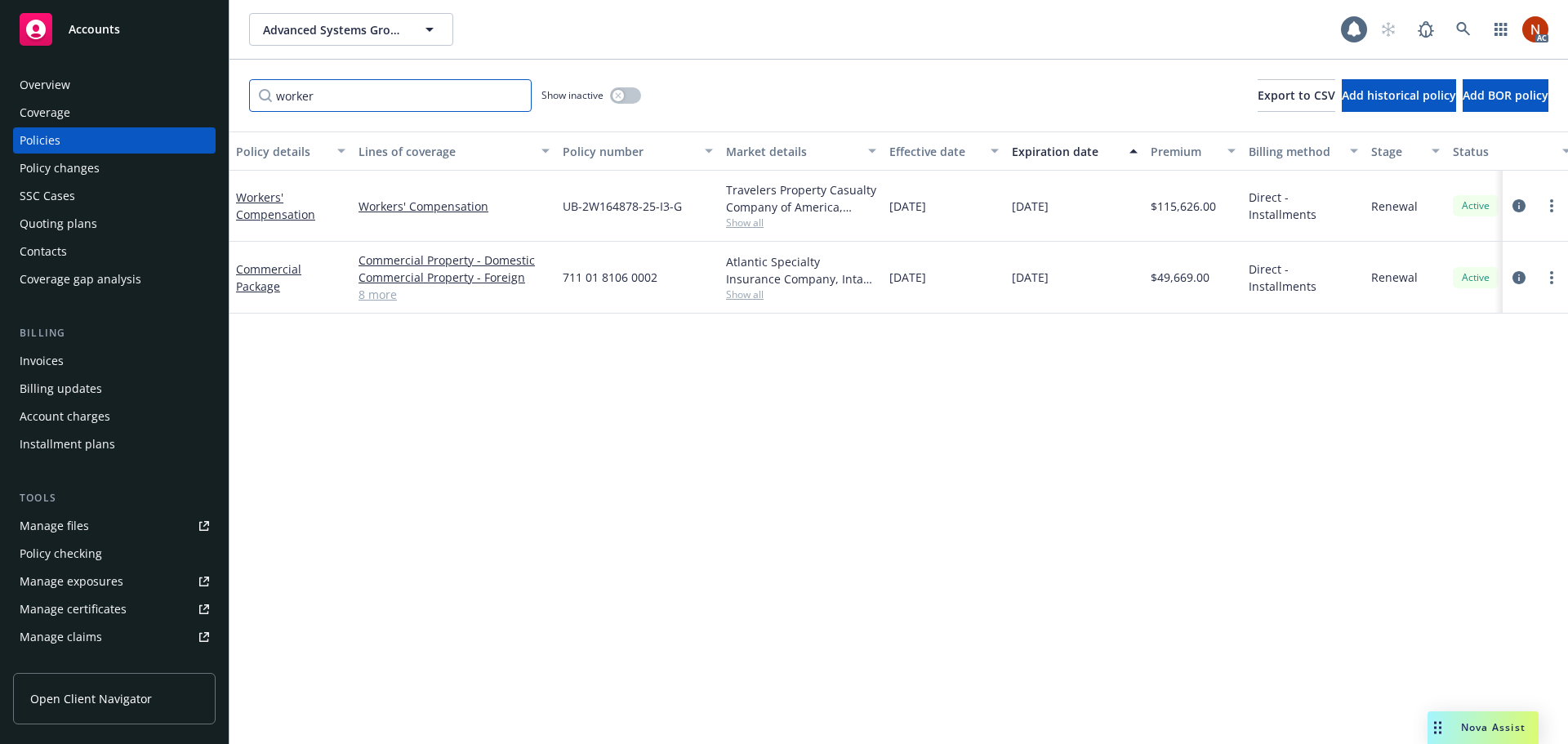
scroll to position [0, 0]
type input "worker"
click at [623, 101] on button "button" at bounding box center [625, 95] width 31 height 16
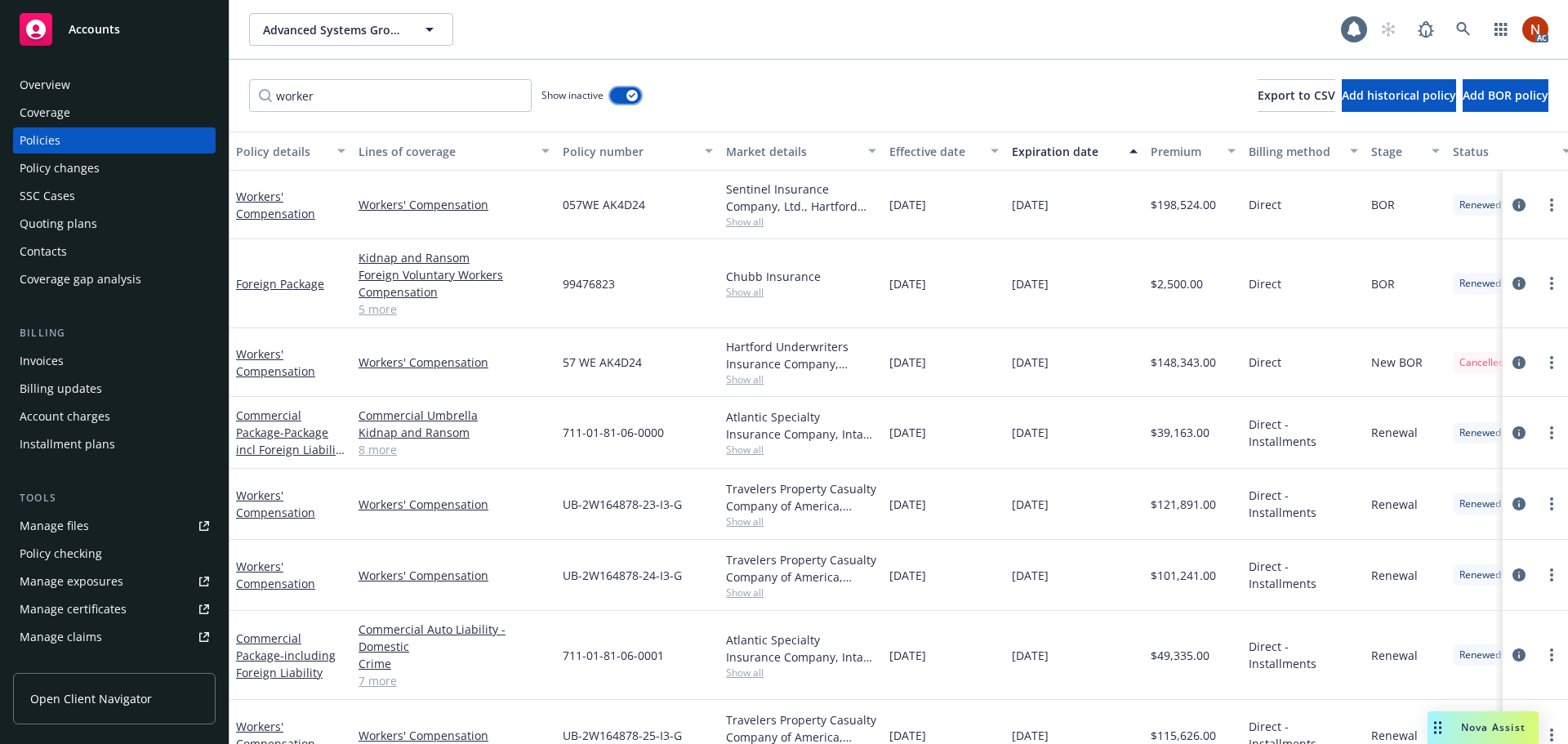
scroll to position [111, 0]
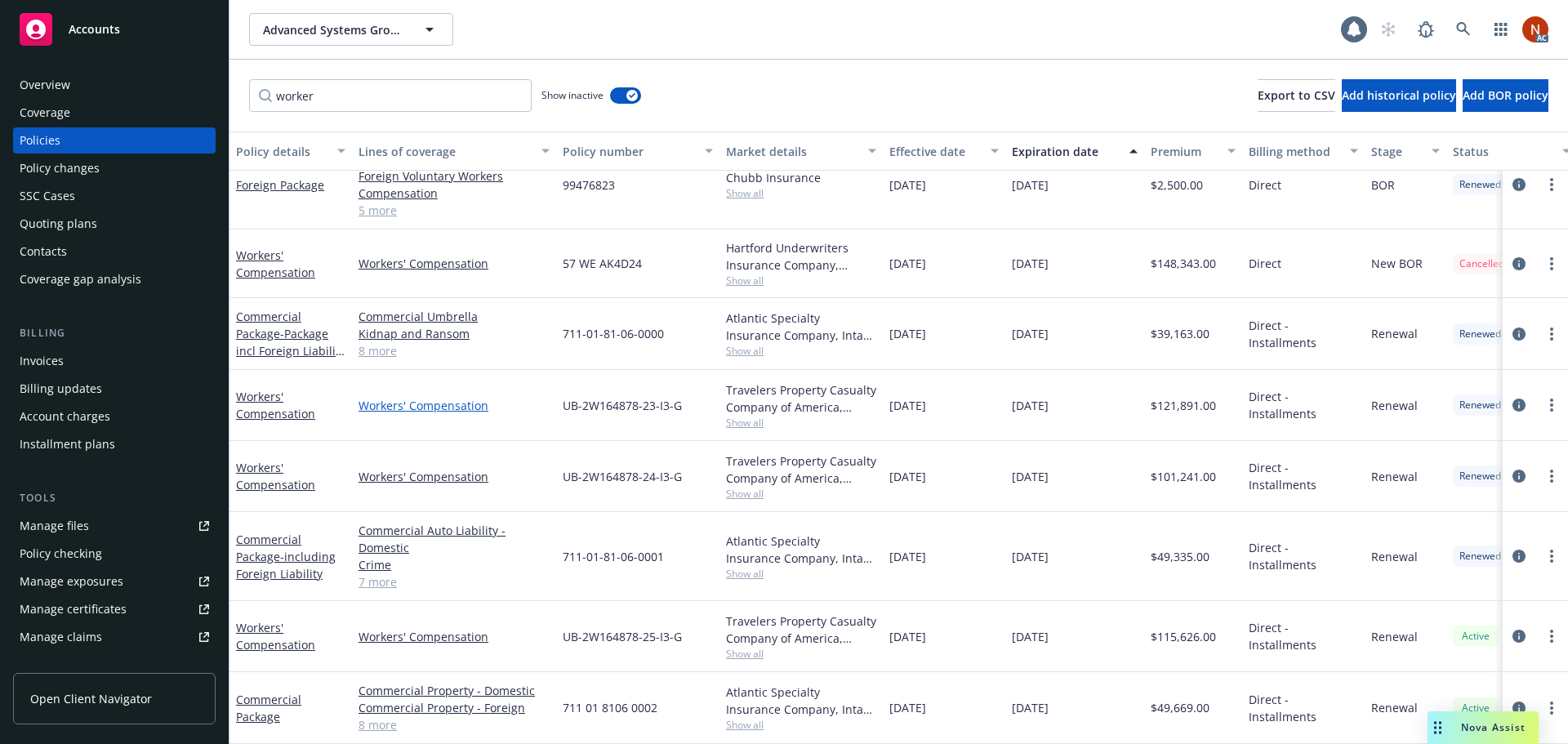
click at [428, 399] on link "Workers' Compensation" at bounding box center [453, 406] width 191 height 17
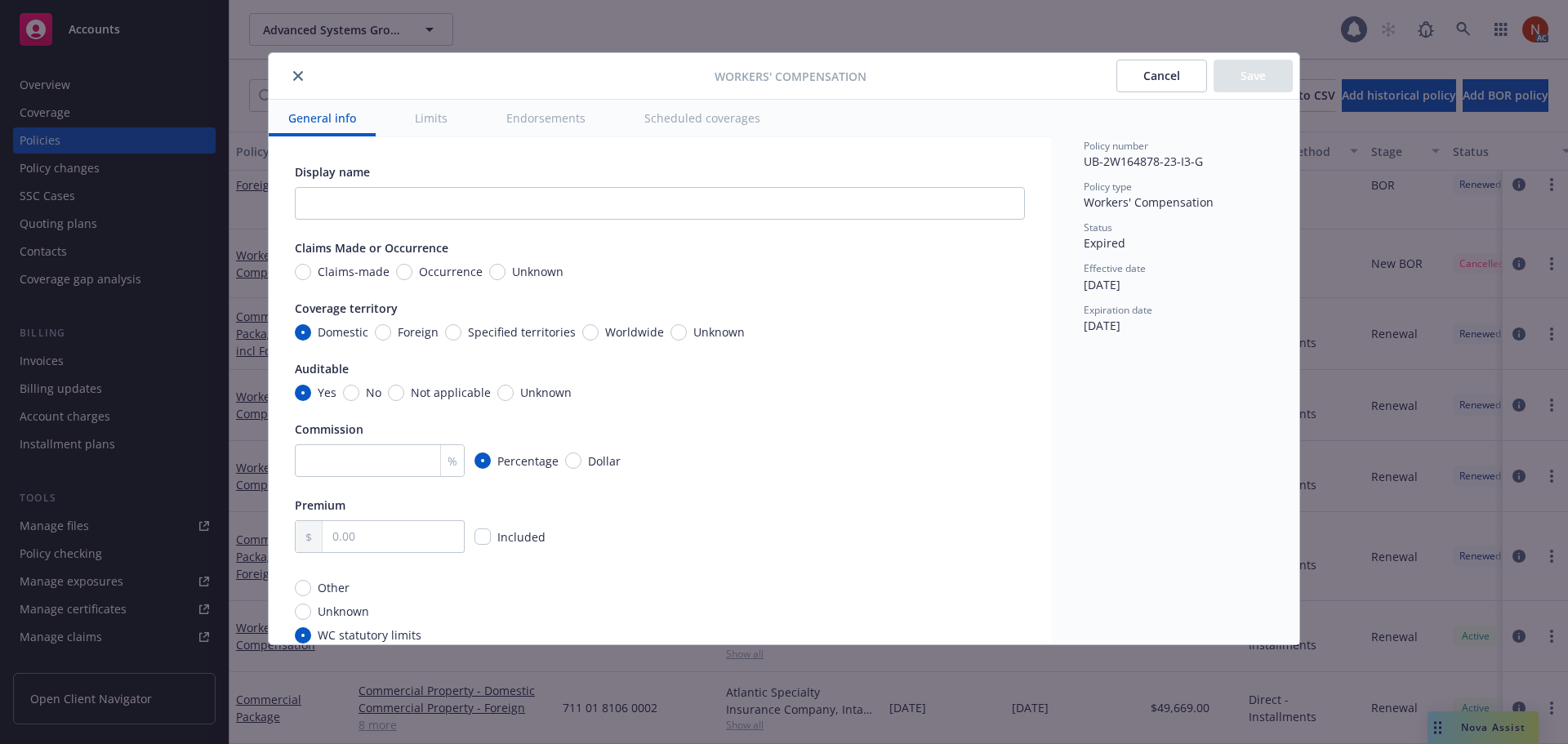
click at [694, 115] on button "Scheduled coverages" at bounding box center [702, 118] width 155 height 37
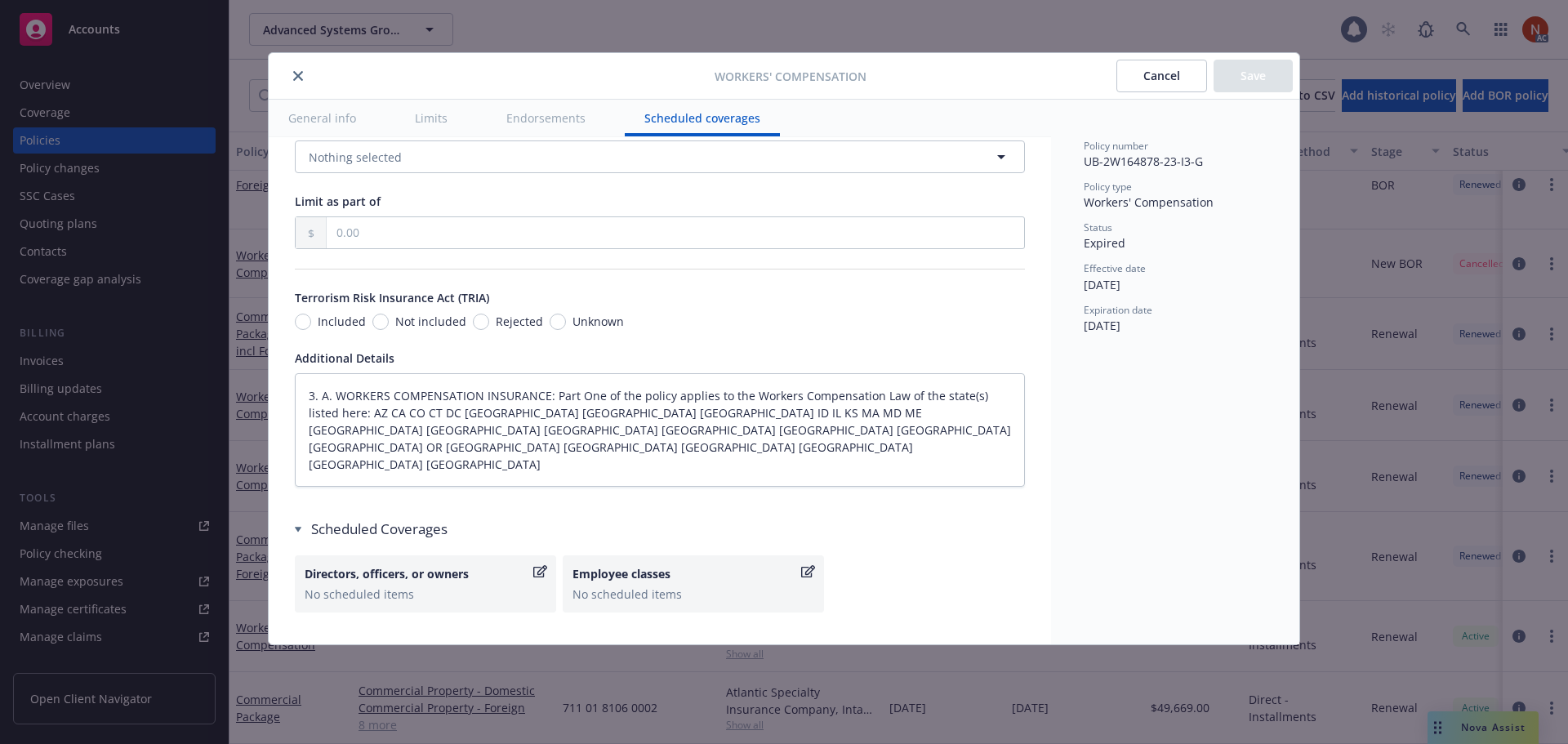
scroll to position [1417, 0]
click at [295, 76] on icon "close" at bounding box center [297, 76] width 9 height 9
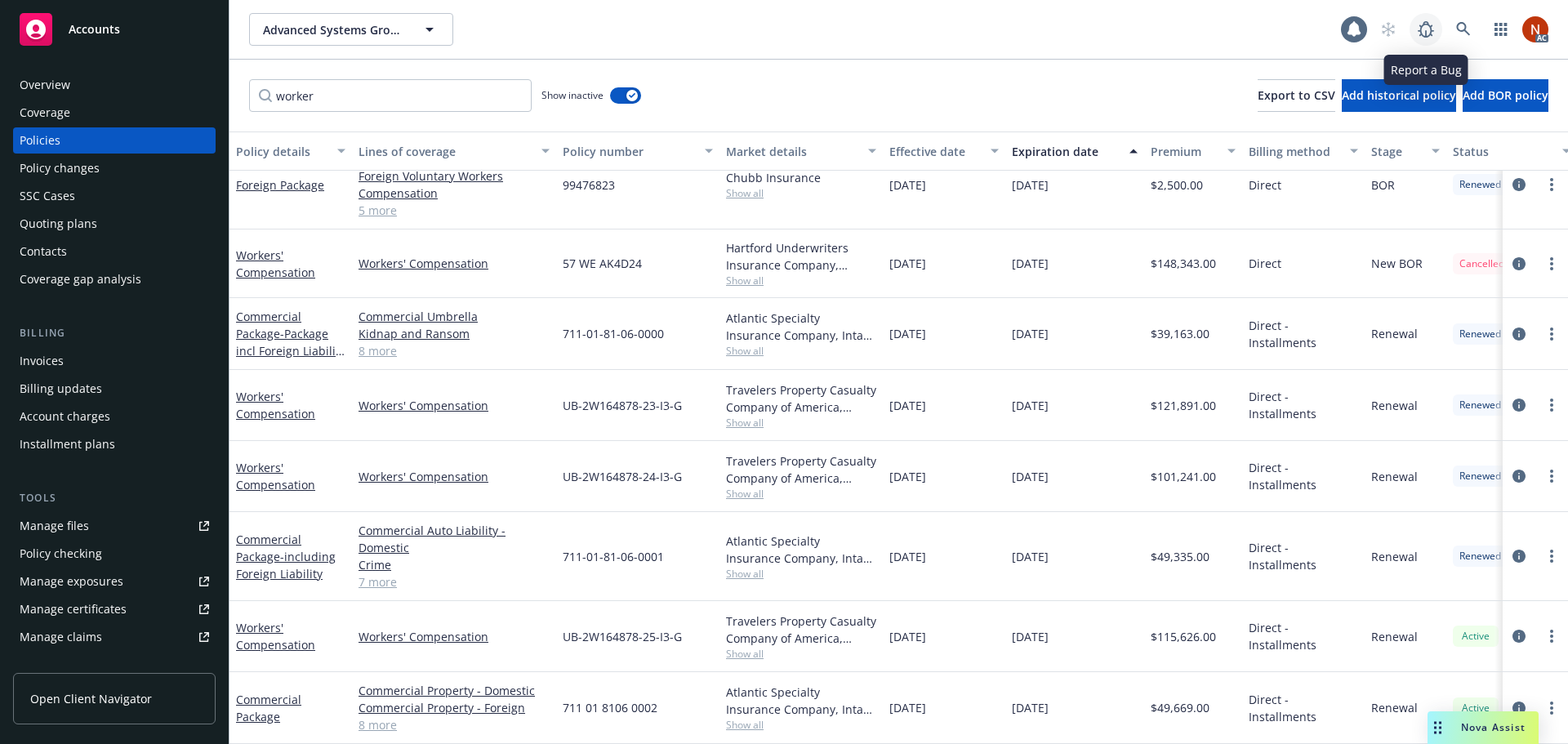
click at [1421, 27] on icon at bounding box center [1425, 29] width 20 height 20
click at [420, 95] on input "worker" at bounding box center [390, 95] width 283 height 33
click at [475, 397] on link "Workers' Compensation" at bounding box center [453, 406] width 191 height 17
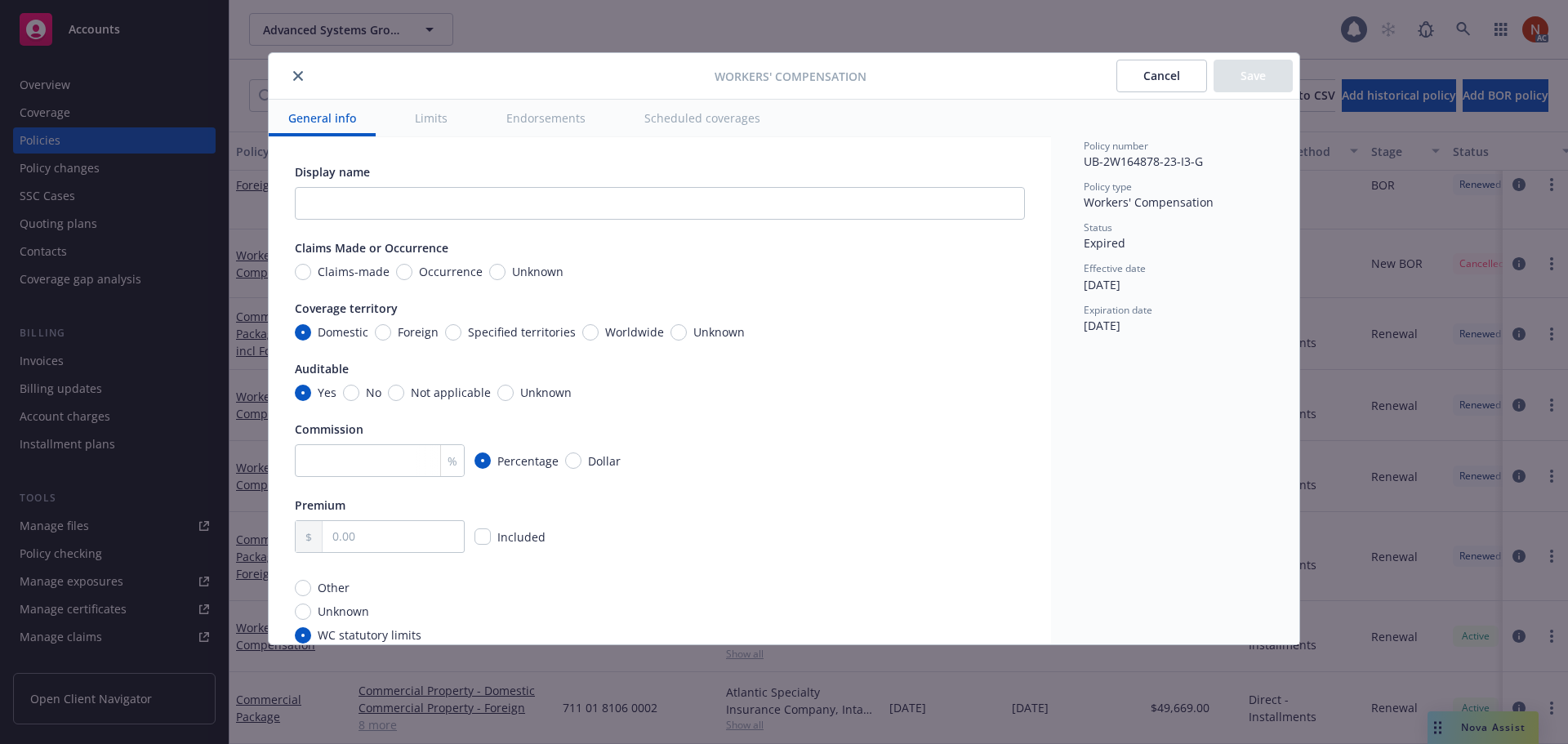
click at [721, 120] on button "Scheduled coverages" at bounding box center [702, 118] width 155 height 37
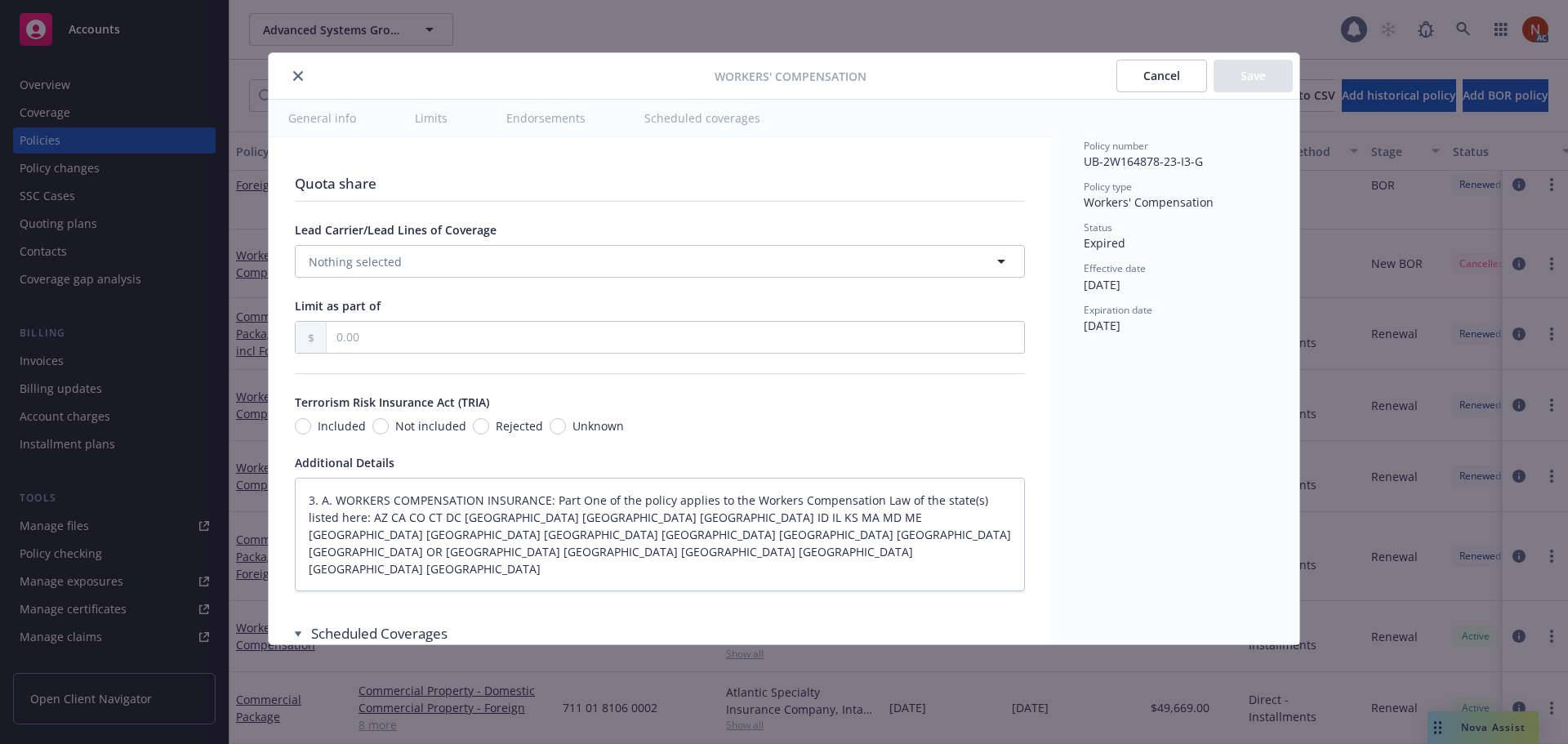
type textarea "x"
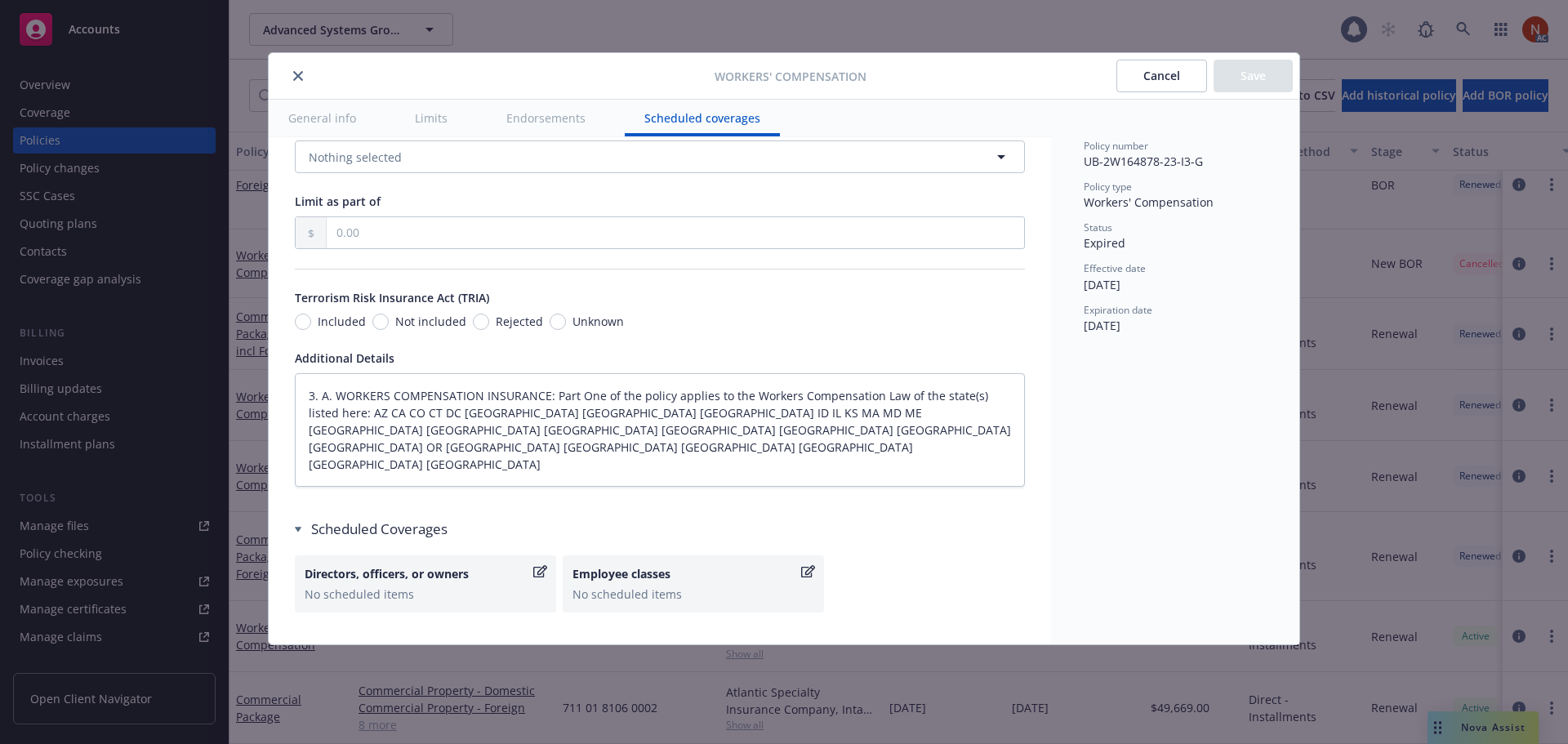
scroll to position [1417, 0]
click at [295, 76] on icon "close" at bounding box center [297, 76] width 9 height 9
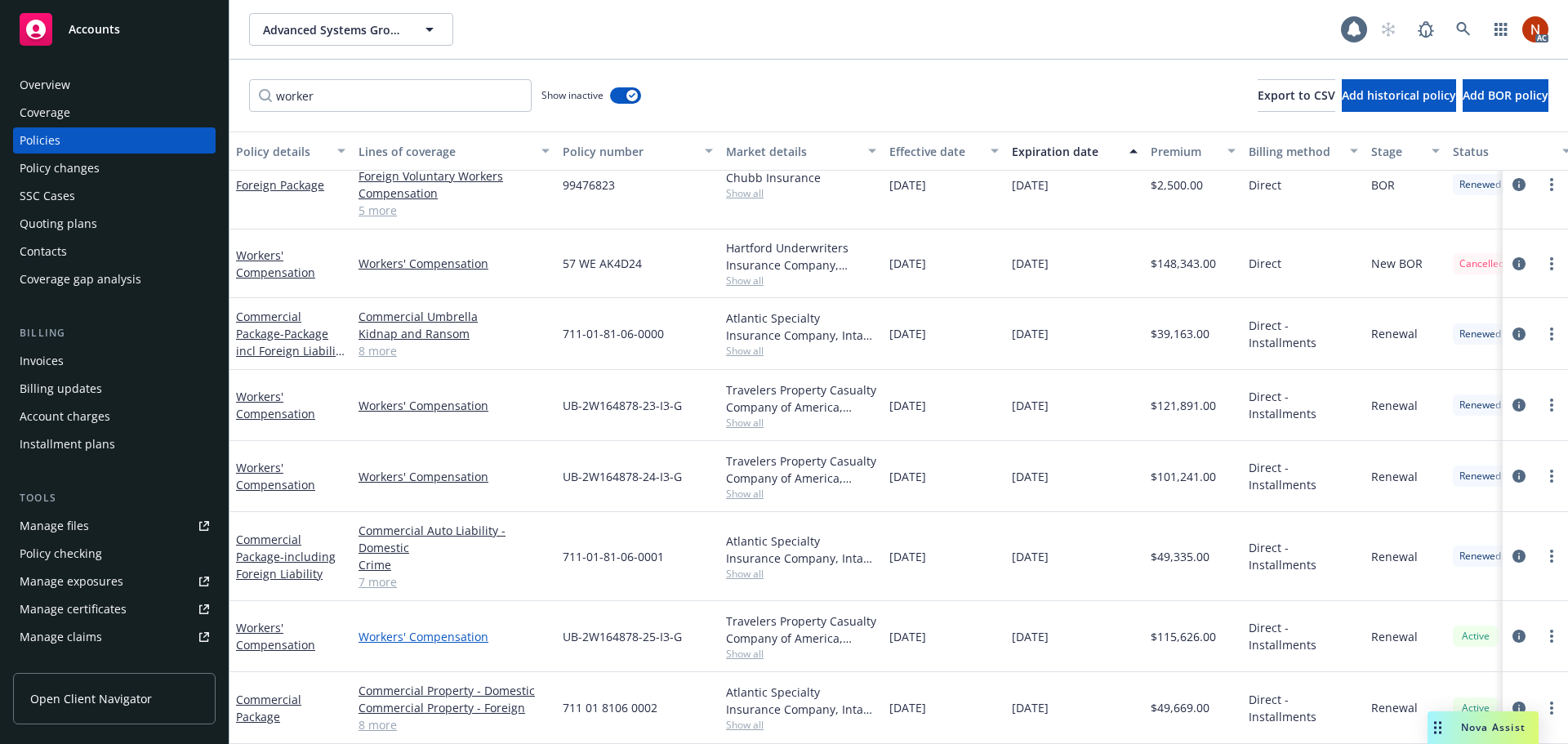
click at [432, 628] on link "Workers' Compensation" at bounding box center [453, 637] width 191 height 17
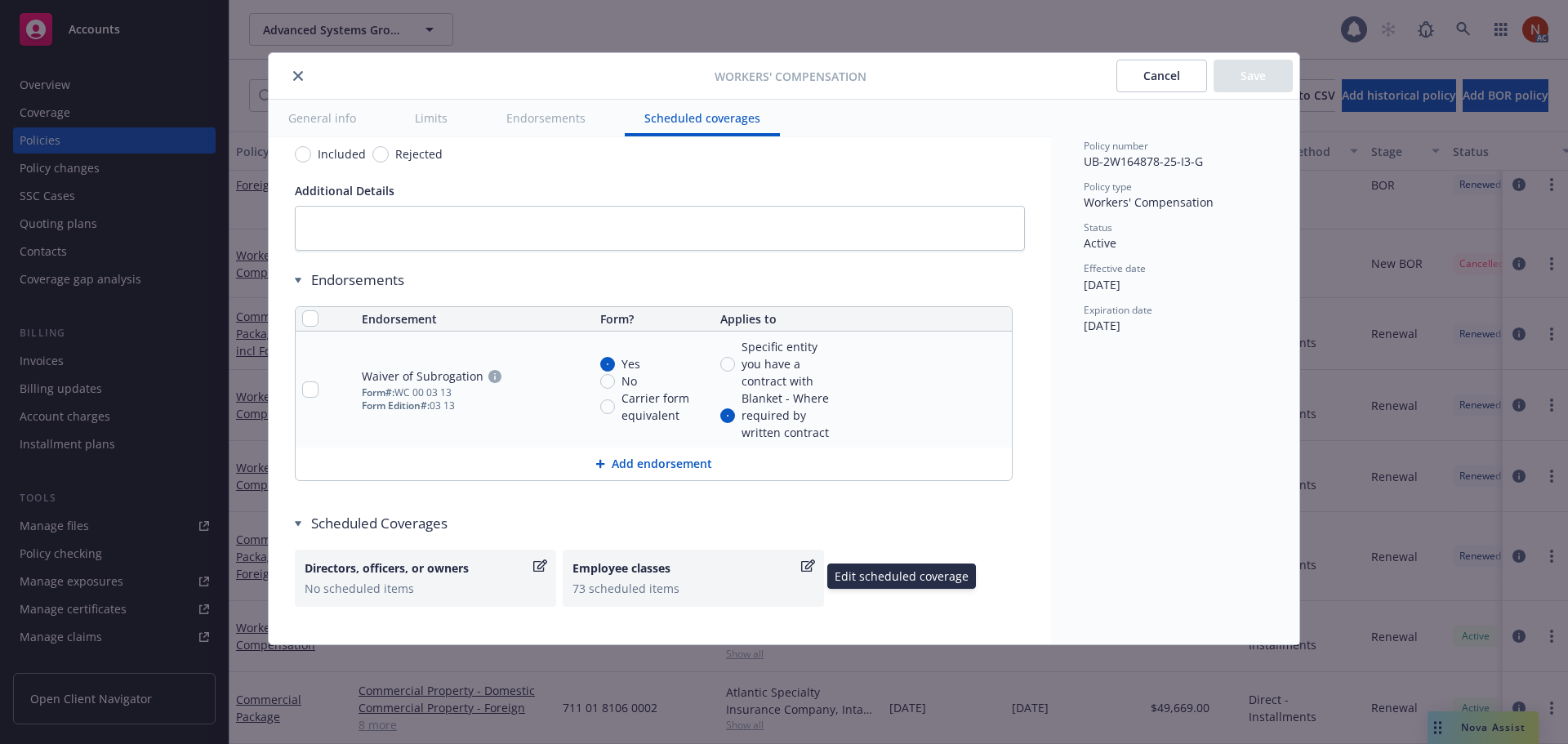
scroll to position [1736, 0]
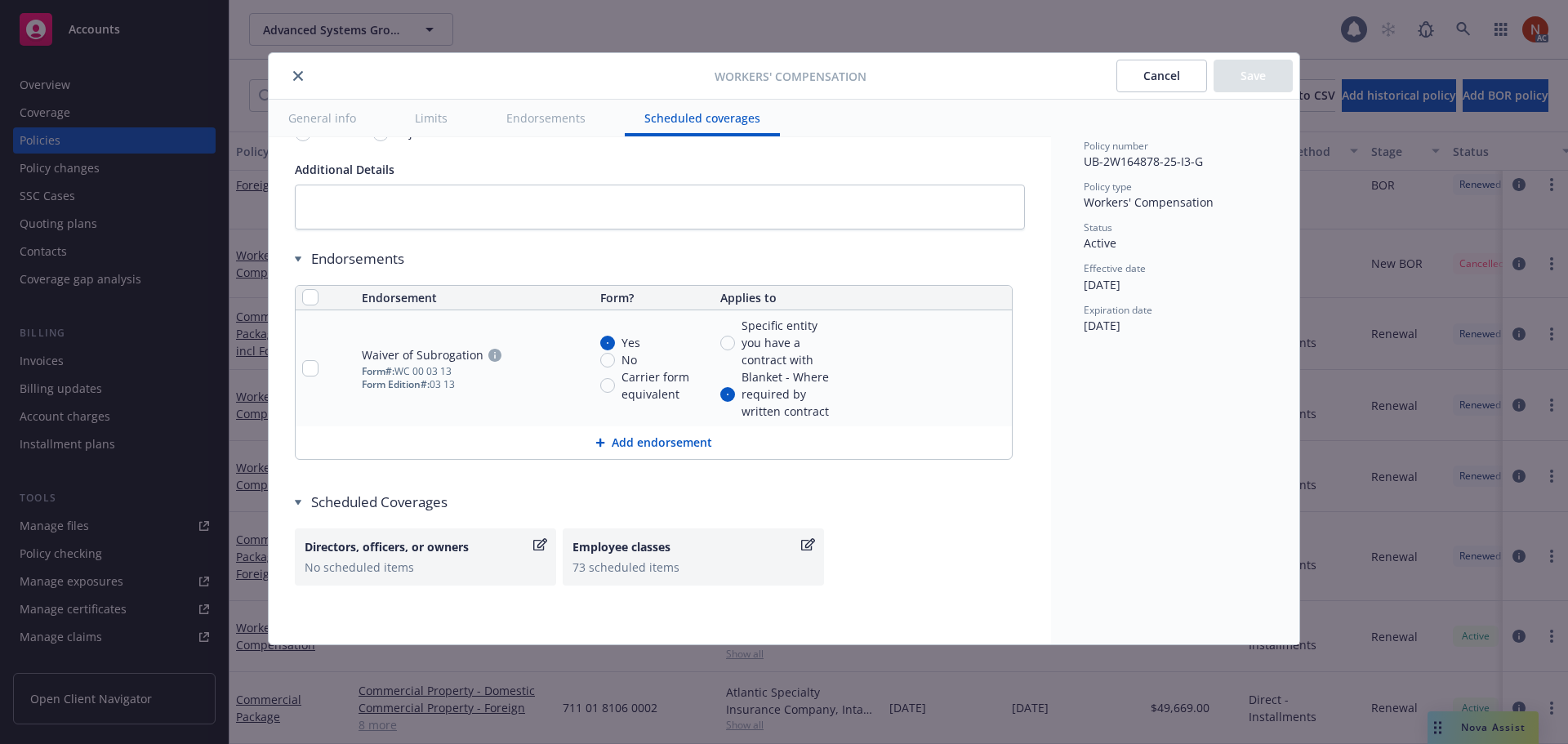
click at [722, 546] on div "Employee classes" at bounding box center [685, 547] width 225 height 17
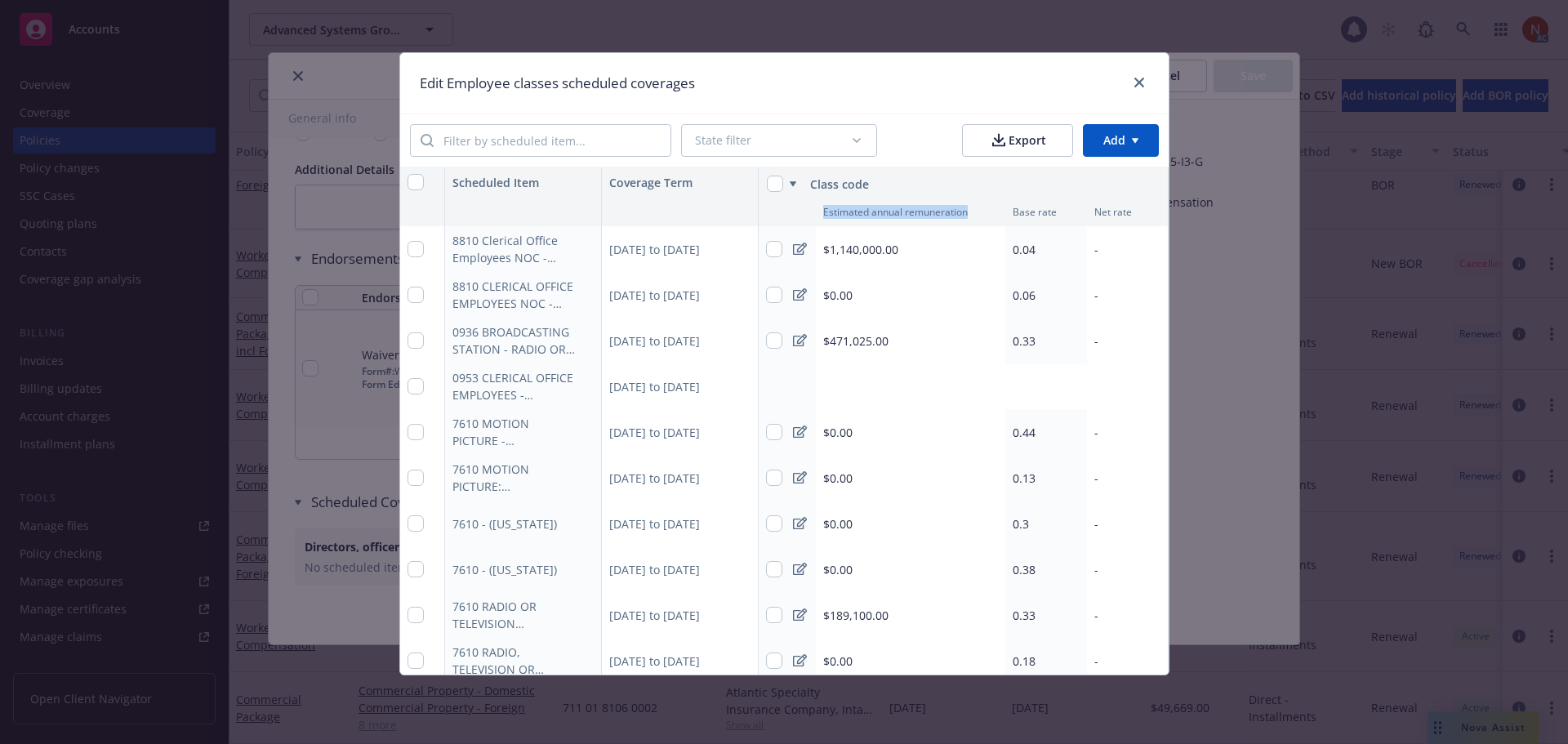
drag, startPoint x: 964, startPoint y: 209, endPoint x: 813, endPoint y: 216, distance: 151.2
click at [816, 216] on div "Estimated annual remuneration" at bounding box center [910, 211] width 190 height 29
copy div "Estimated annual remuneration"
click at [407, 184] on input "checkbox" at bounding box center [415, 182] width 16 height 16
checkbox input "true"
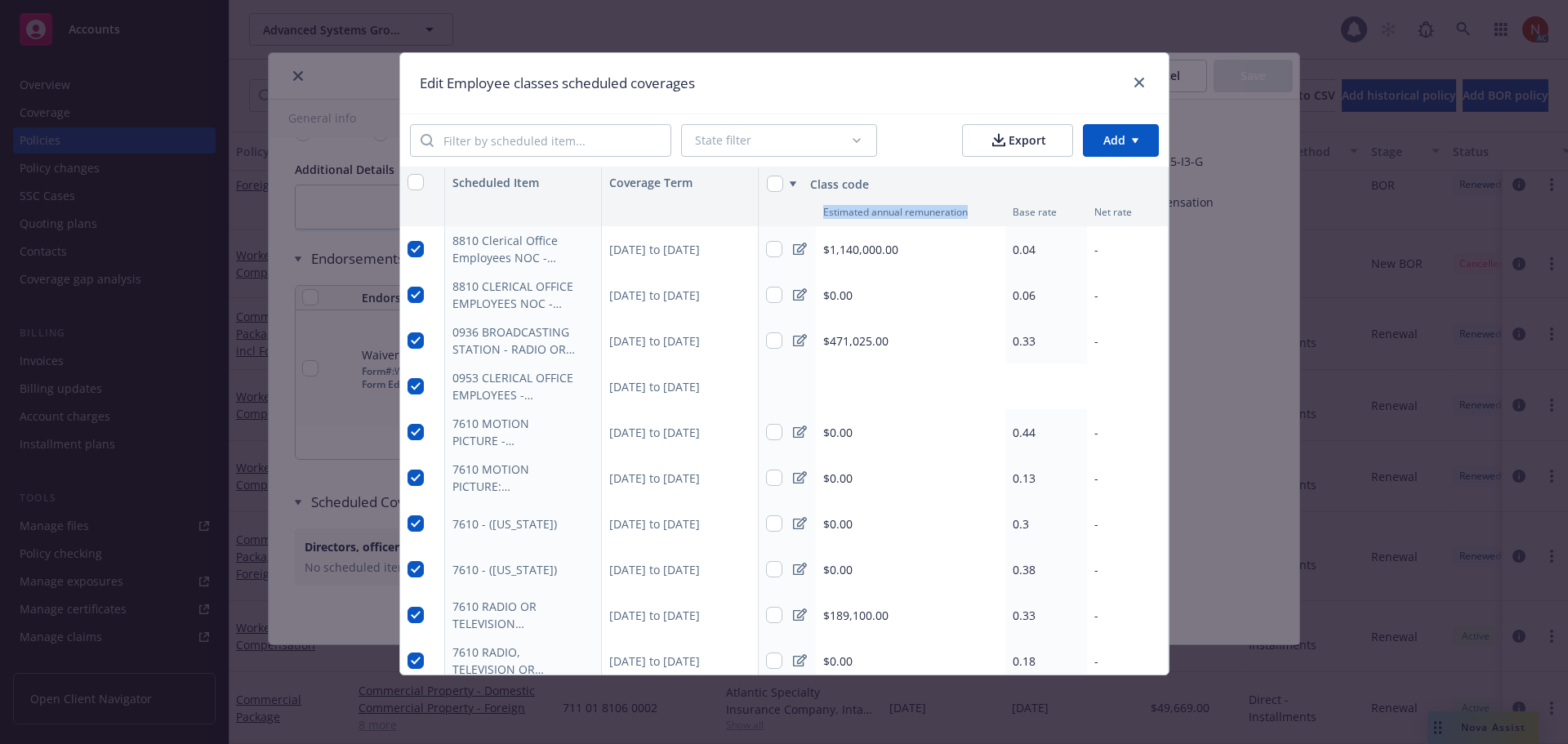
checkbox input "true"
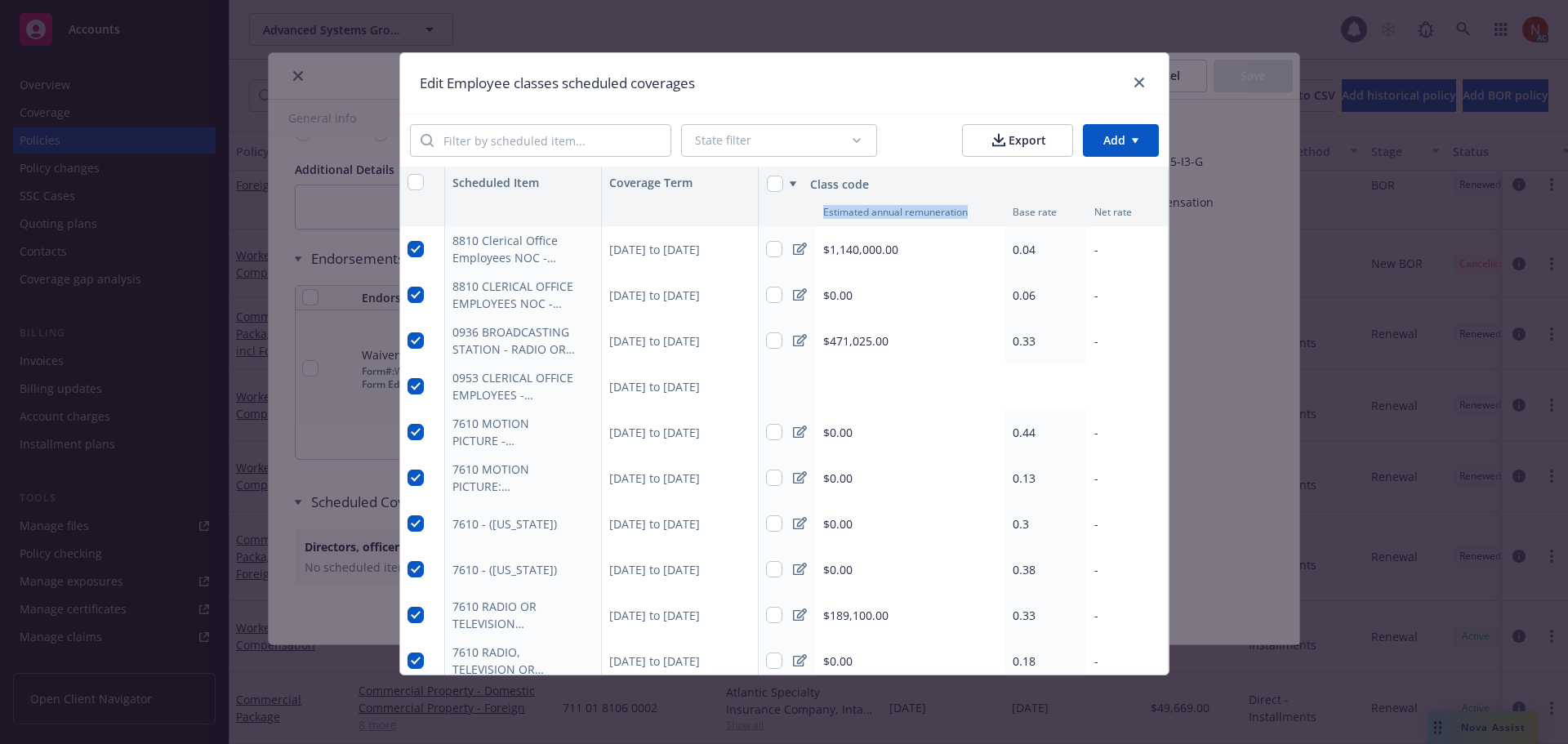
checkbox input "true"
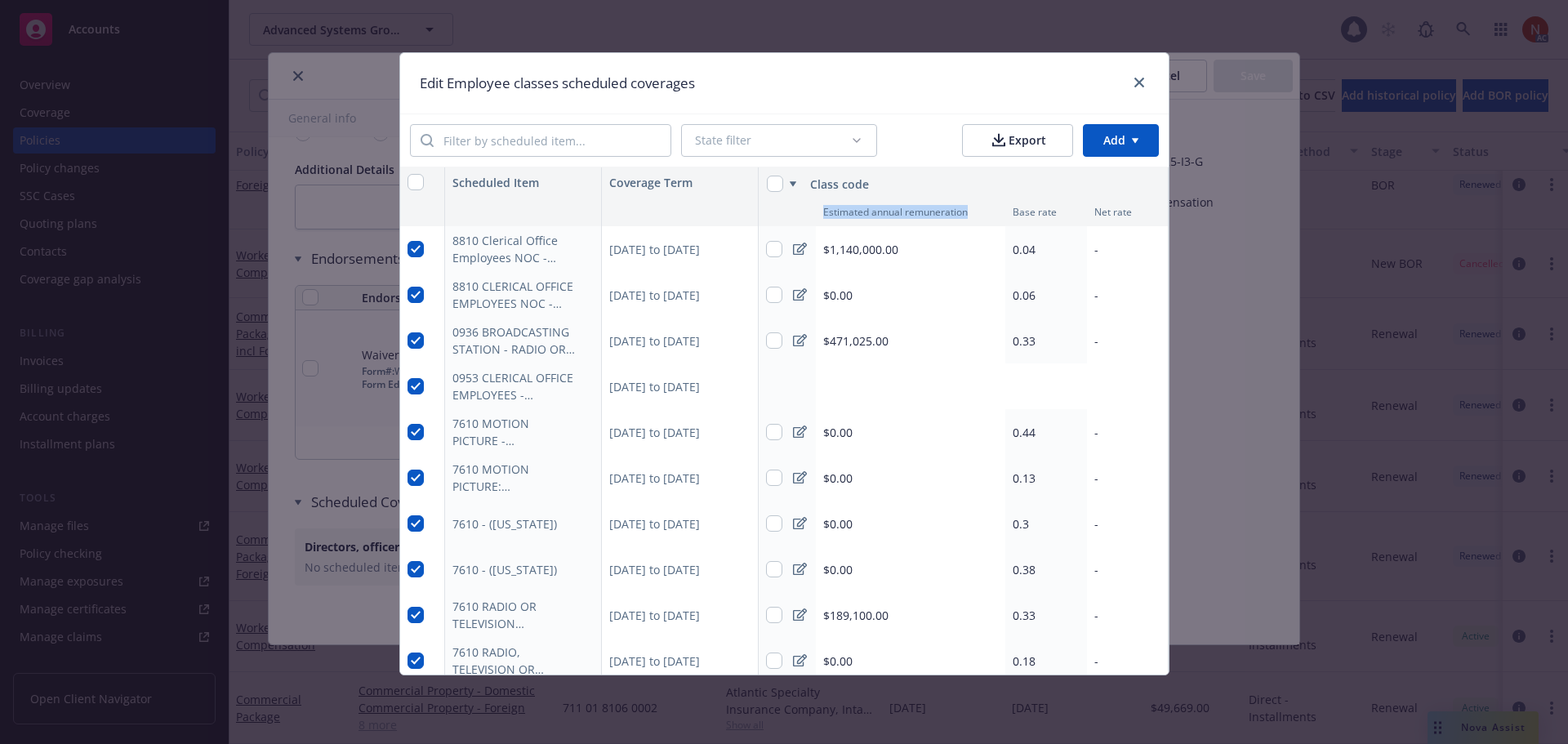
checkbox input "true"
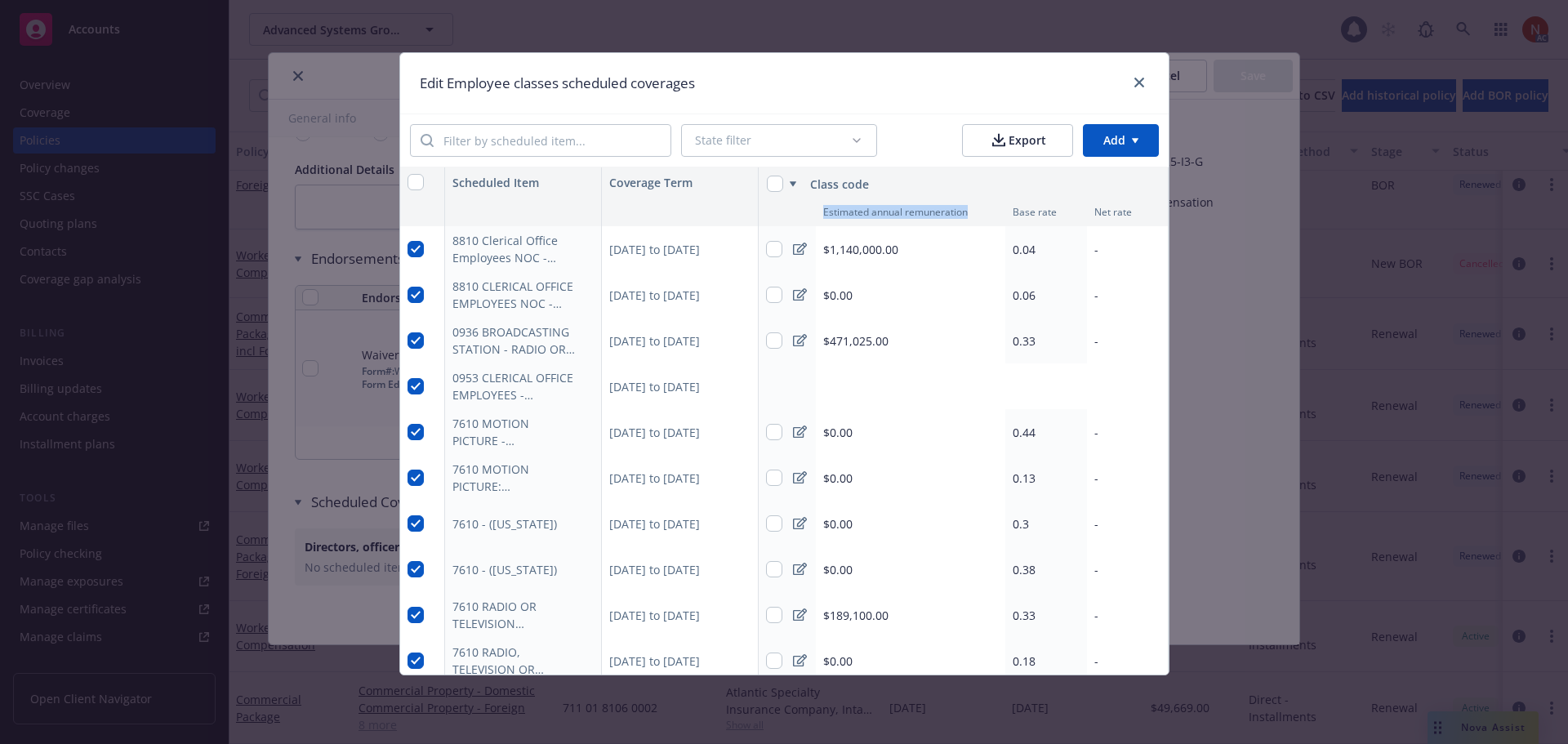
checkbox input "true"
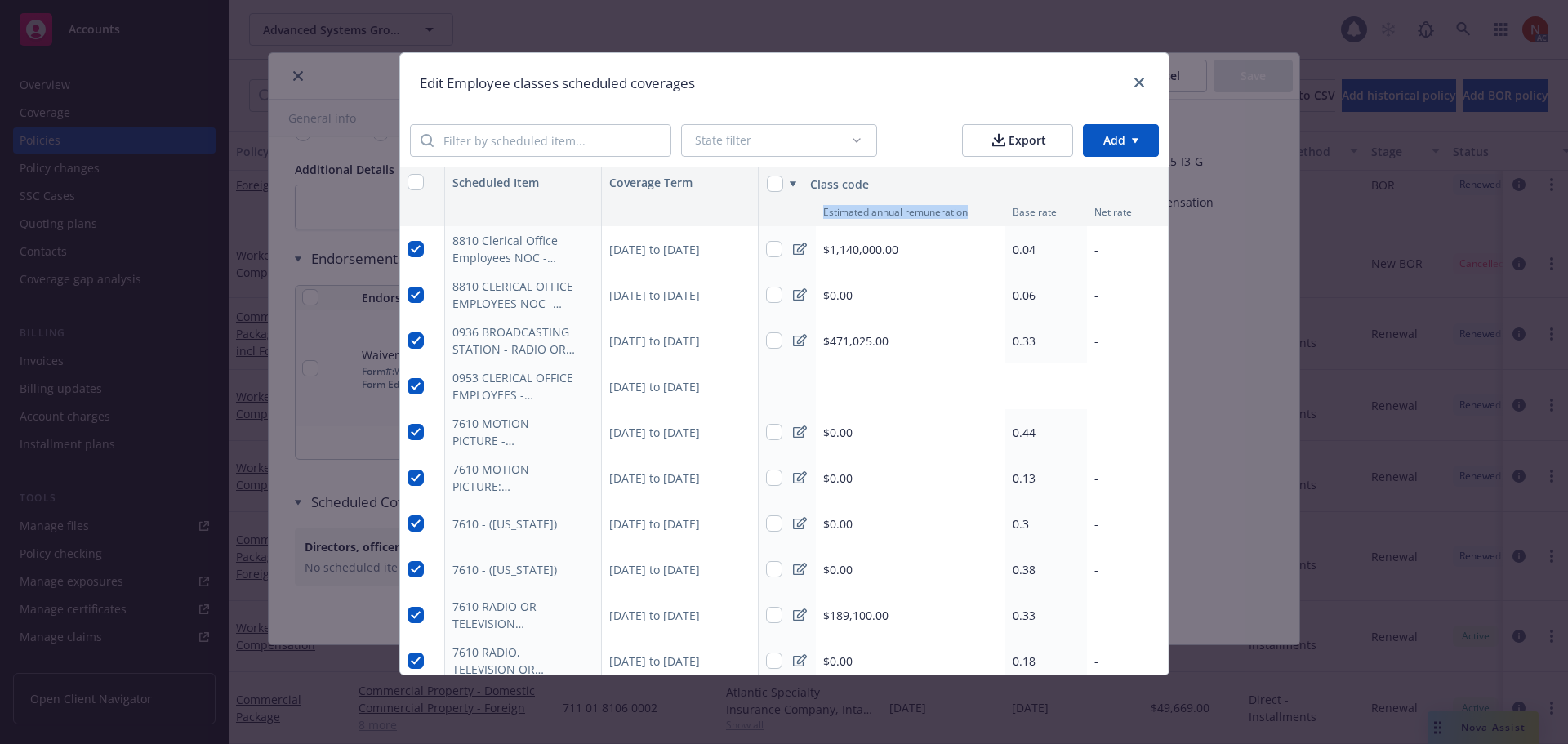
checkbox input "true"
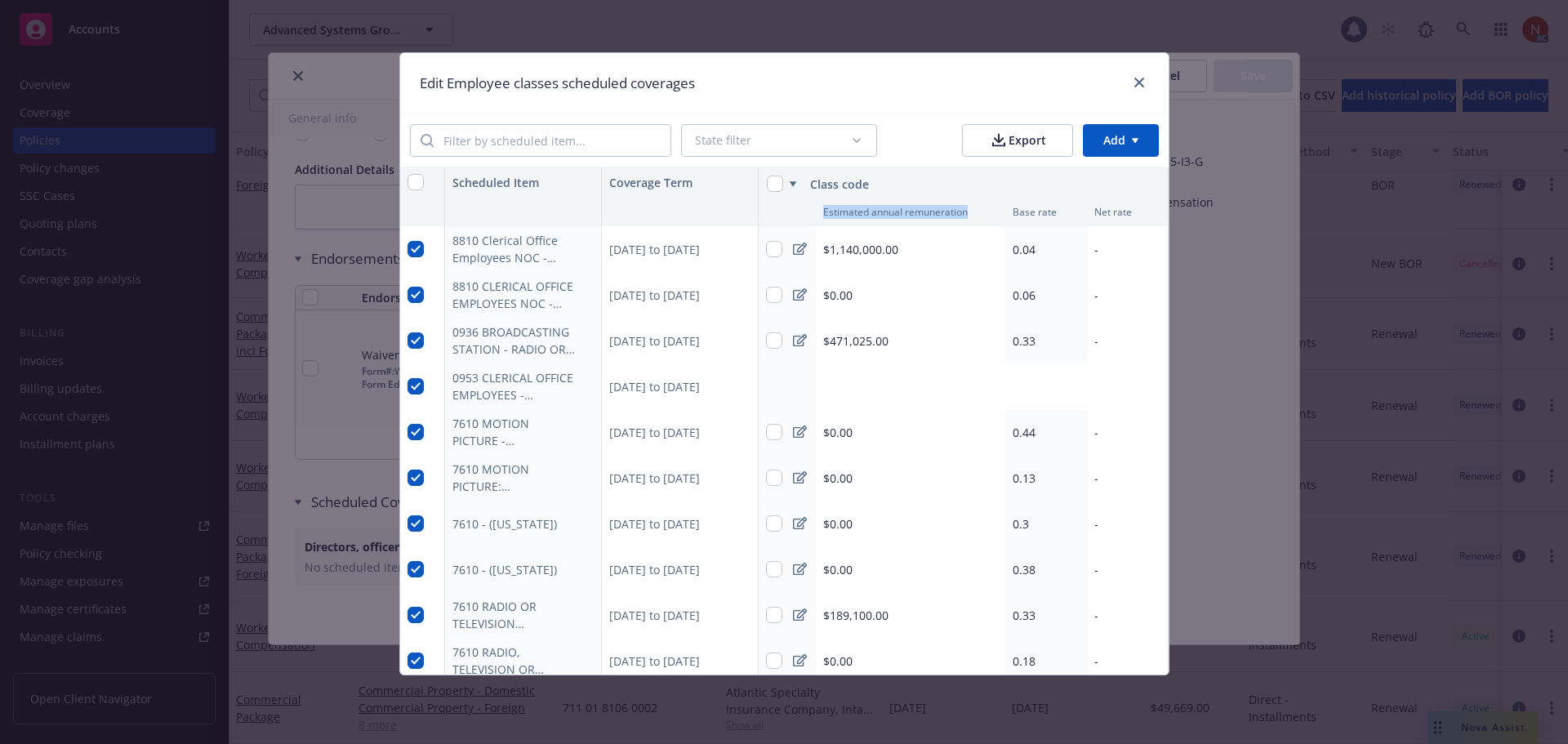
checkbox input "true"
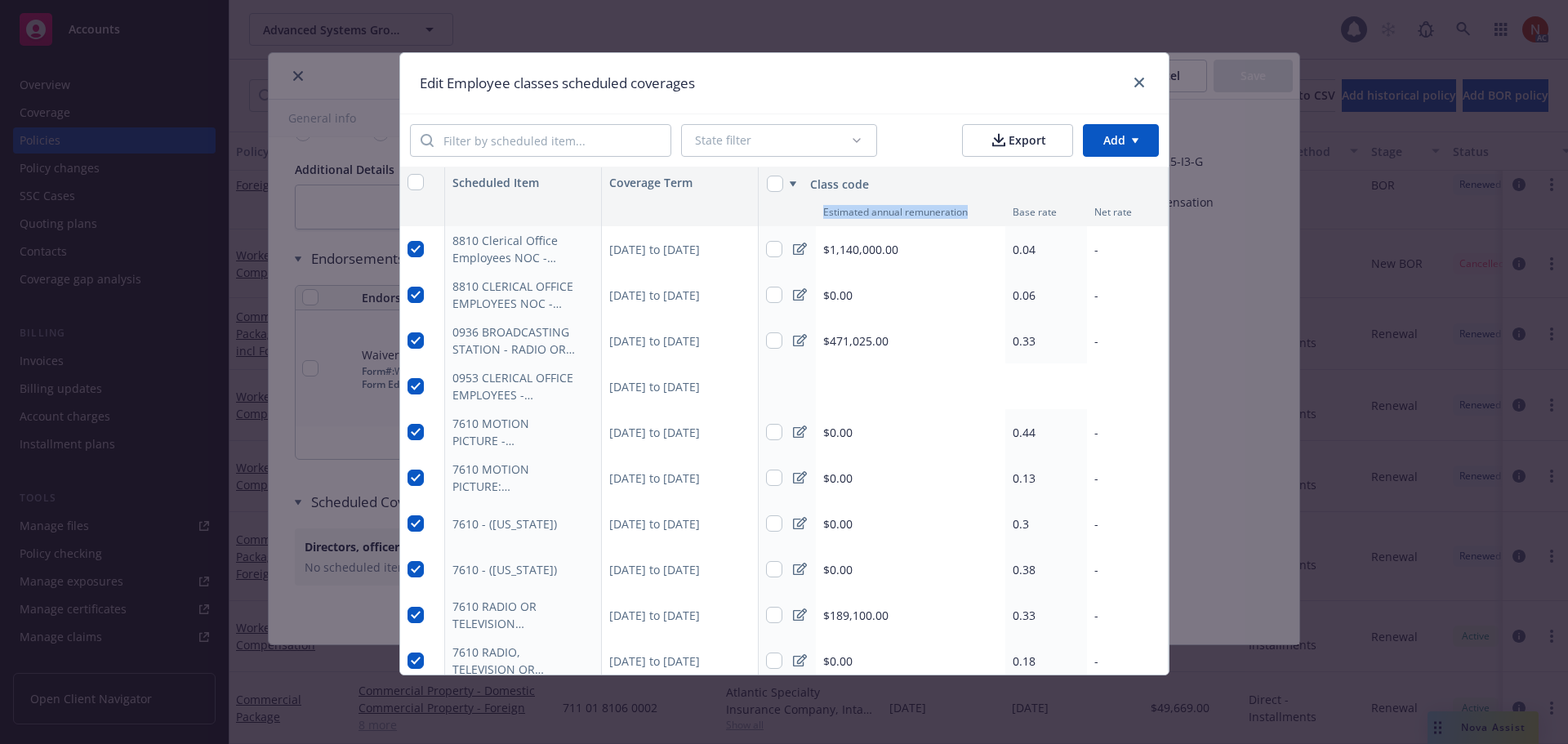
checkbox input "true"
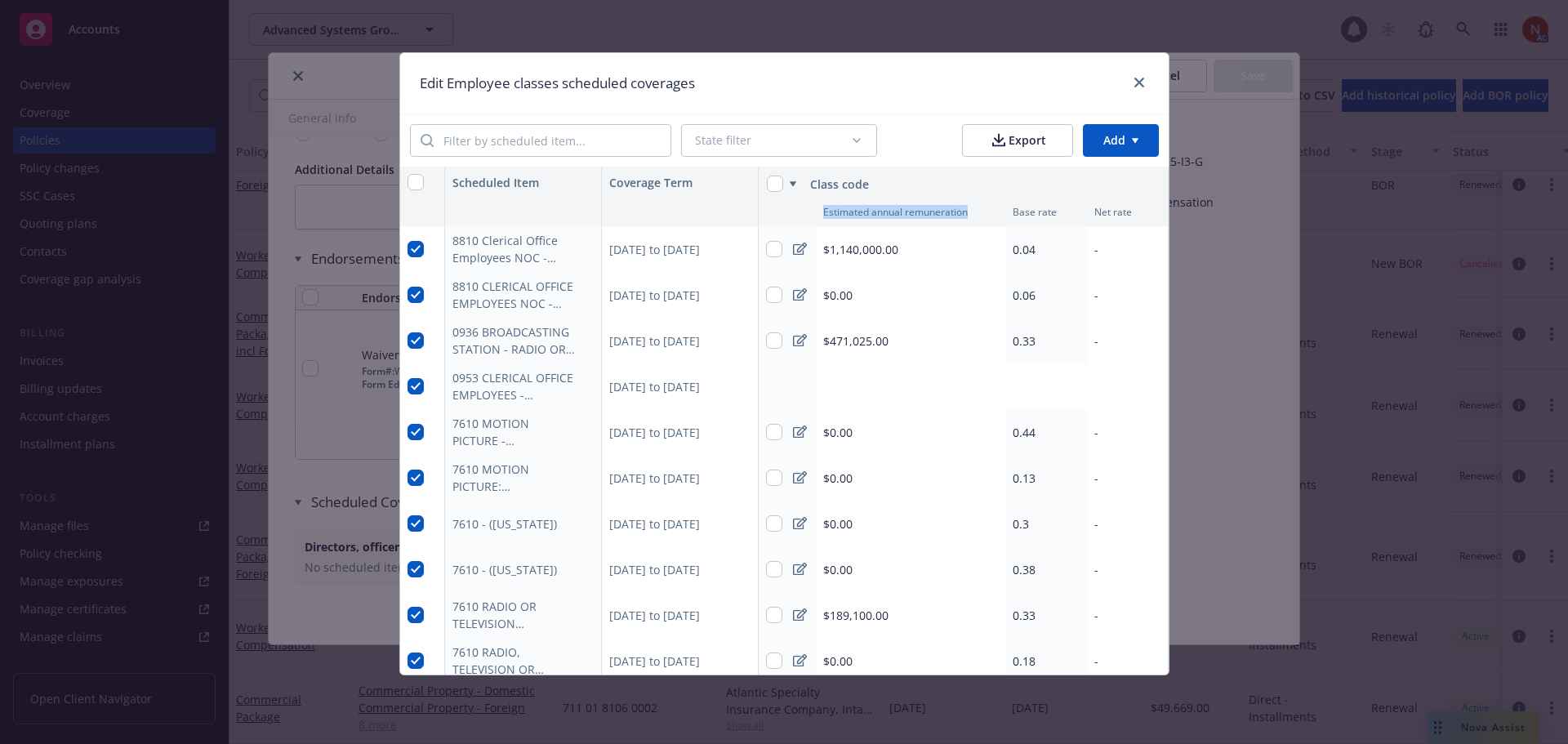
checkbox input "true"
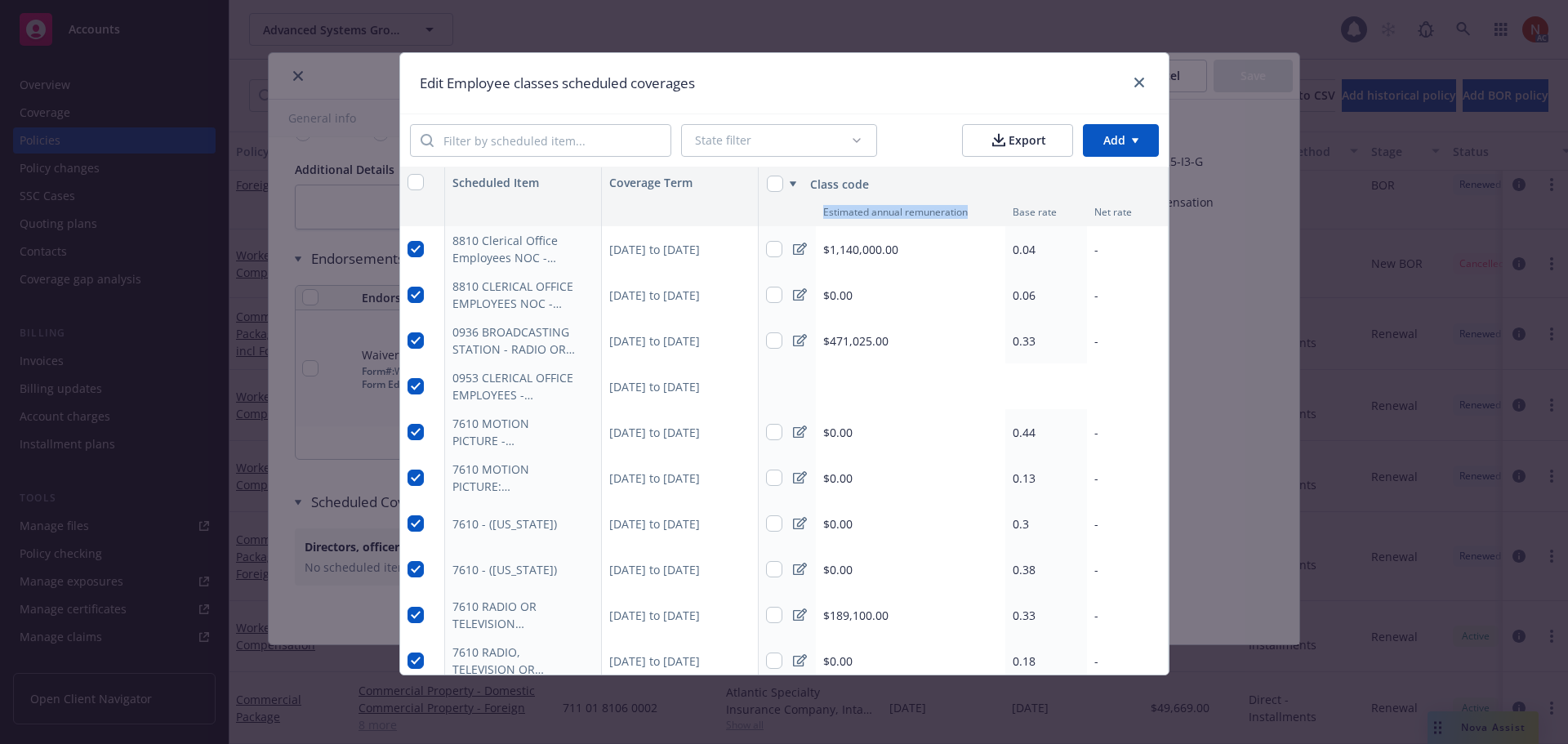
checkbox input "true"
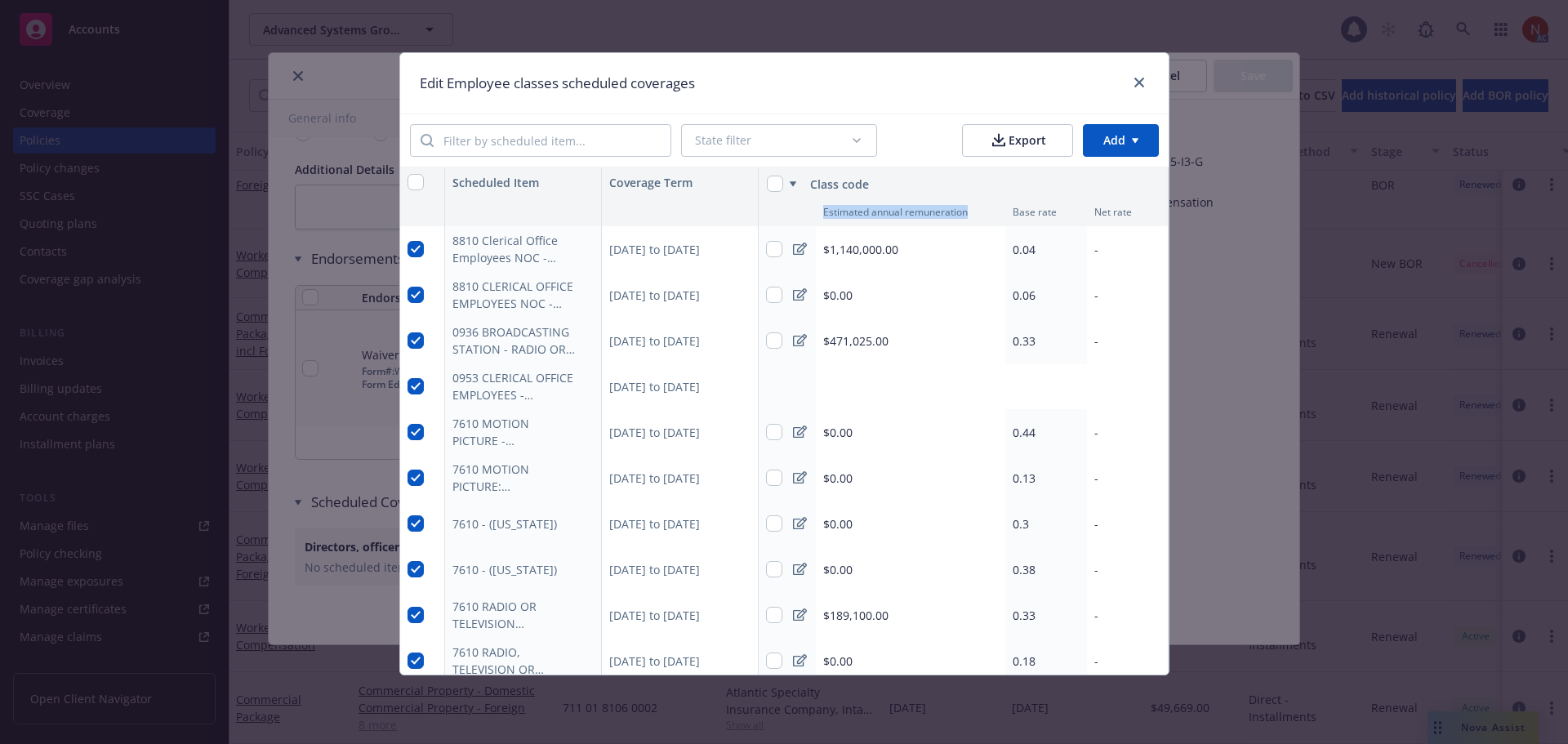
checkbox input "true"
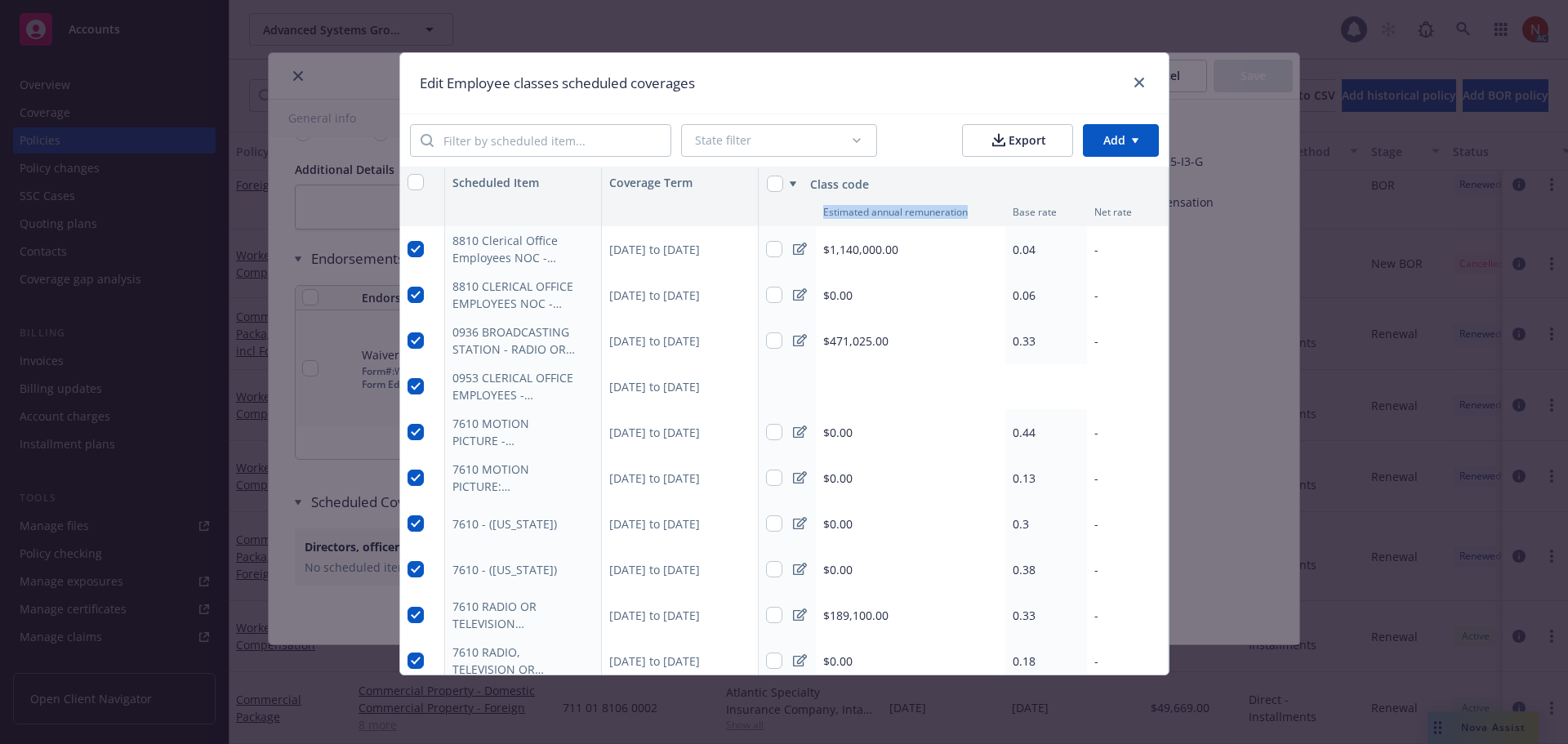
checkbox input "true"
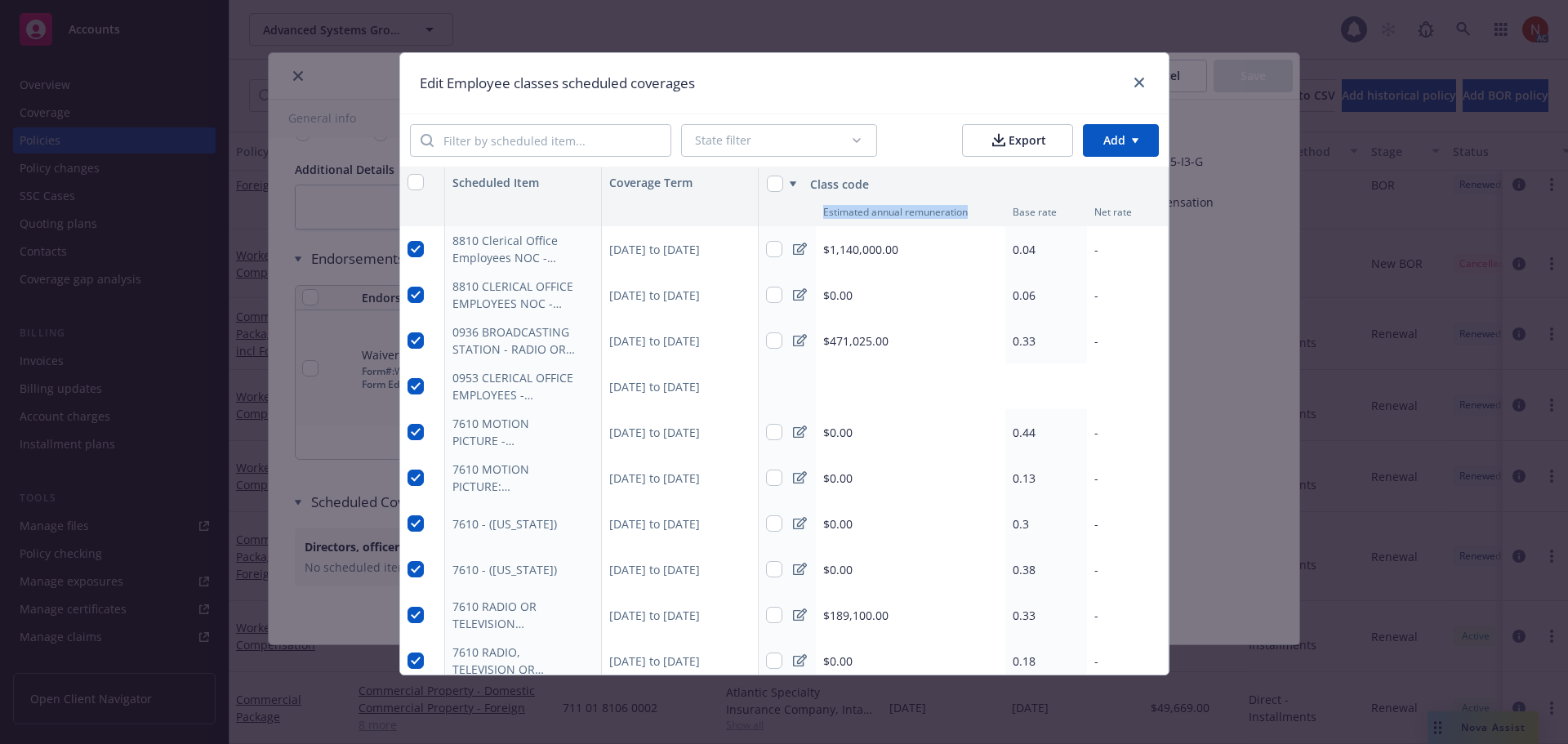
checkbox input "true"
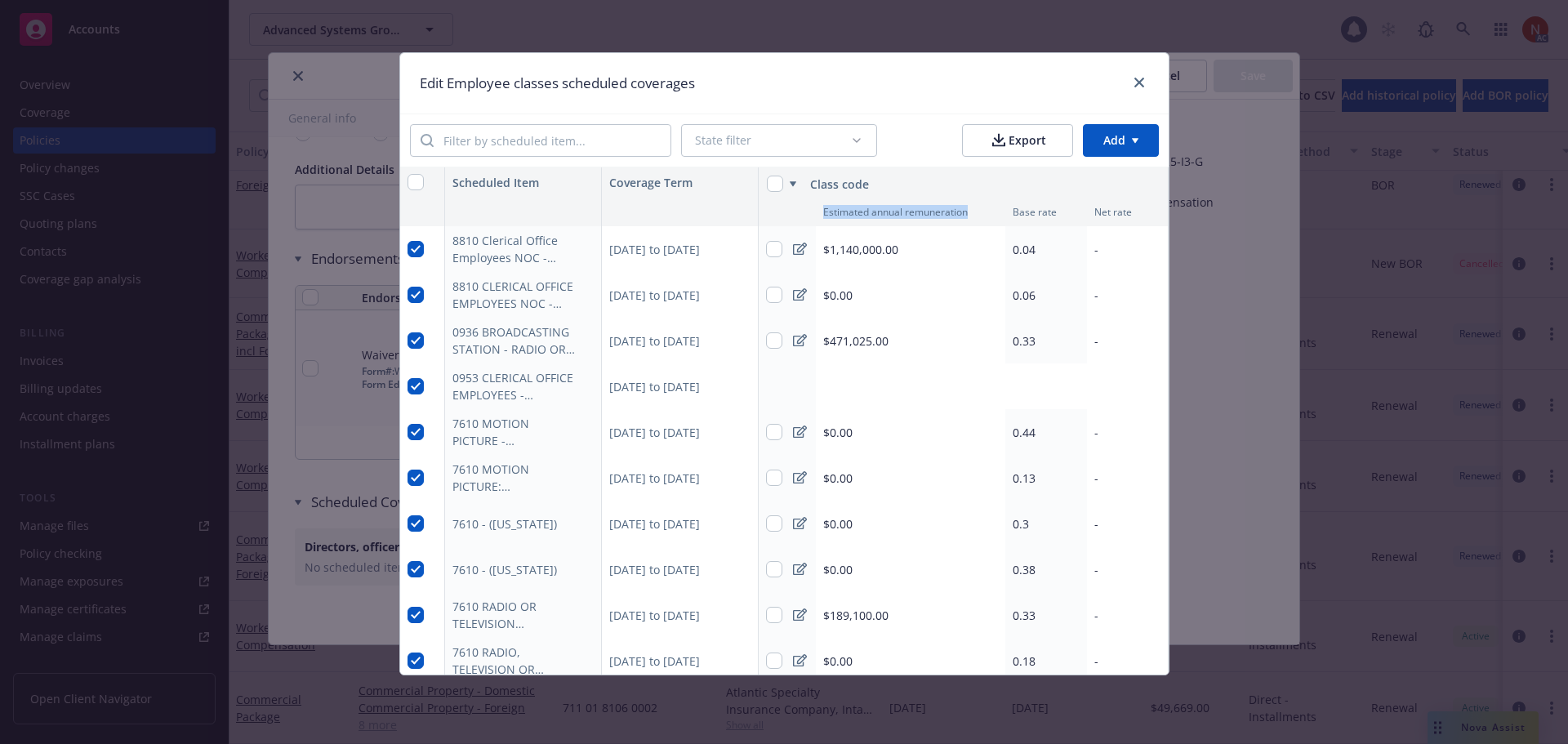
checkbox input "true"
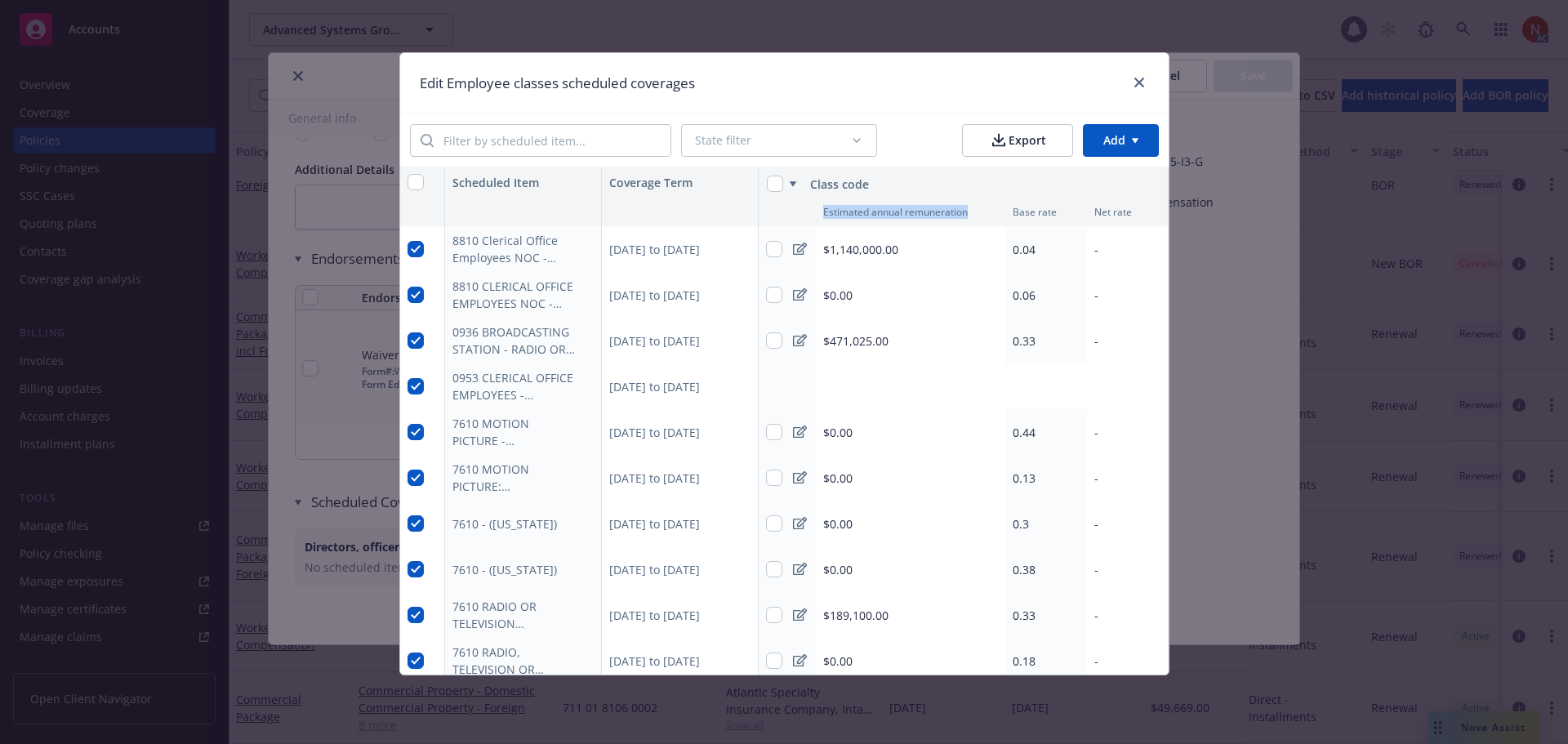
checkbox input "true"
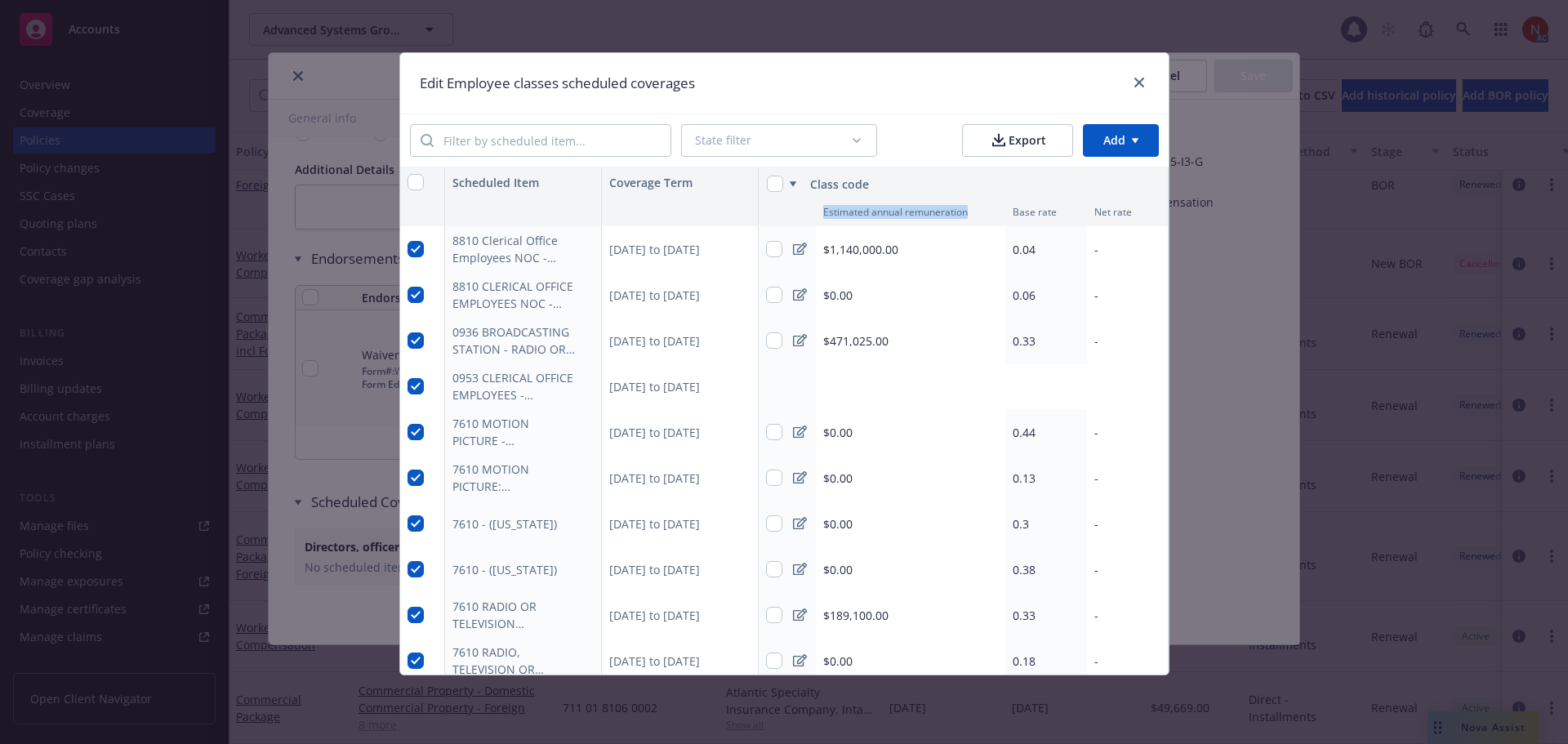
checkbox input "true"
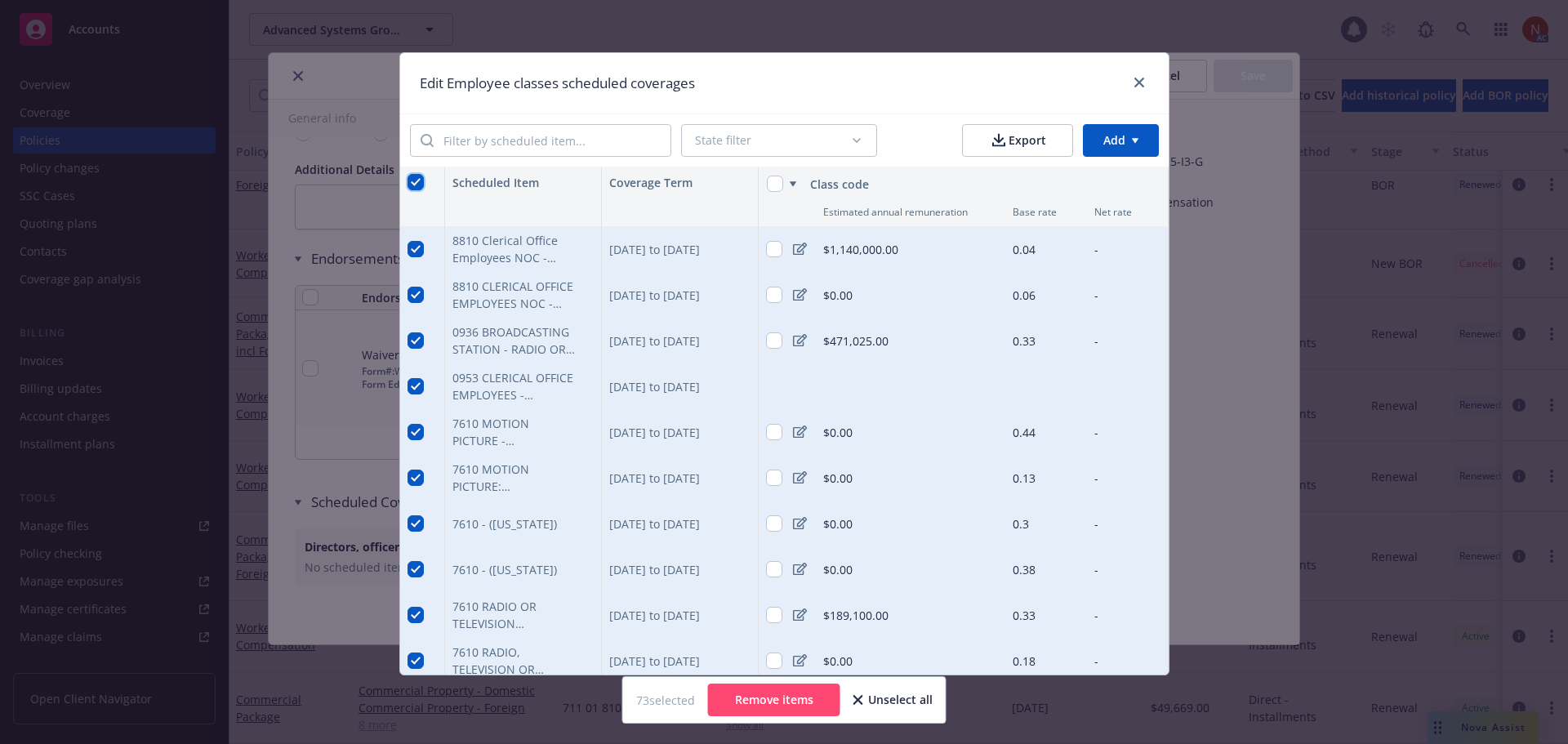
click at [413, 181] on input "checkbox" at bounding box center [415, 182] width 16 height 16
checkbox input "false"
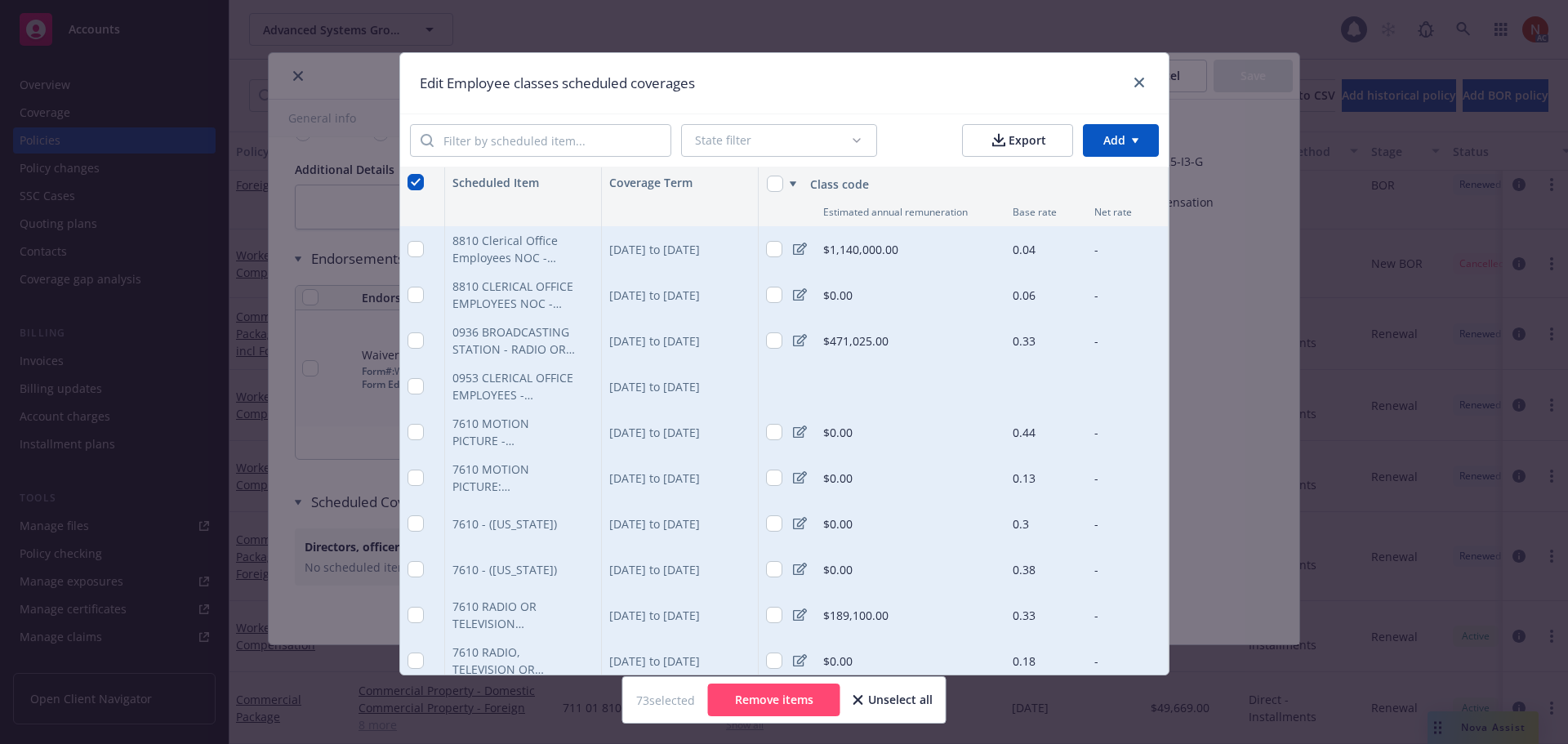
checkbox input "false"
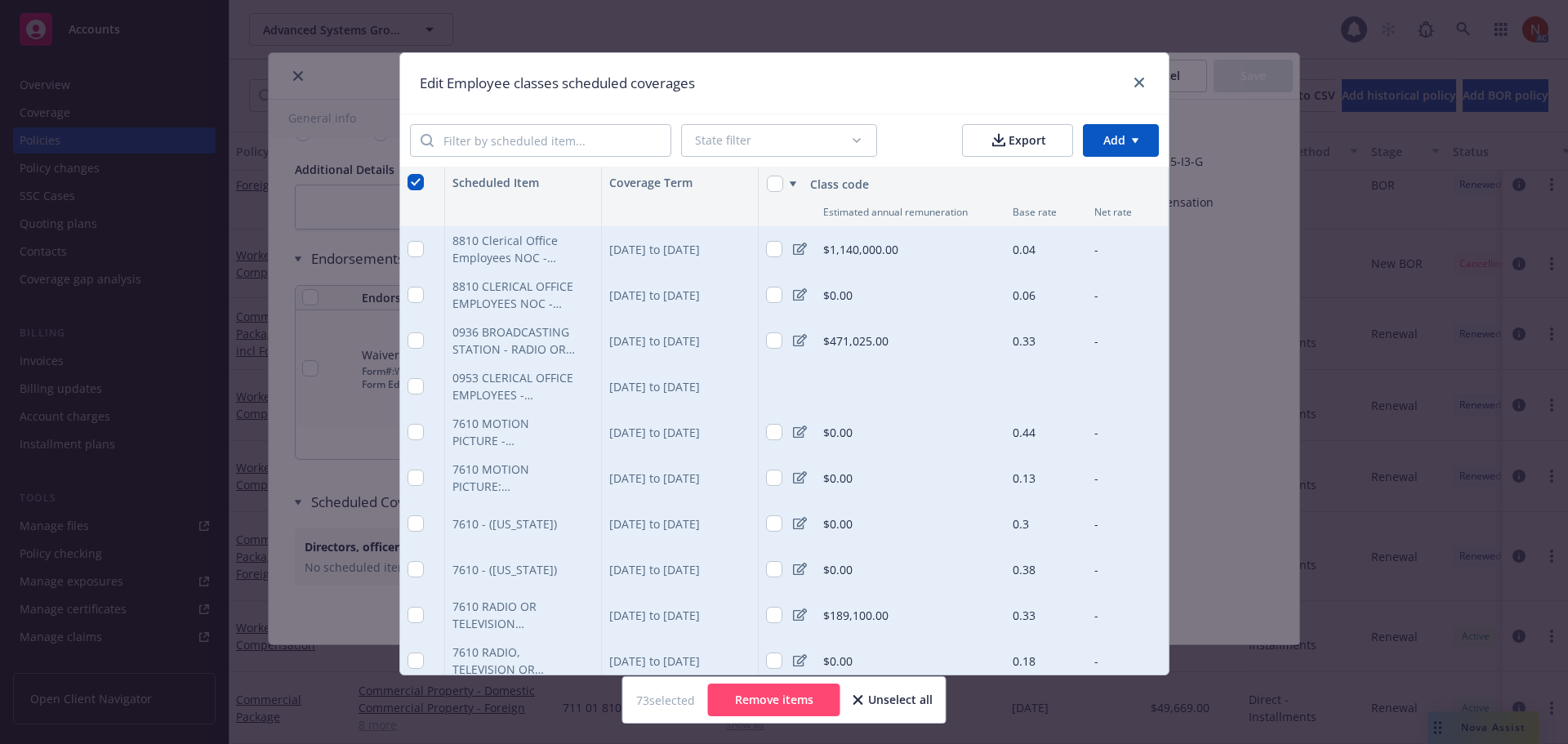
checkbox input "false"
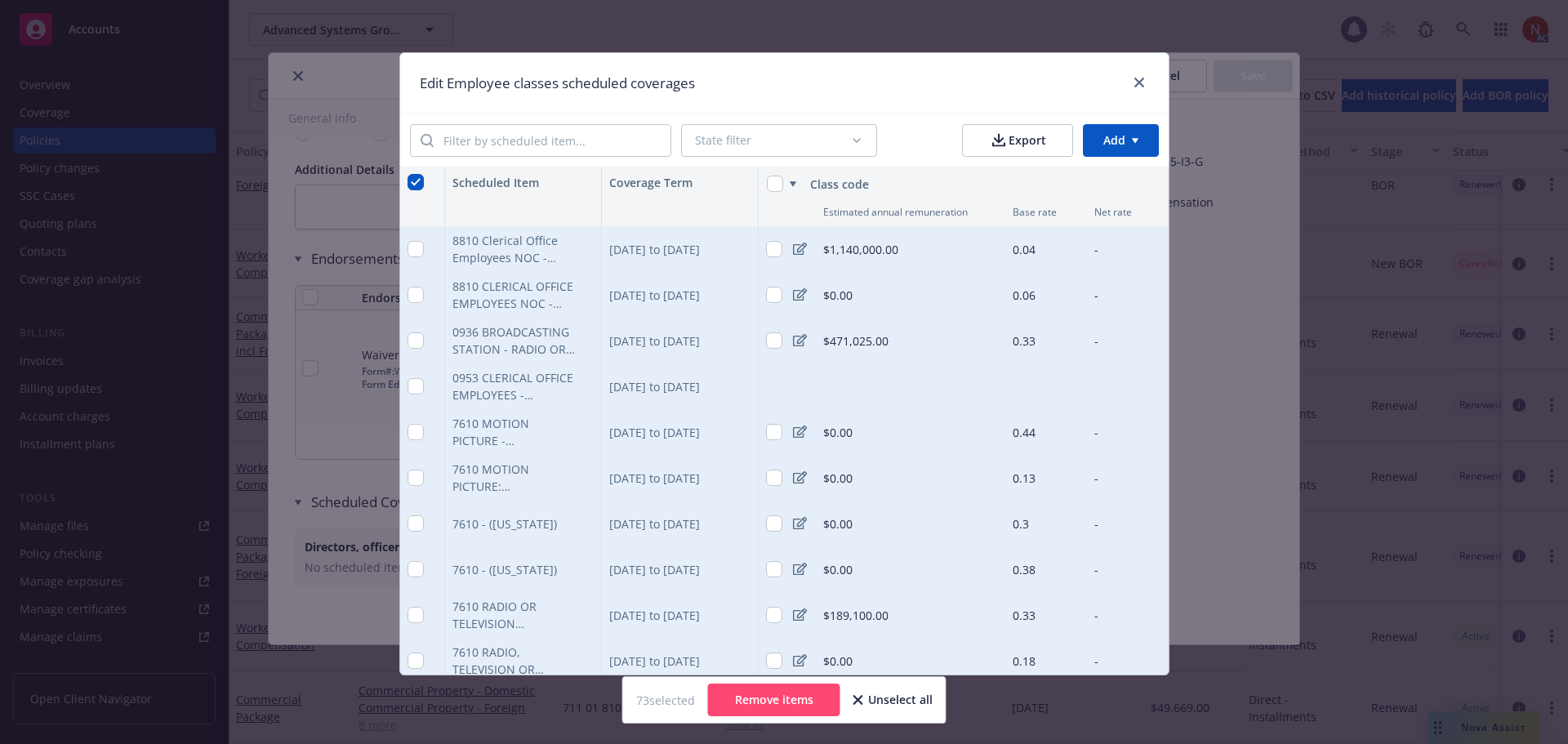
checkbox input "false"
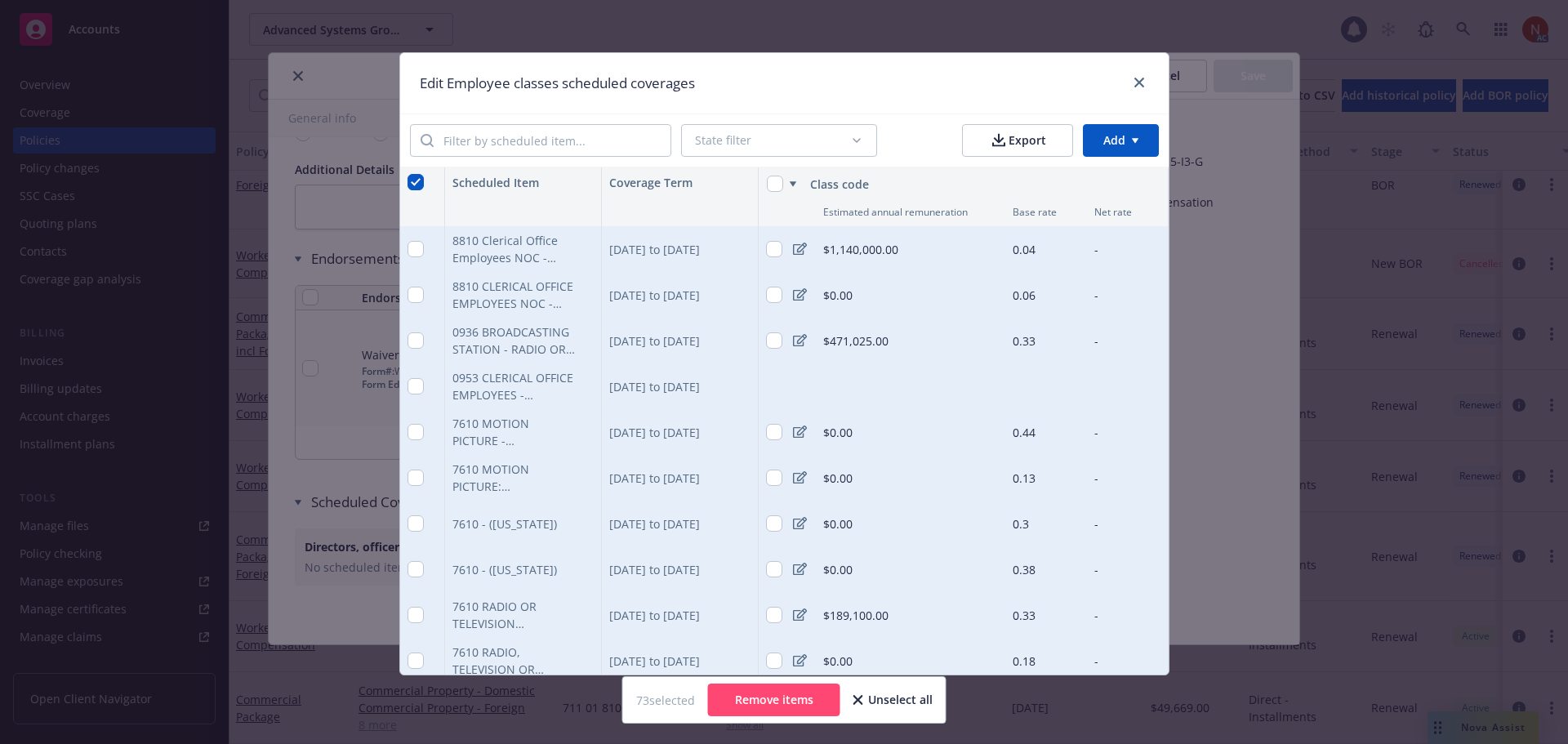
checkbox input "false"
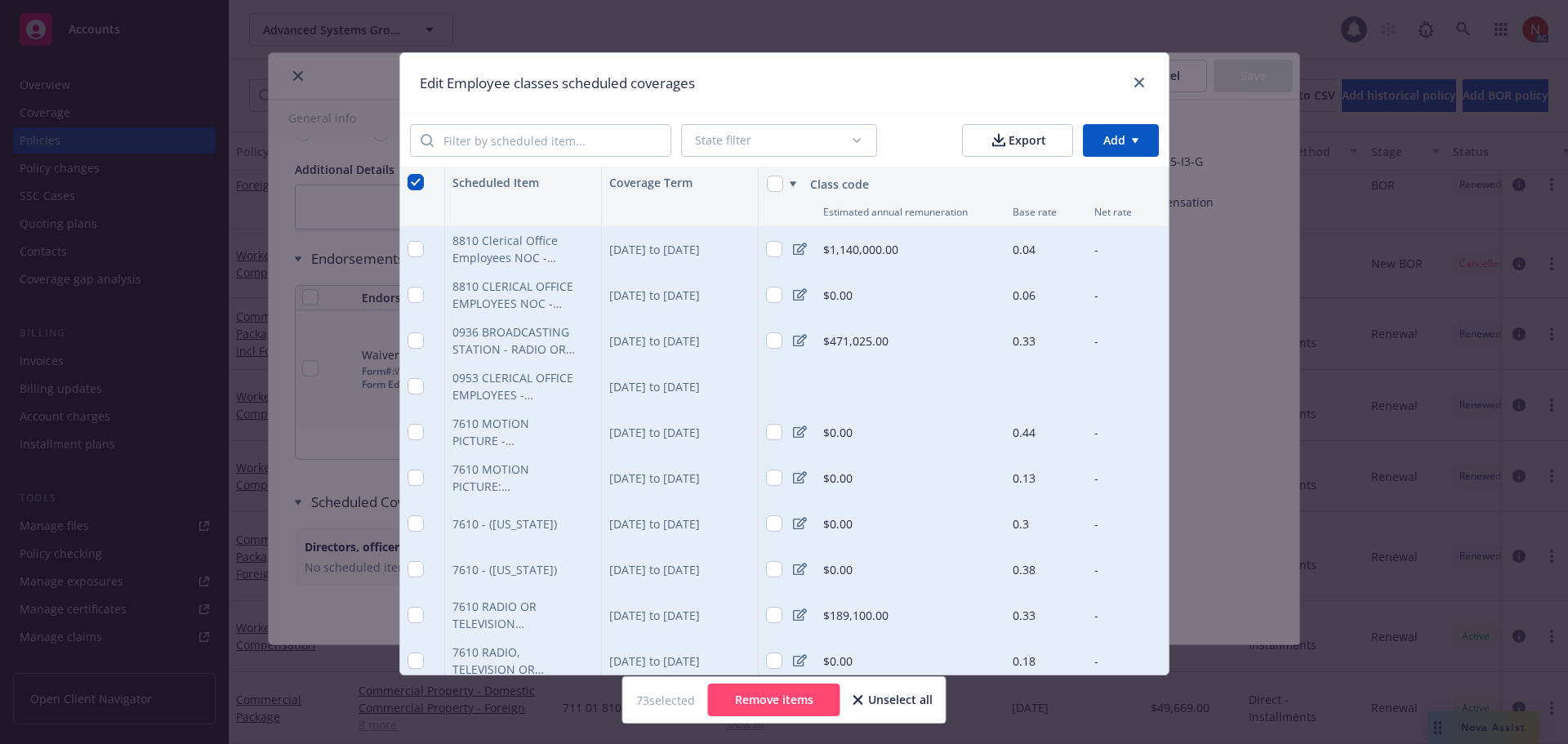
checkbox input "false"
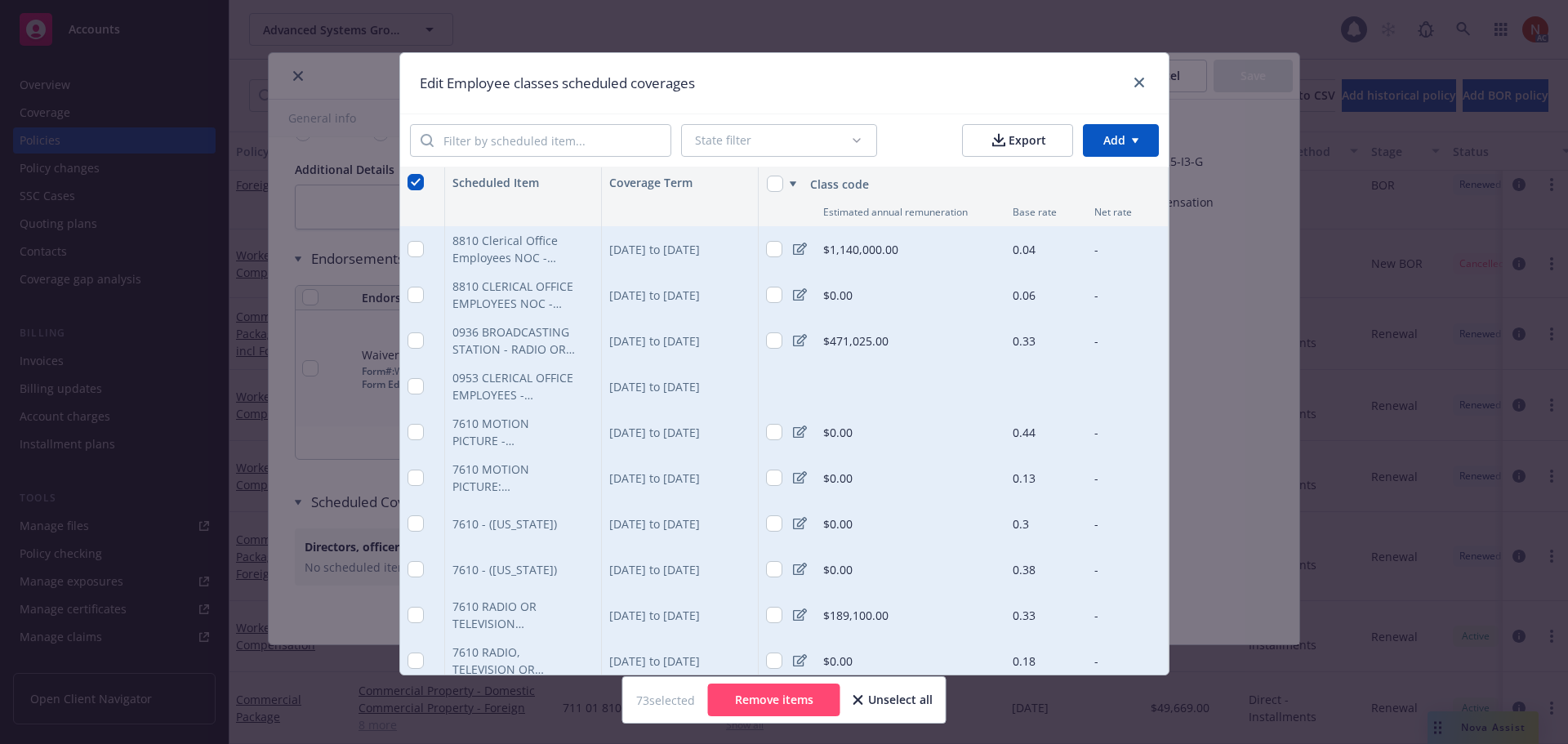
checkbox input "false"
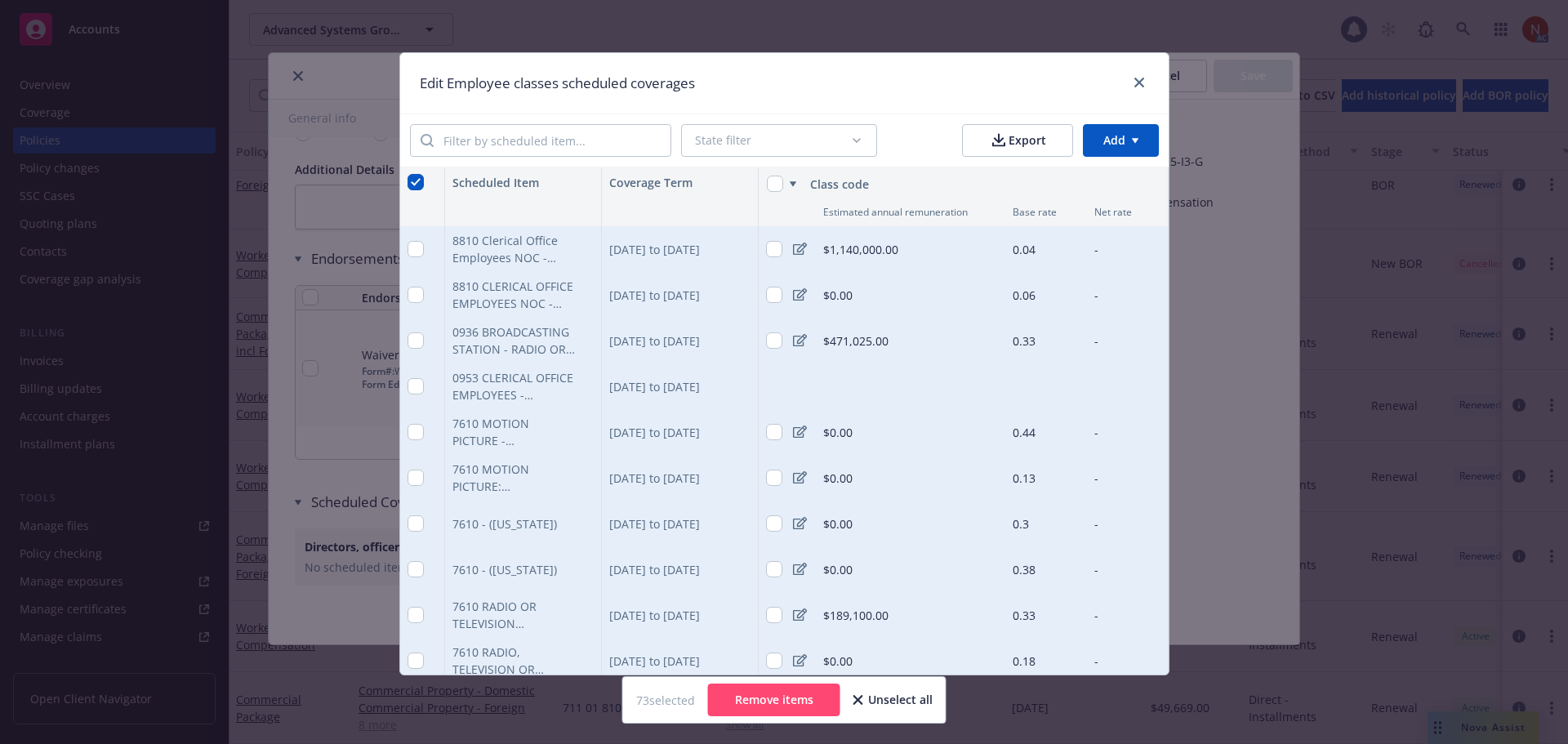
checkbox input "false"
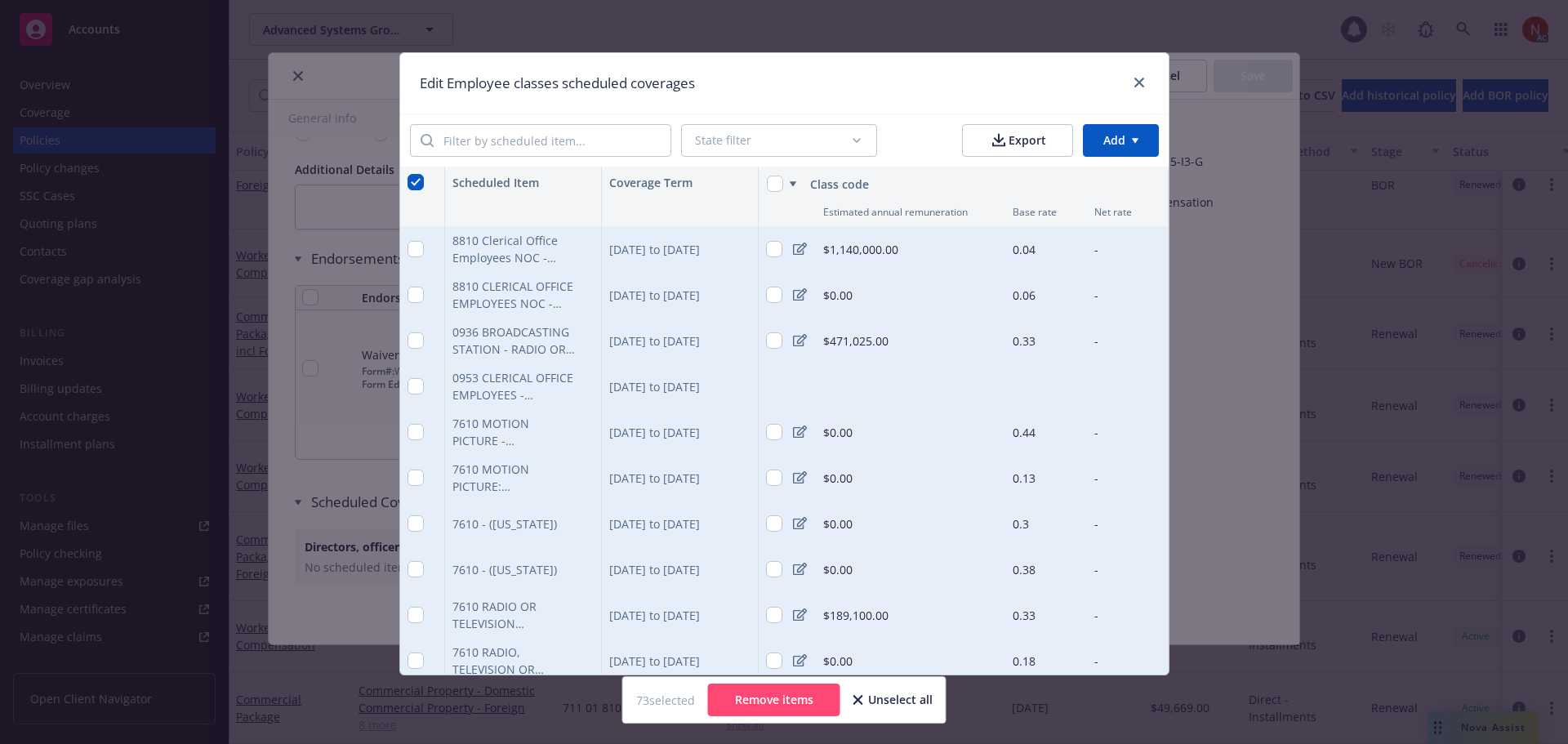
checkbox input "false"
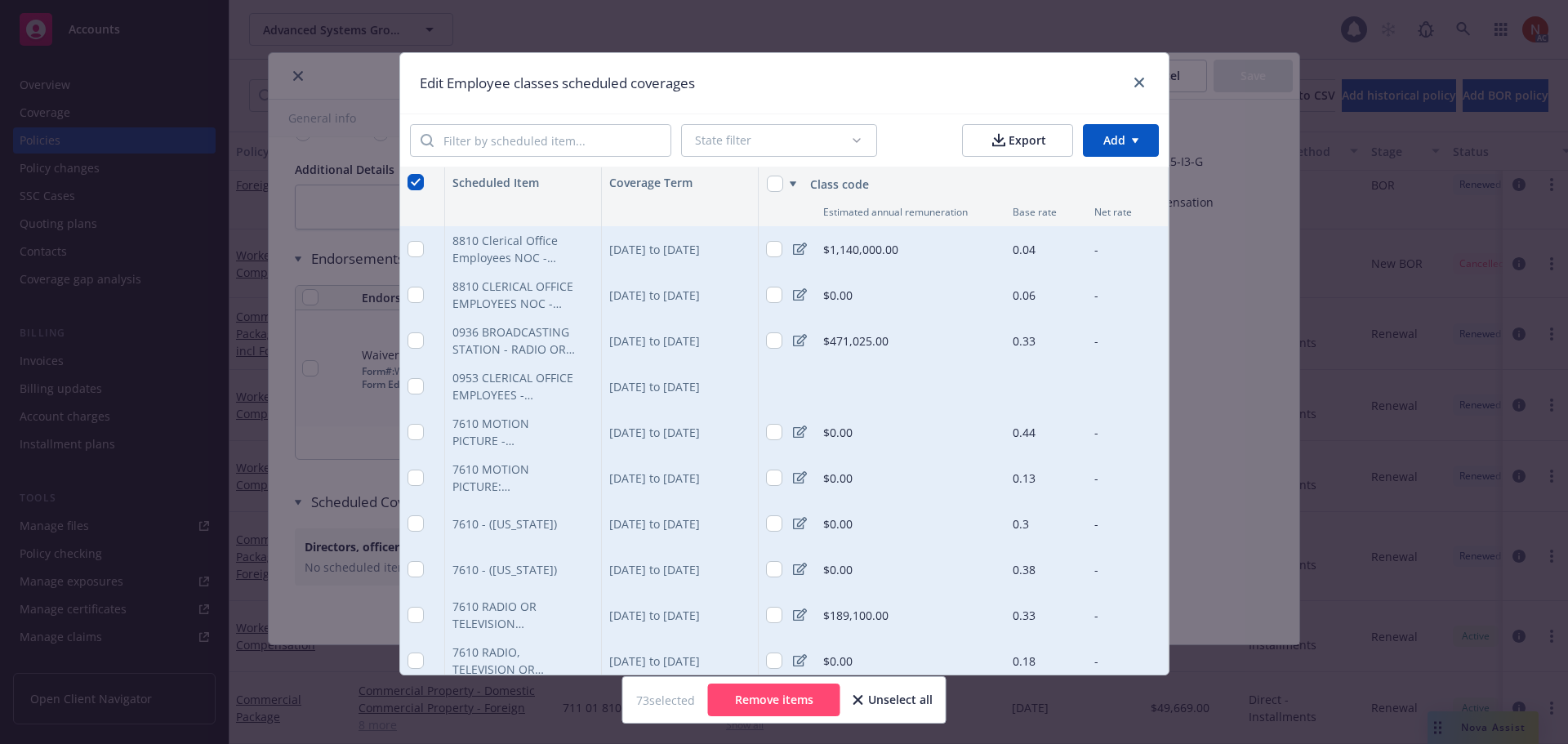
checkbox input "false"
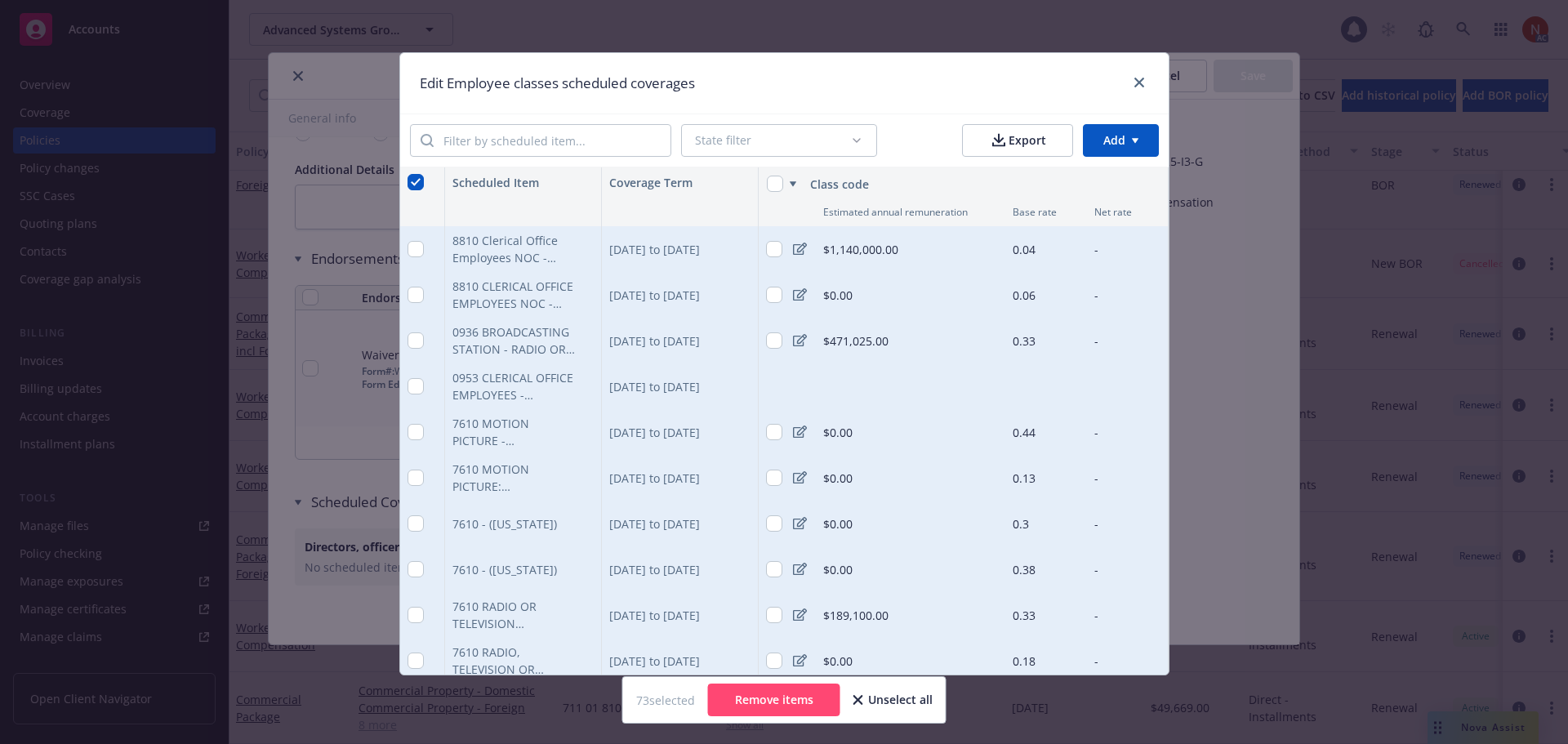
checkbox input "false"
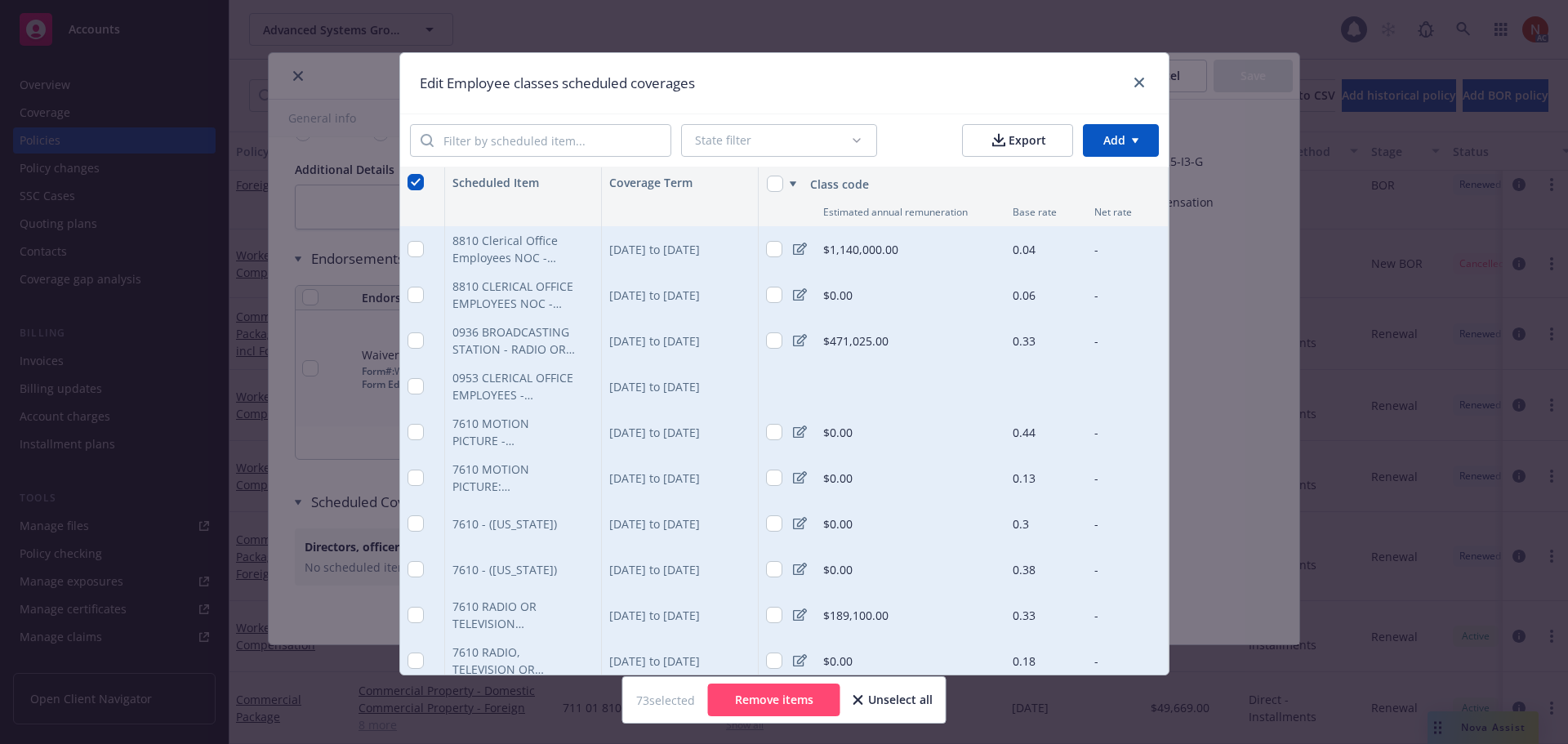
checkbox input "false"
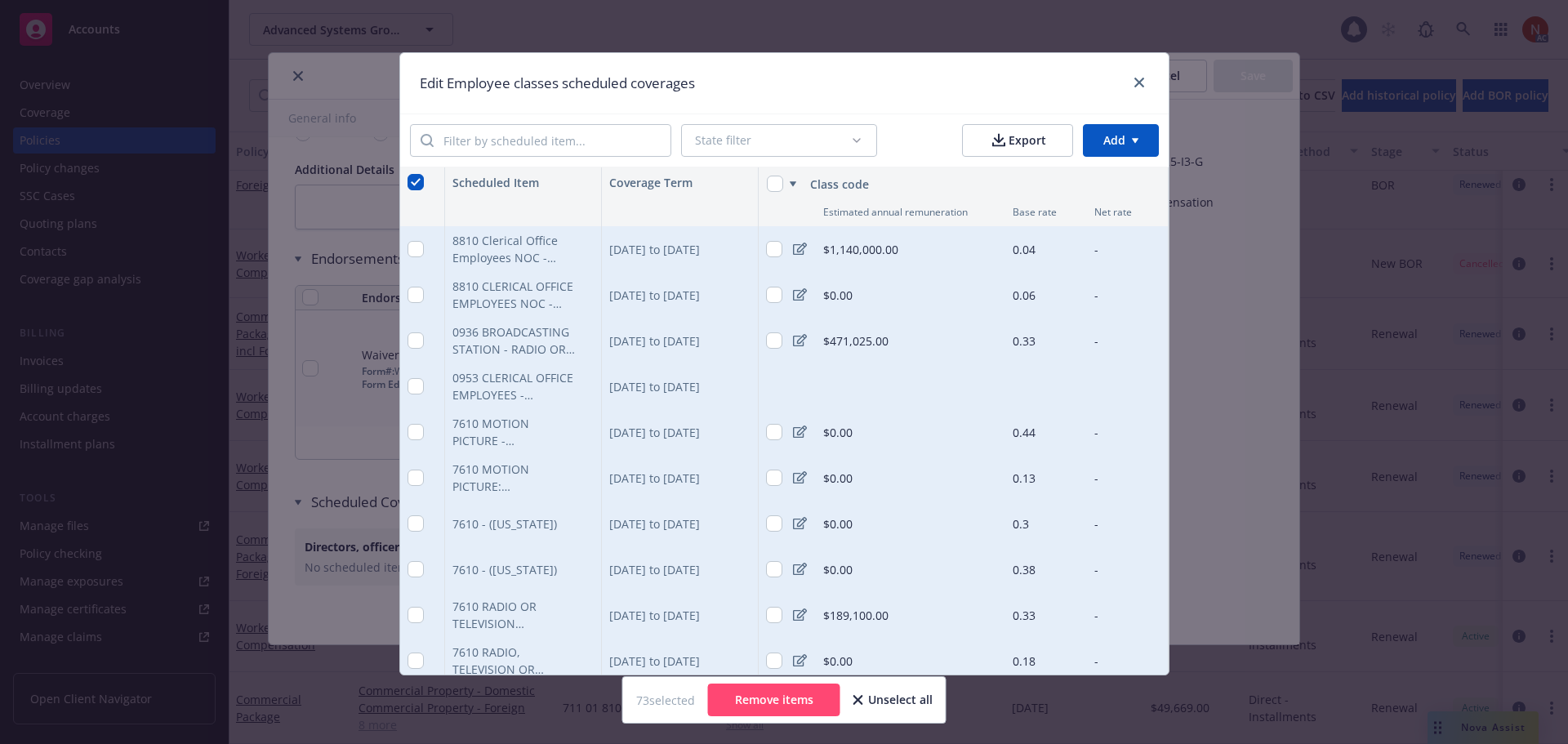
checkbox input "false"
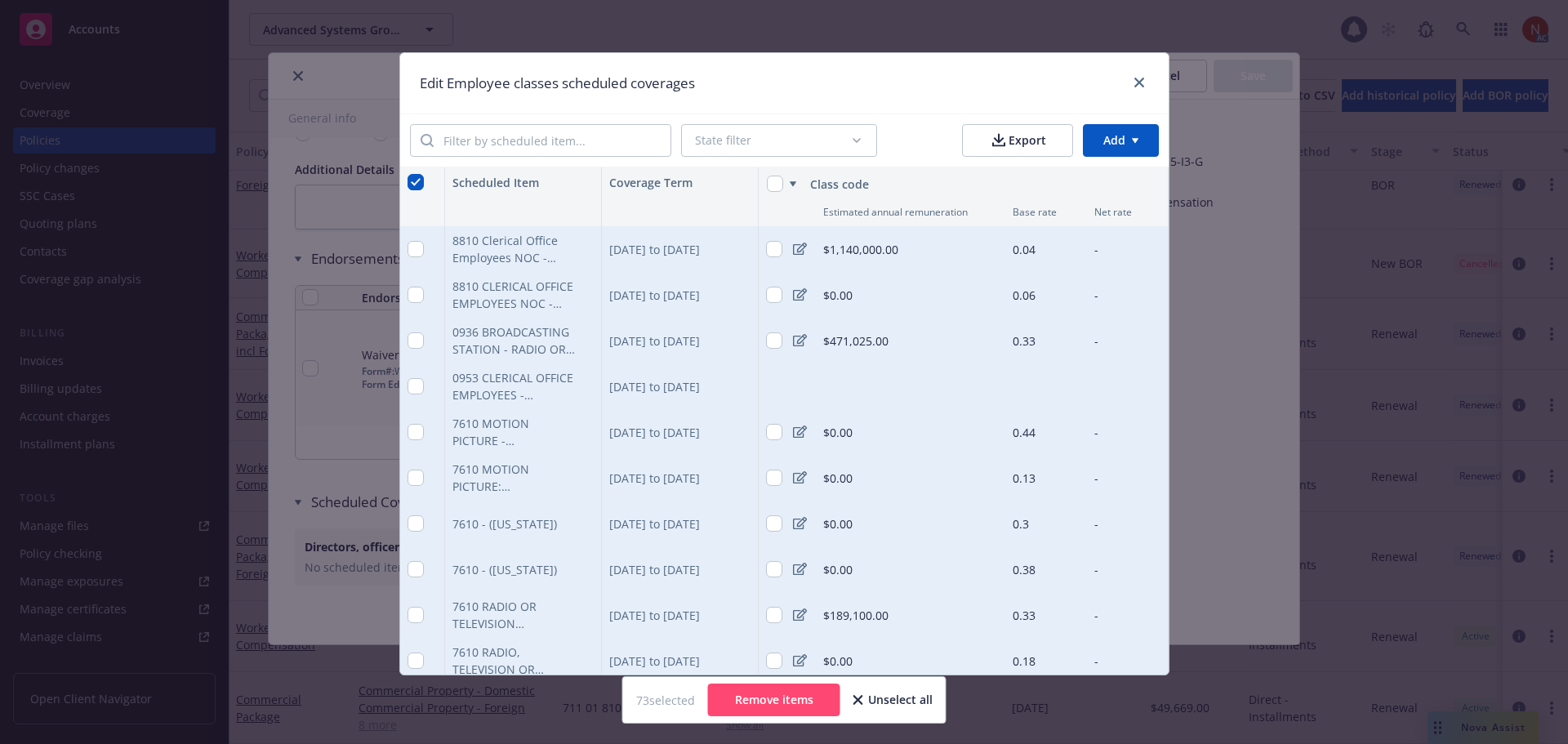
checkbox input "false"
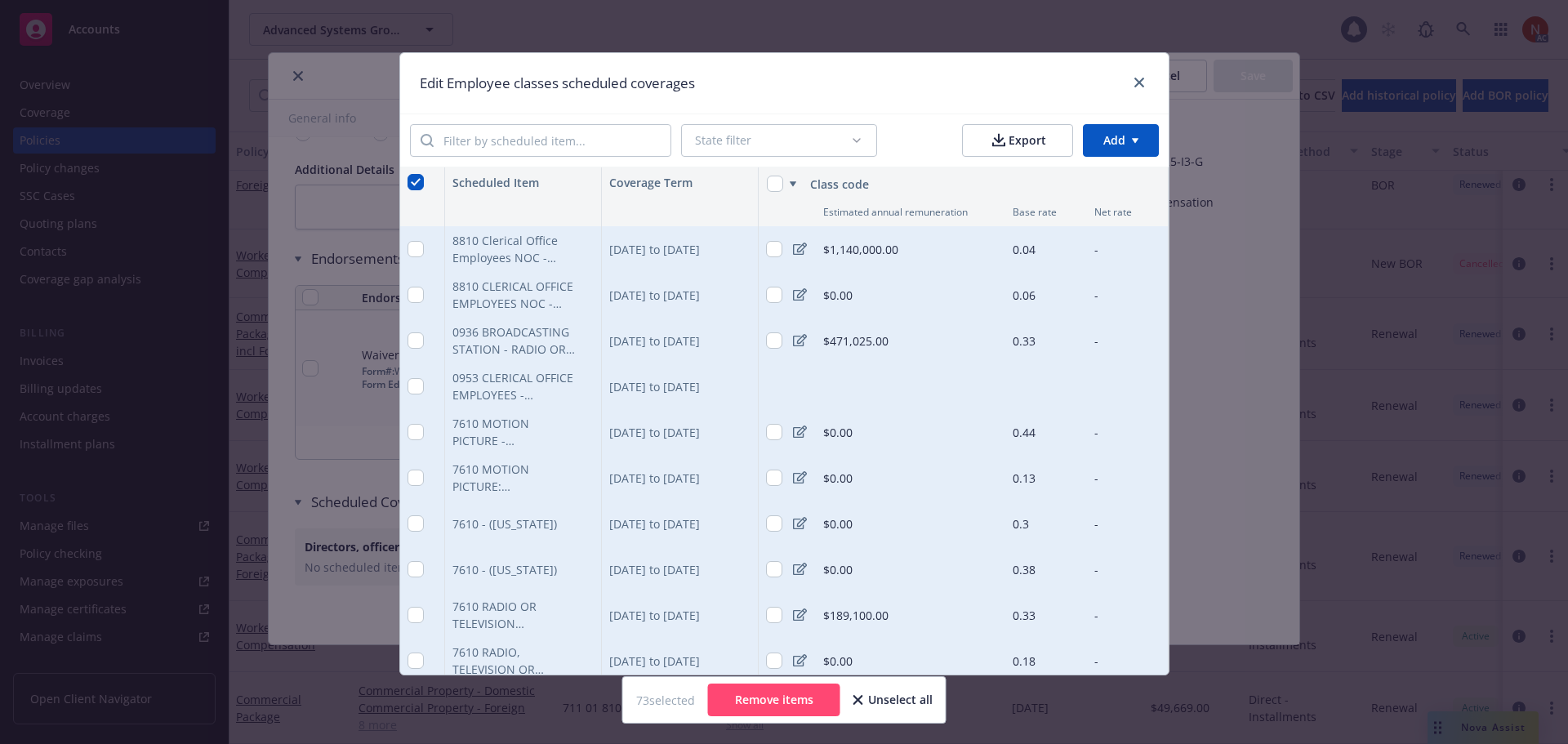
checkbox input "false"
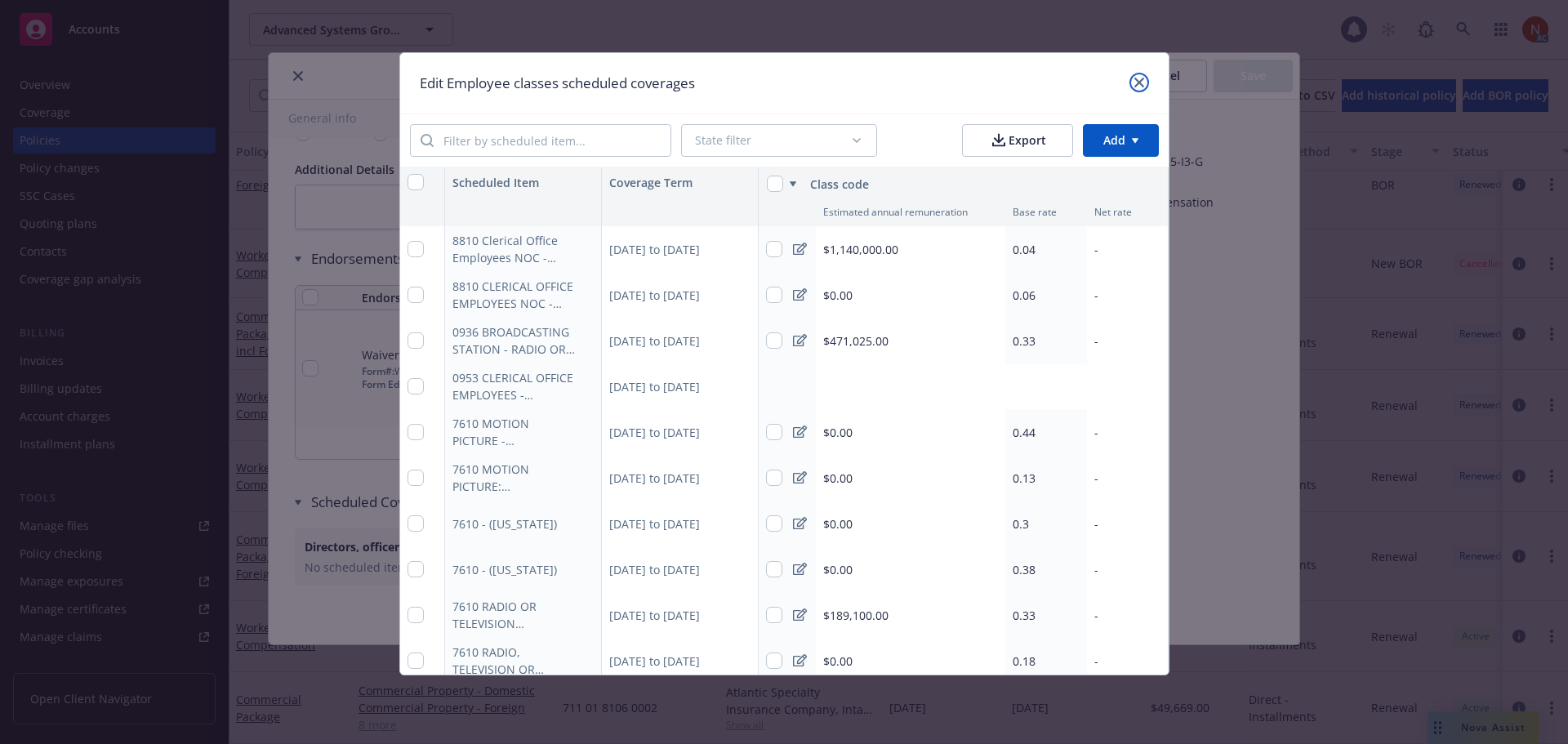
click at [1144, 81] on icon "close" at bounding box center [1139, 82] width 9 height 9
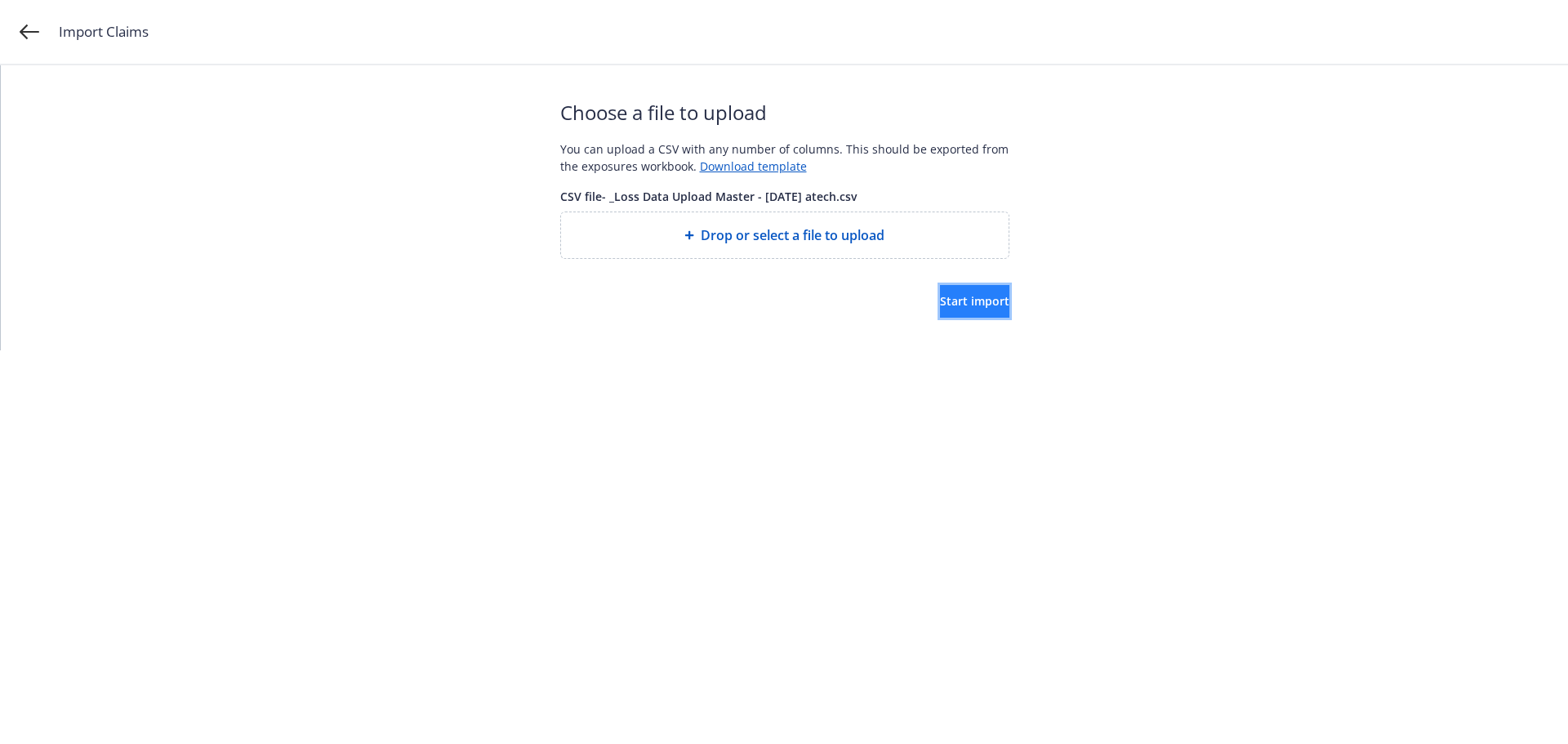
click at [939, 296] on span "Start import" at bounding box center [974, 301] width 70 height 15
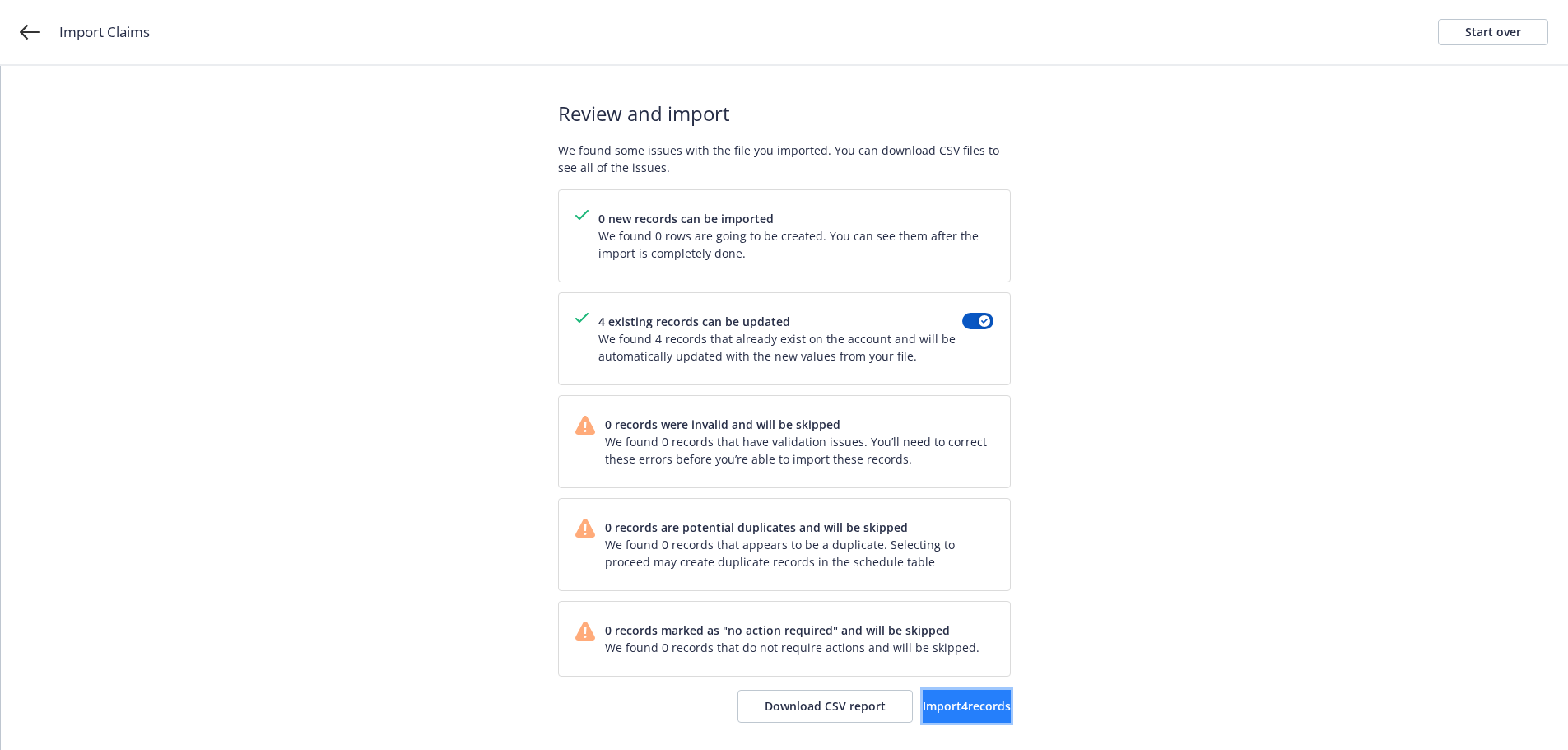
click at [967, 699] on span "Import 4 records" at bounding box center [967, 706] width 88 height 16
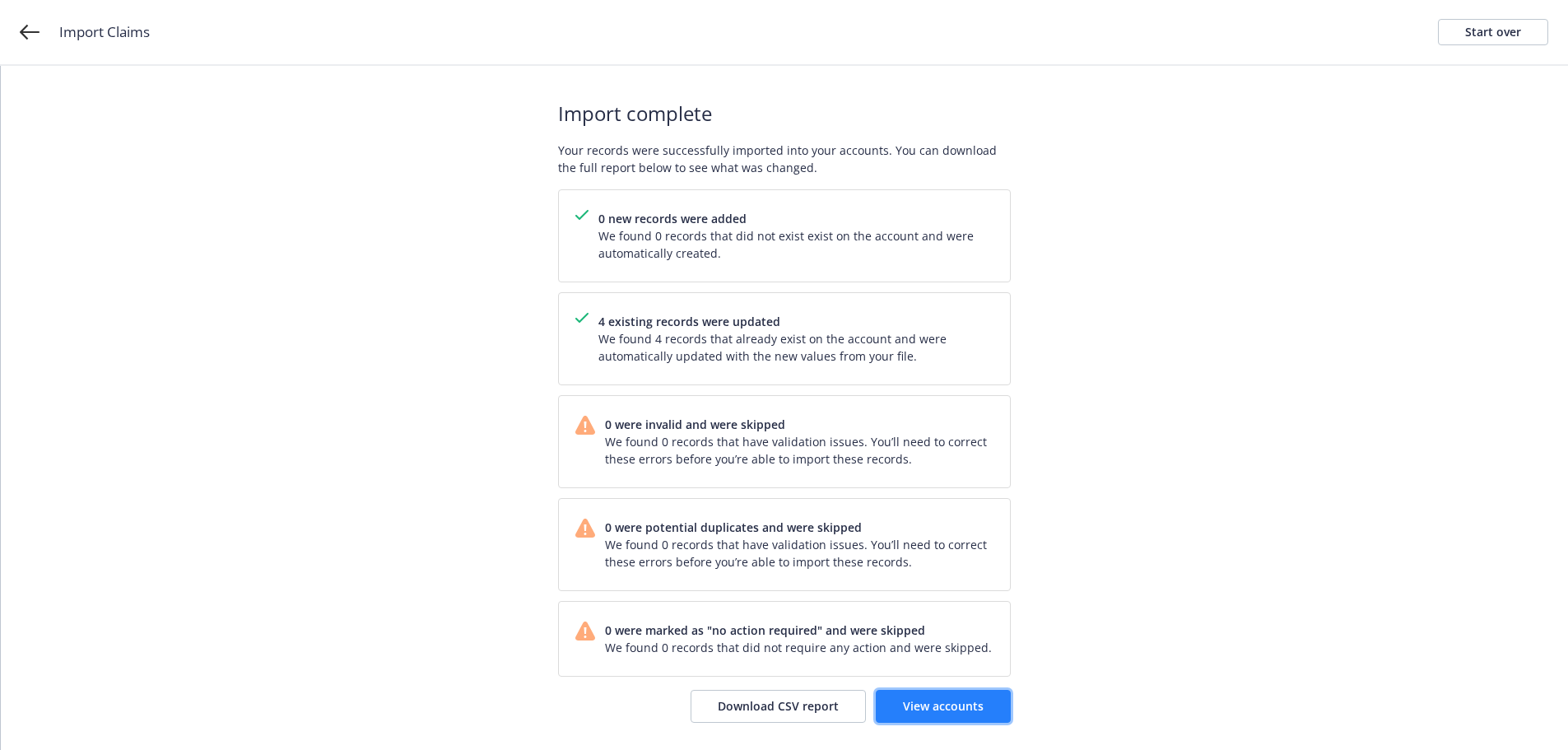
click at [956, 703] on span "View accounts" at bounding box center [943, 706] width 81 height 16
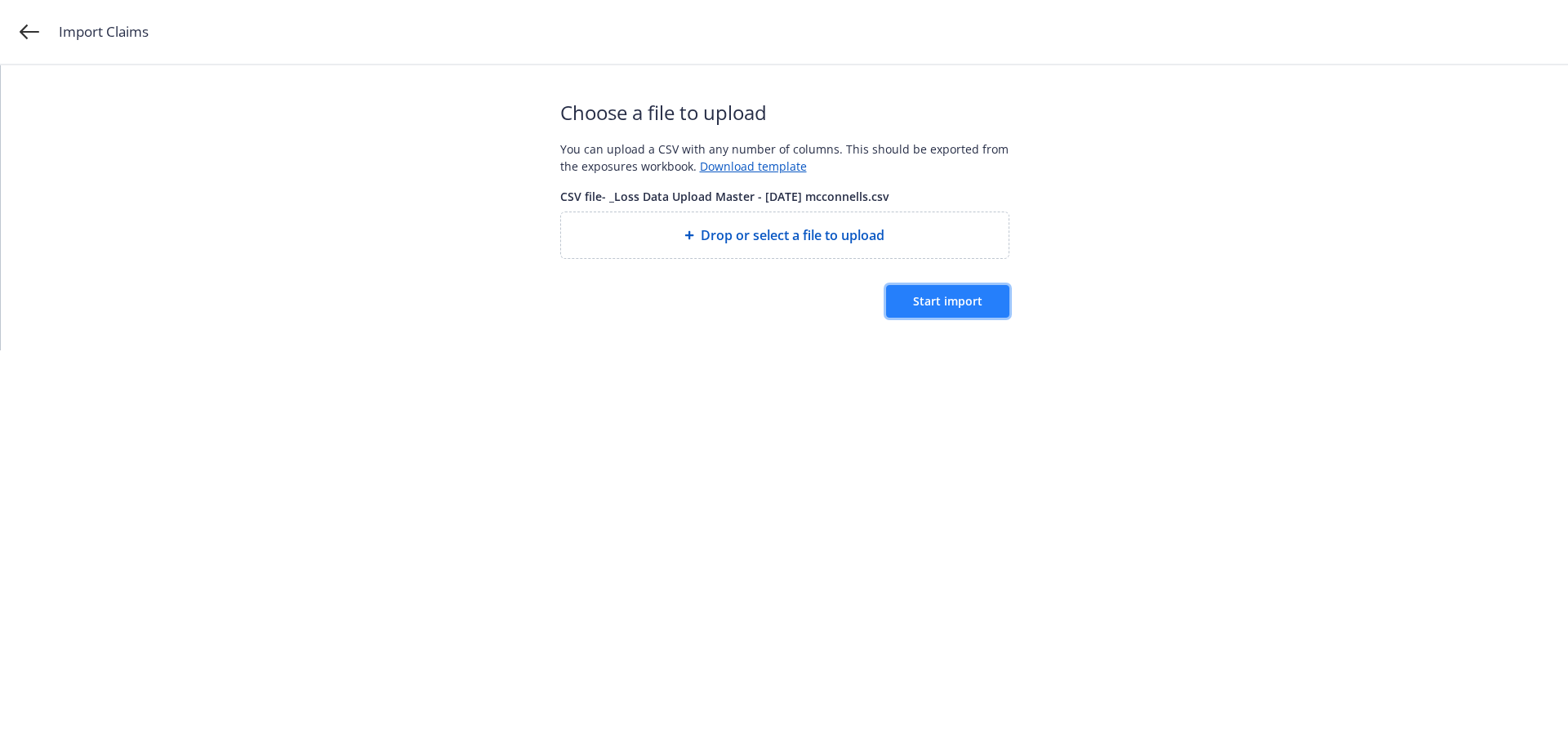
click at [977, 296] on span "Start import" at bounding box center [947, 301] width 70 height 15
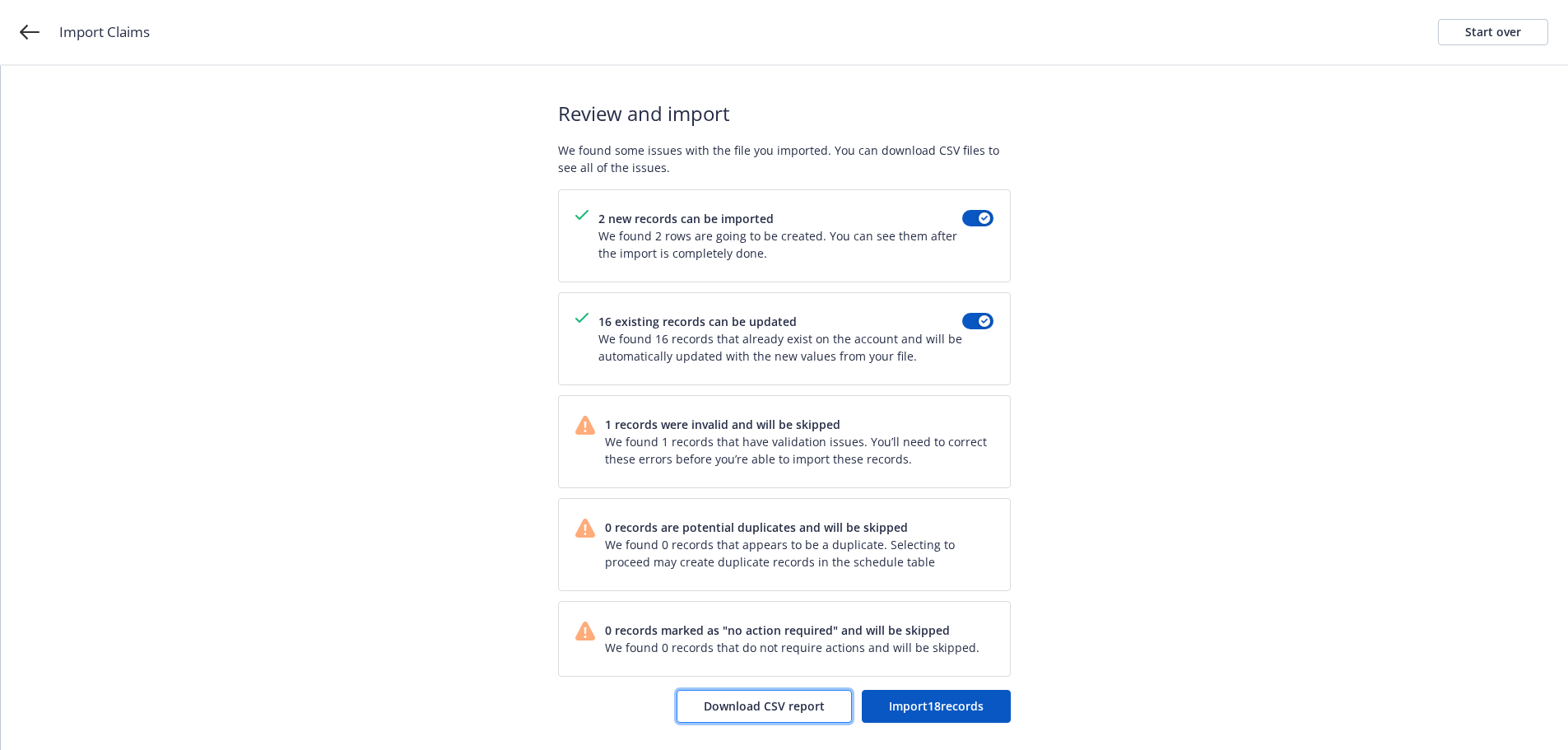
click at [787, 707] on span "Download CSV report" at bounding box center [765, 706] width 121 height 16
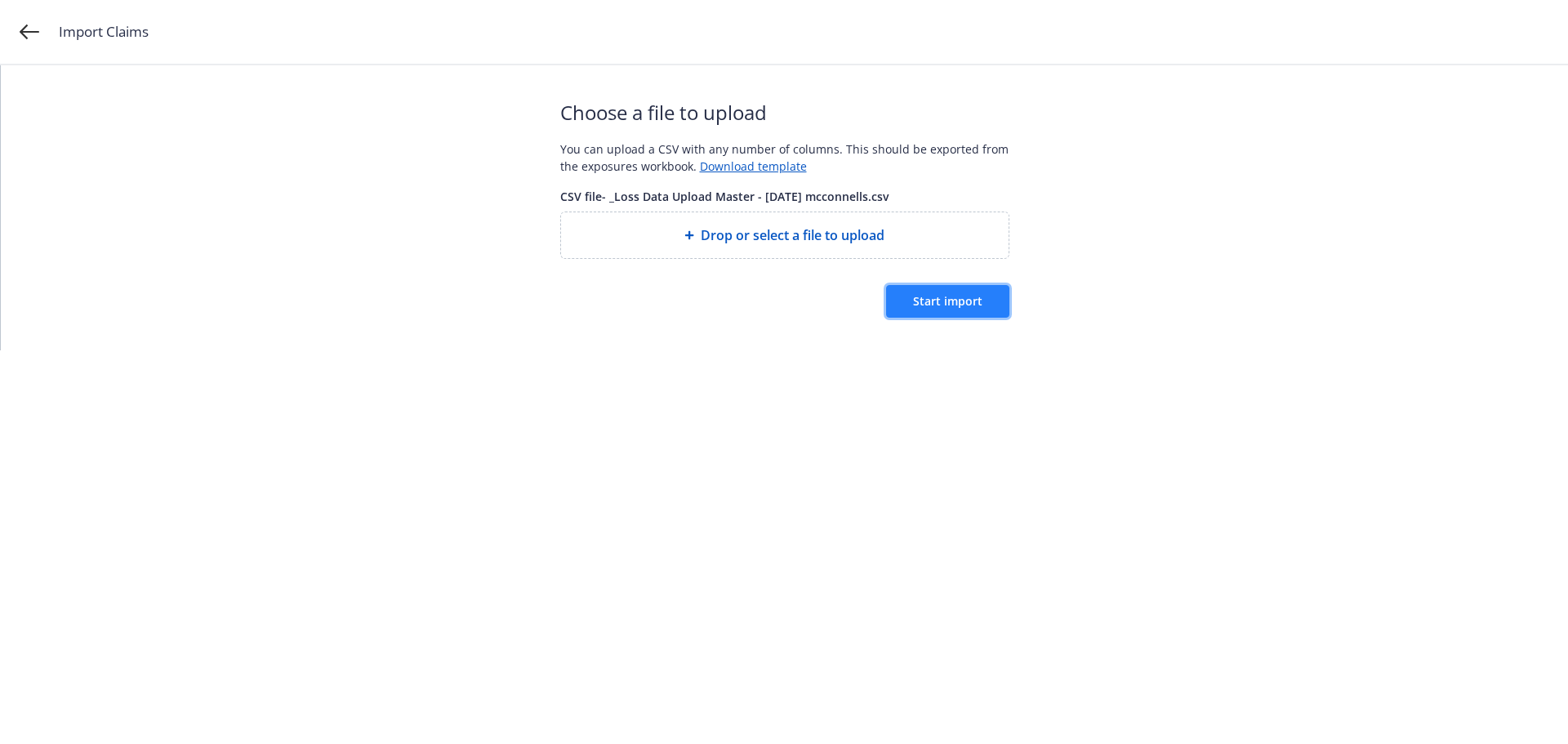
click at [949, 302] on span "Start import" at bounding box center [947, 301] width 70 height 15
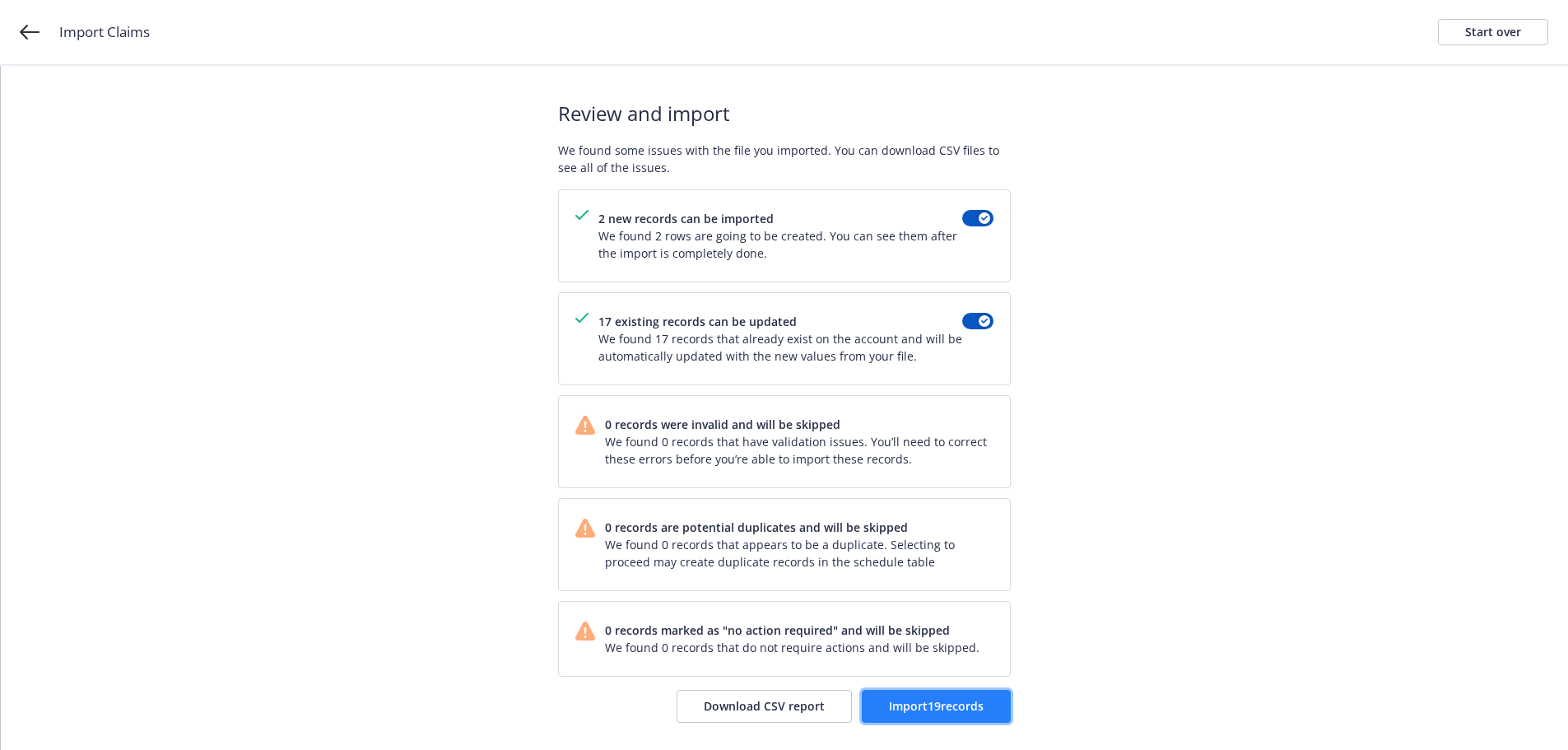
click at [924, 708] on span "Import 19 records" at bounding box center [936, 706] width 94 height 16
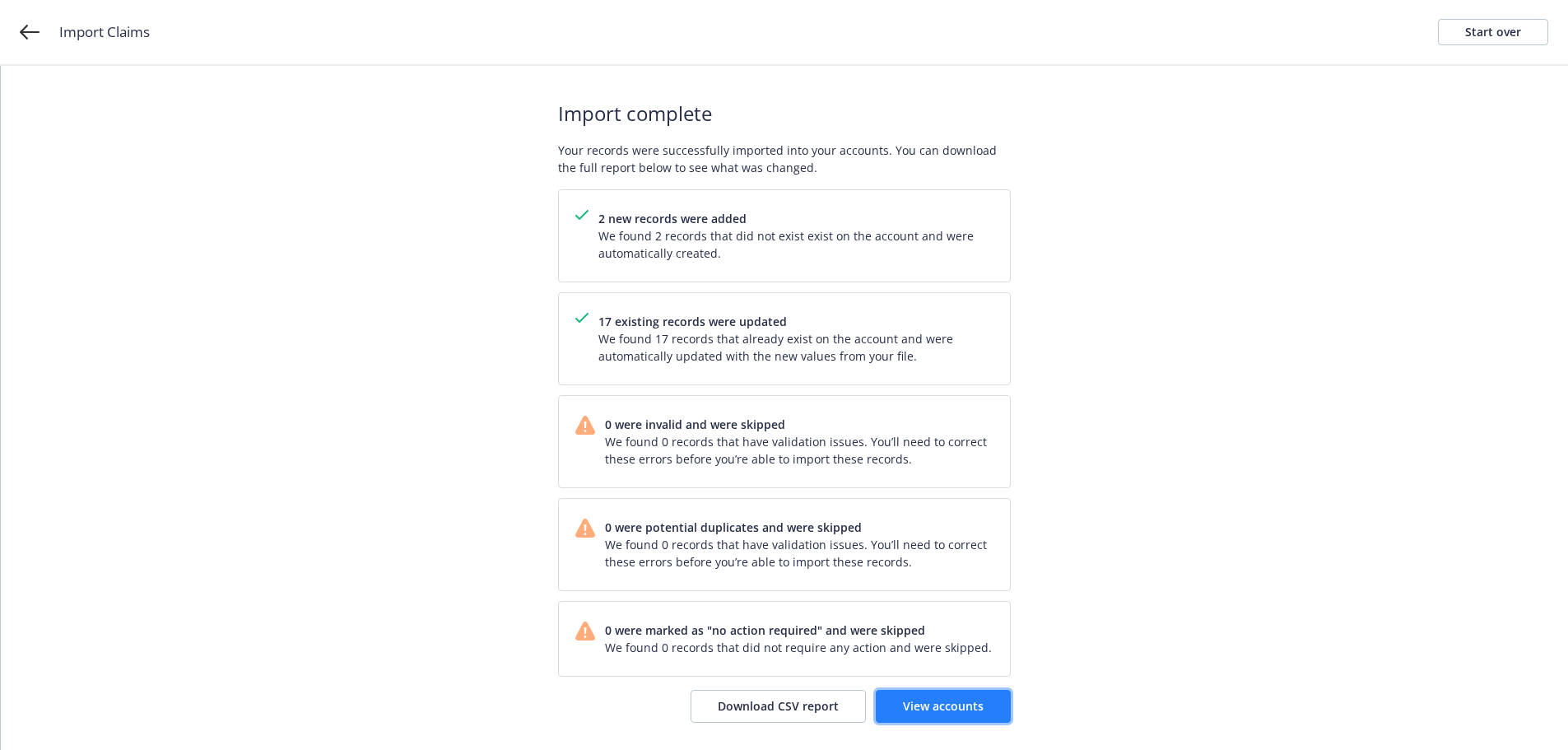
click at [951, 696] on link "View accounts" at bounding box center [944, 707] width 135 height 33
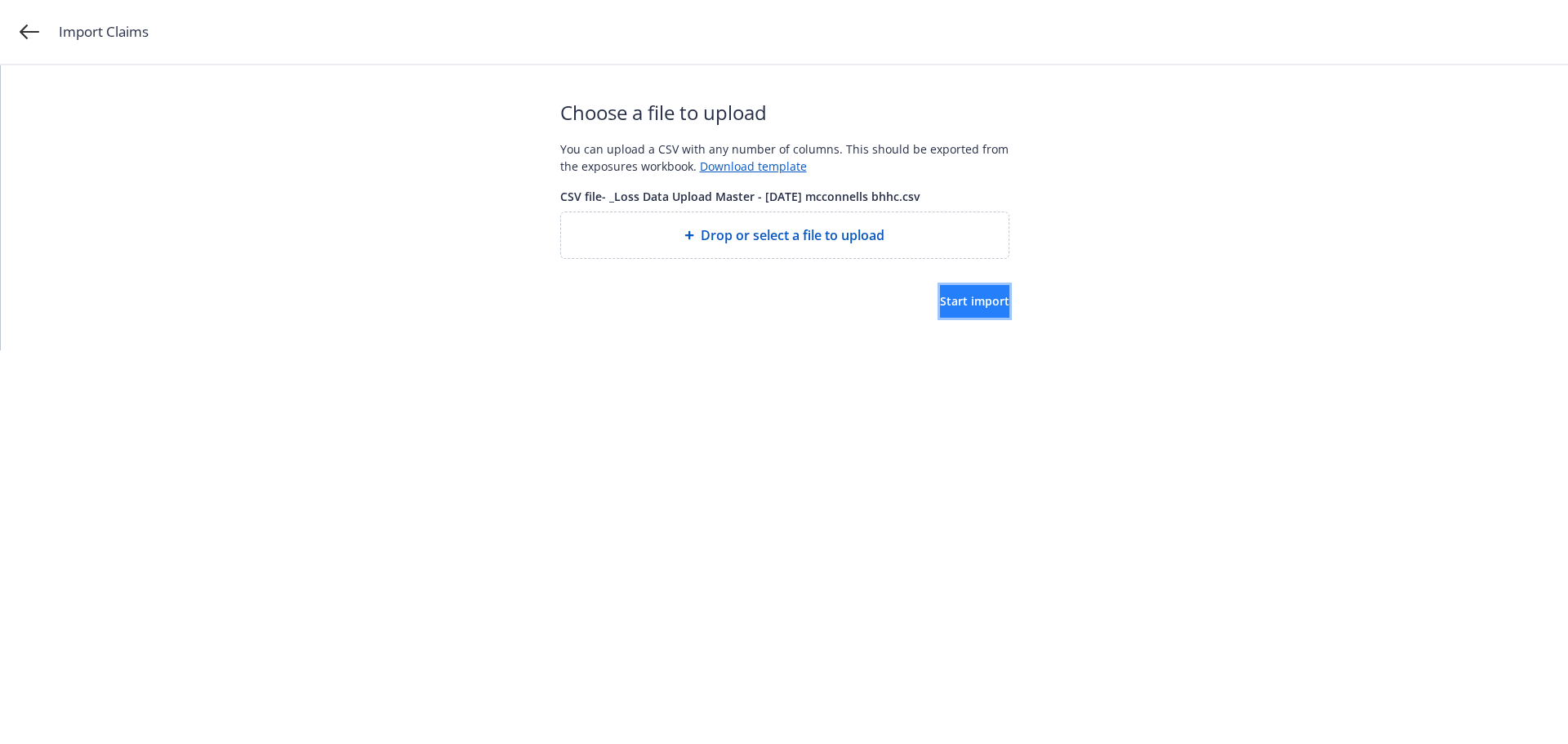
click at [939, 304] on span "Start import" at bounding box center [974, 301] width 70 height 15
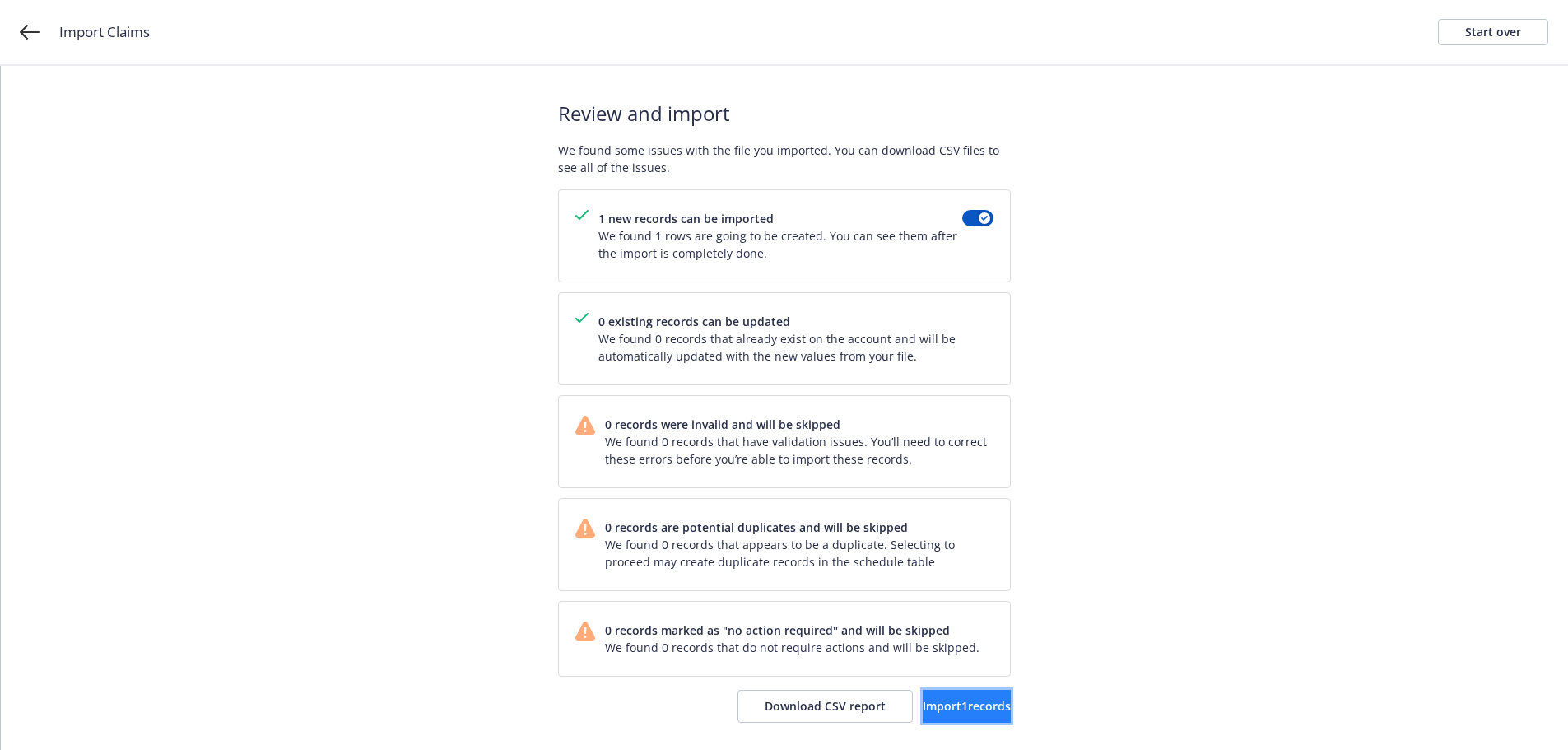
click at [970, 701] on span "Import 1 records" at bounding box center [967, 706] width 88 height 16
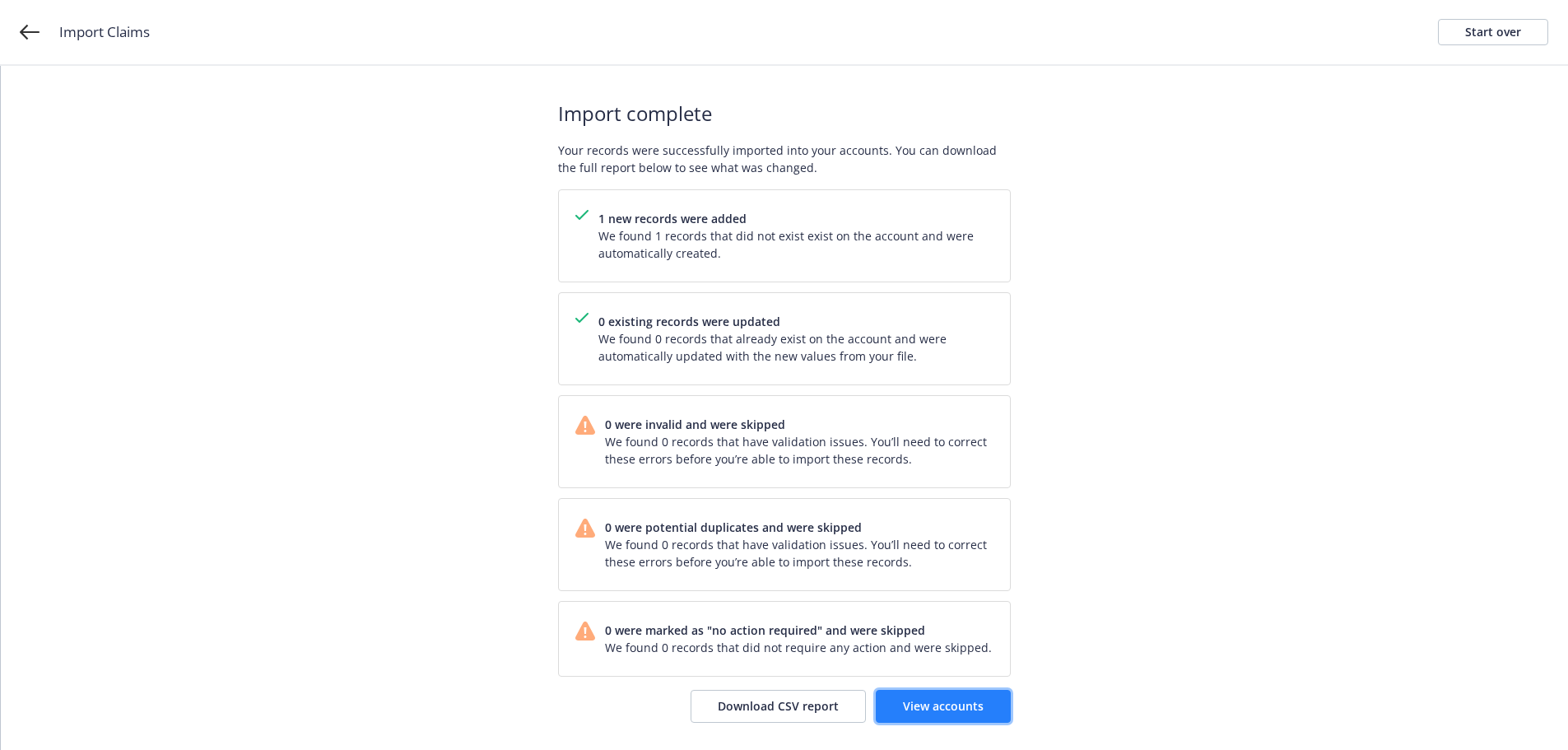
click at [967, 708] on span "View accounts" at bounding box center [943, 706] width 81 height 16
